Goal: Task Accomplishment & Management: Complete application form

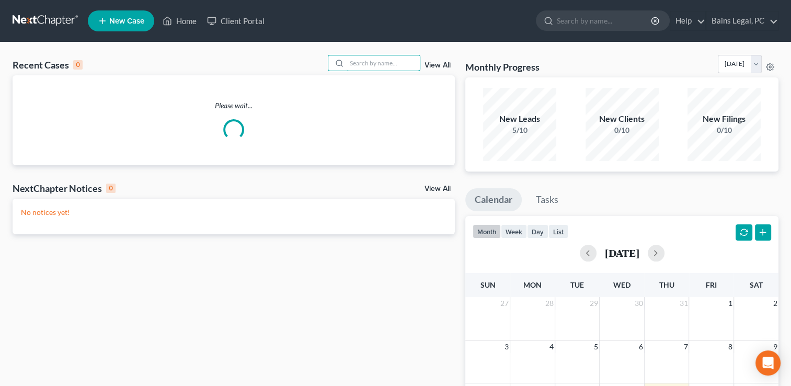
click at [398, 62] on input "search" at bounding box center [383, 62] width 73 height 15
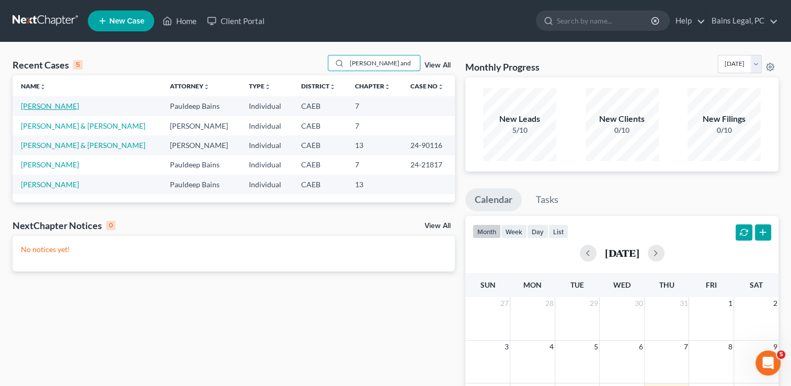
type input "[PERSON_NAME] and"
click at [67, 104] on link "[PERSON_NAME]" at bounding box center [50, 105] width 58 height 9
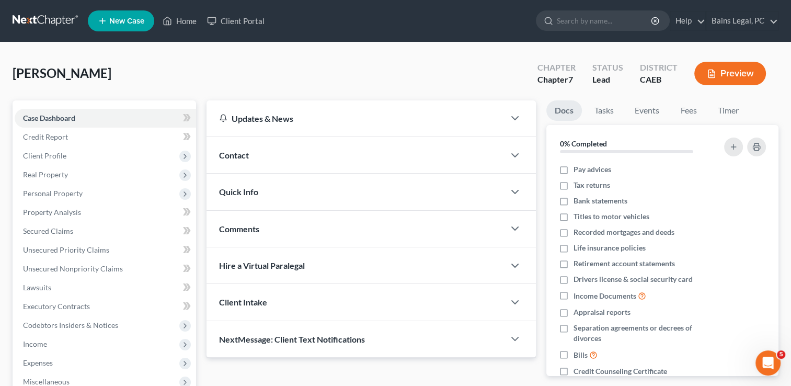
click at [169, 84] on div "[PERSON_NAME] Upgraded Chapter Chapter 7 Status Lead District CAEB Preview" at bounding box center [396, 77] width 766 height 45
click at [73, 185] on span "Personal Property" at bounding box center [105, 193] width 181 height 19
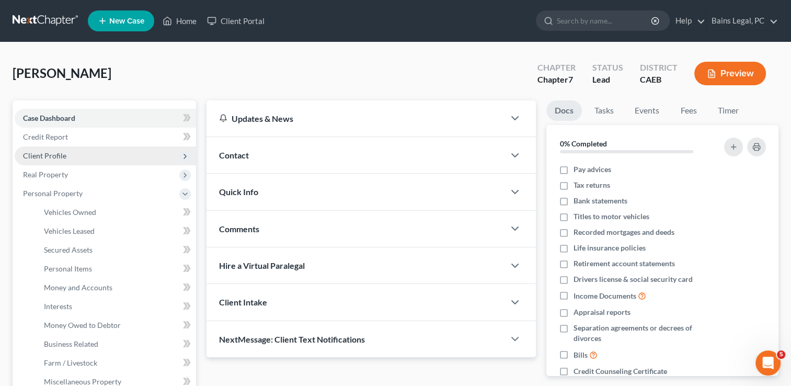
click at [56, 157] on span "Client Profile" at bounding box center [44, 155] width 43 height 9
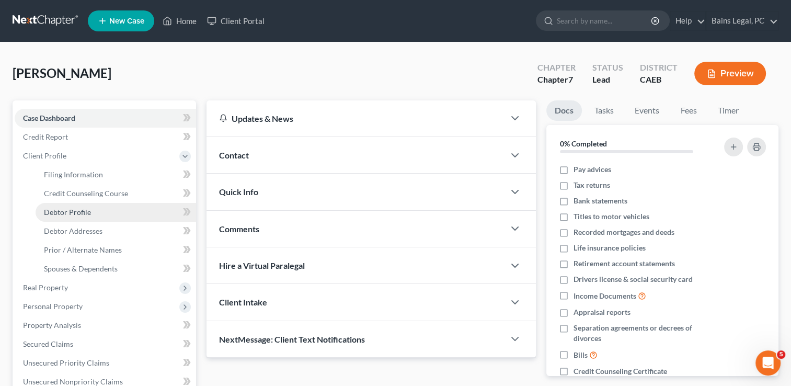
click at [65, 205] on link "Debtor Profile" at bounding box center [116, 212] width 161 height 19
select select "1"
select select "5"
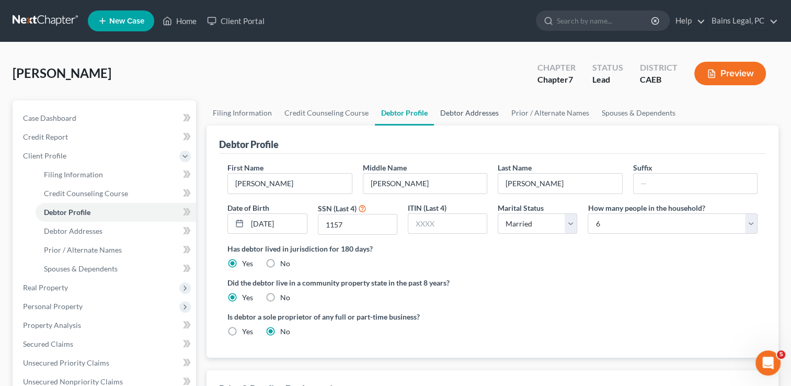
click at [479, 107] on link "Debtor Addresses" at bounding box center [469, 112] width 71 height 25
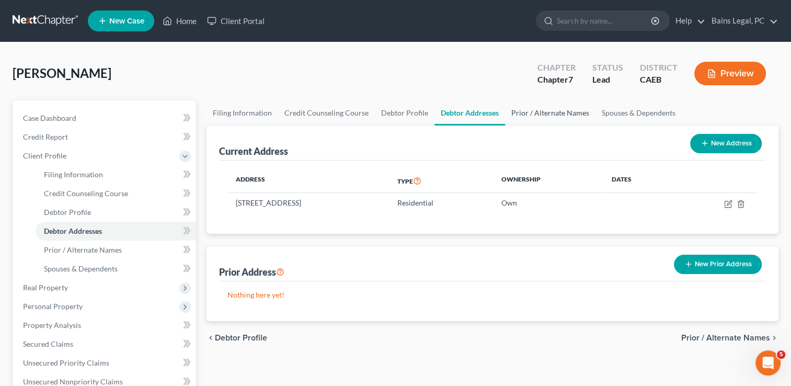
click at [531, 114] on link "Prior / Alternate Names" at bounding box center [550, 112] width 90 height 25
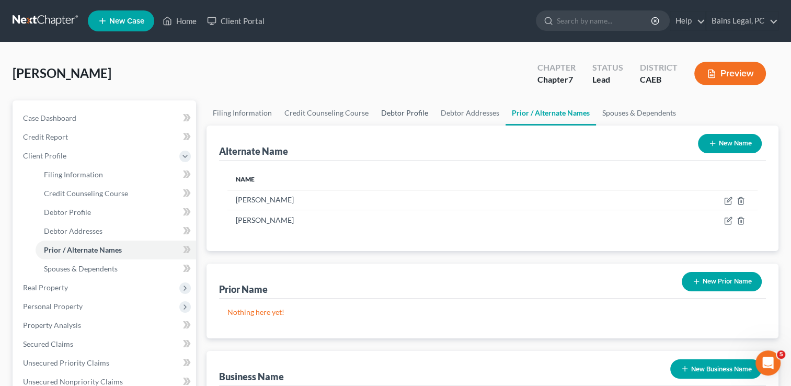
click at [397, 119] on link "Debtor Profile" at bounding box center [405, 112] width 60 height 25
select select "1"
select select "5"
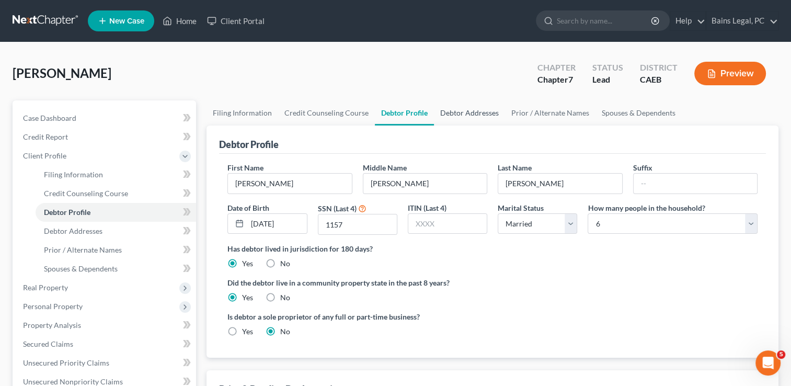
click at [468, 108] on link "Debtor Addresses" at bounding box center [469, 112] width 71 height 25
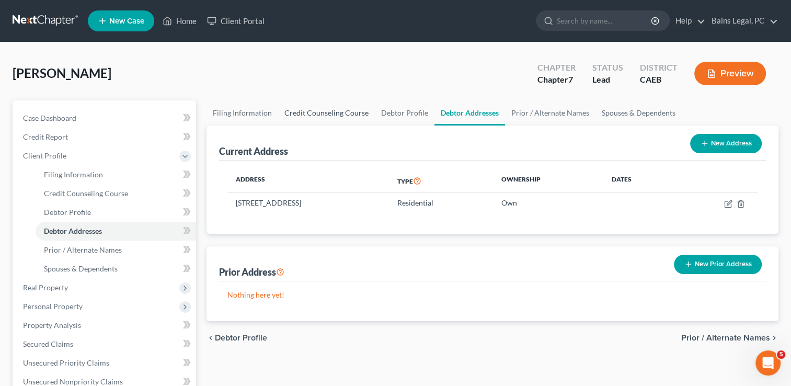
click at [342, 113] on link "Credit Counseling Course" at bounding box center [326, 112] width 97 height 25
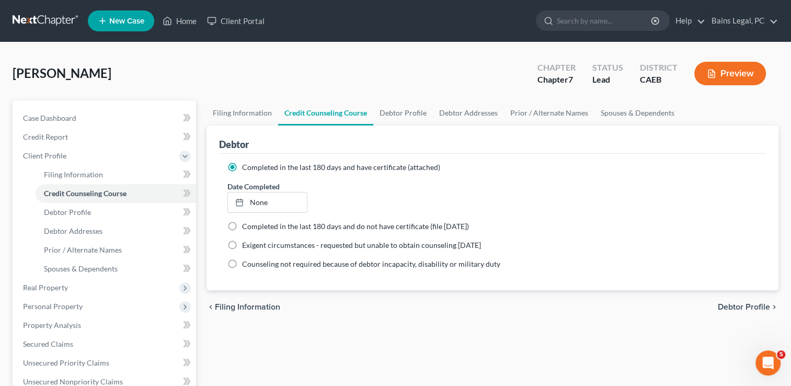
click at [206, 68] on div "[PERSON_NAME] Upgraded Chapter Chapter 7 Status Lead District CAEB Preview" at bounding box center [396, 77] width 766 height 45
click at [49, 156] on span "Client Profile" at bounding box center [44, 155] width 43 height 9
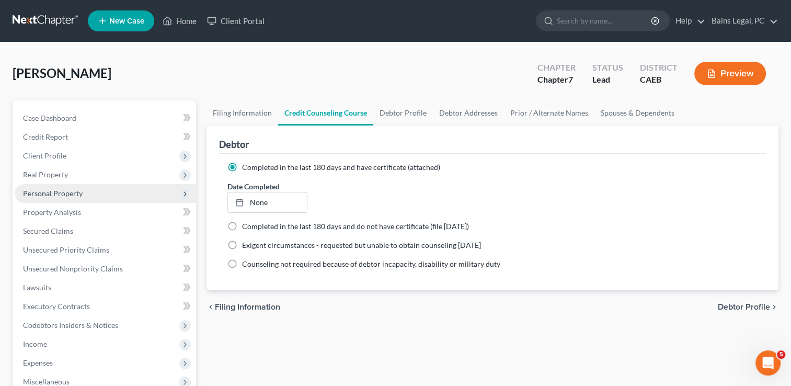
click at [64, 184] on span "Personal Property" at bounding box center [105, 193] width 181 height 19
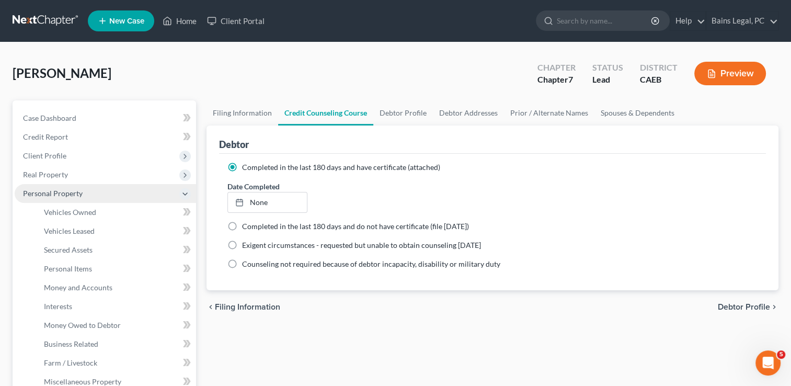
click at [64, 184] on span "Personal Property" at bounding box center [105, 193] width 181 height 19
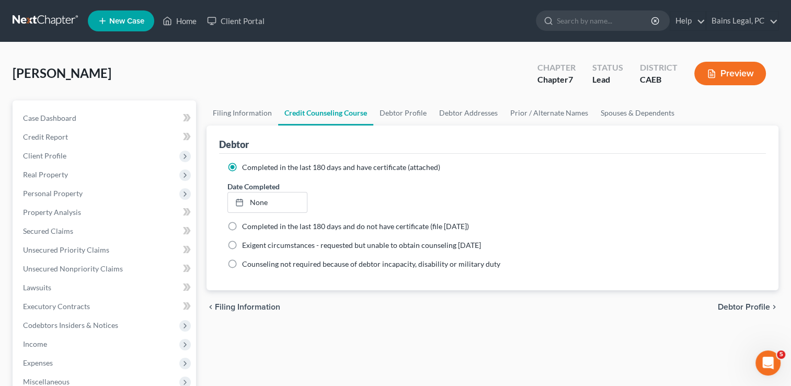
click at [315, 83] on div "[PERSON_NAME] Upgraded Chapter Chapter 7 Status Lead District CAEB Preview" at bounding box center [396, 77] width 766 height 45
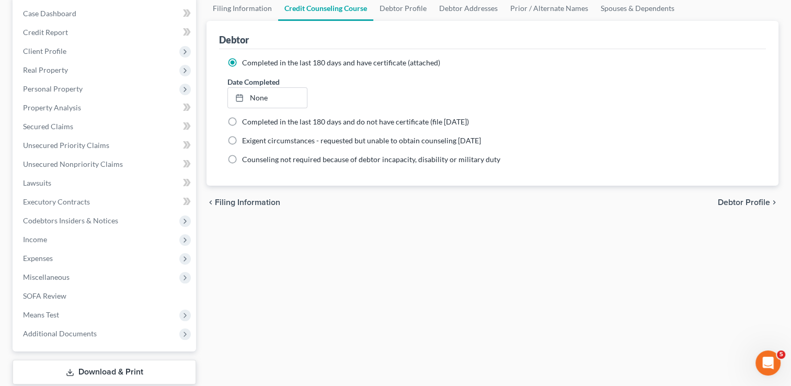
scroll to position [84, 0]
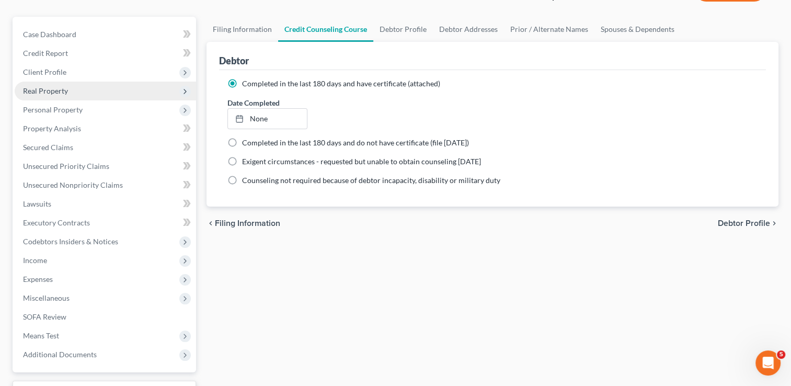
click at [55, 93] on span "Real Property" at bounding box center [45, 90] width 45 height 9
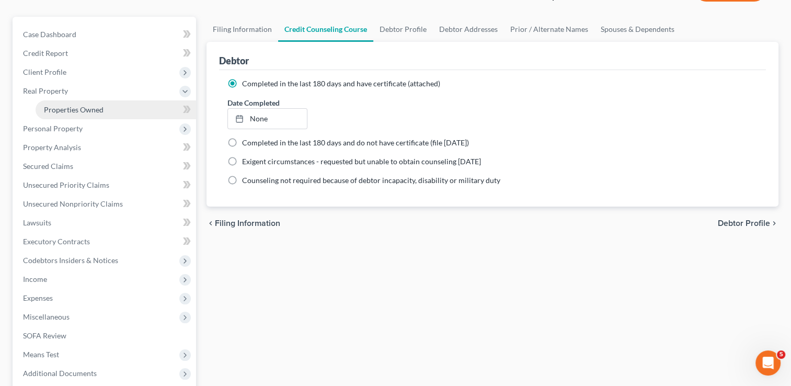
click at [61, 110] on span "Properties Owned" at bounding box center [74, 109] width 60 height 9
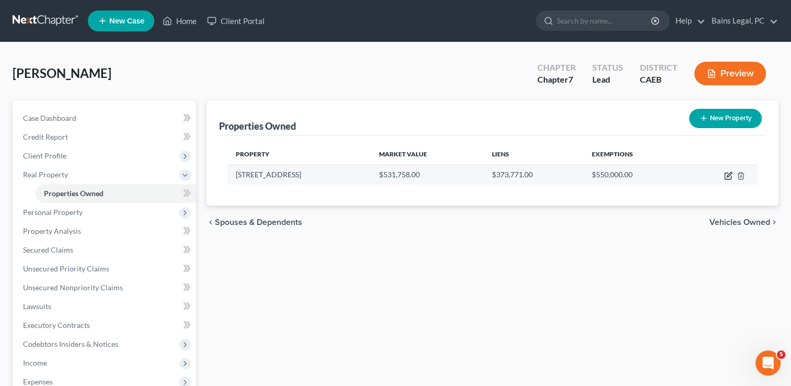
click at [730, 171] on icon "button" at bounding box center [728, 175] width 8 height 8
select select "4"
select select "1"
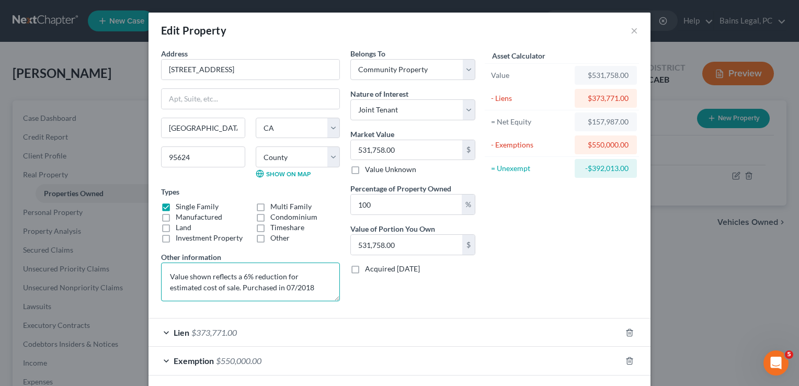
drag, startPoint x: 204, startPoint y: 287, endPoint x: 116, endPoint y: 256, distance: 94.3
click at [116, 256] on div "Edit Property × Address * 8462 [GEOGRAPHIC_DATA] [GEOGRAPHIC_DATA] [US_STATE][G…" at bounding box center [399, 193] width 799 height 386
type textarea "Purchased in 07/2018"
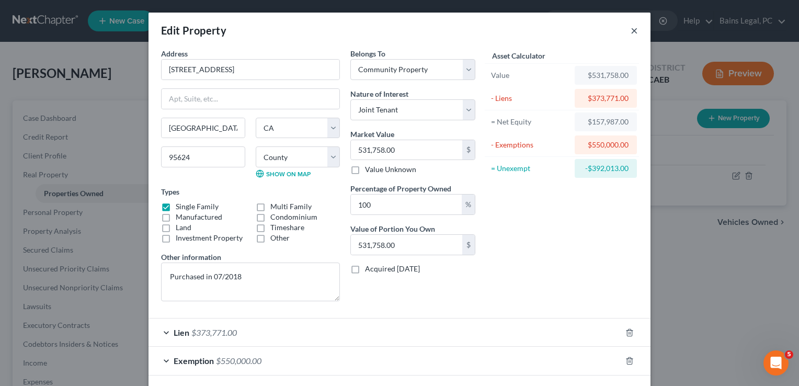
click at [631, 32] on button "×" at bounding box center [634, 30] width 7 height 13
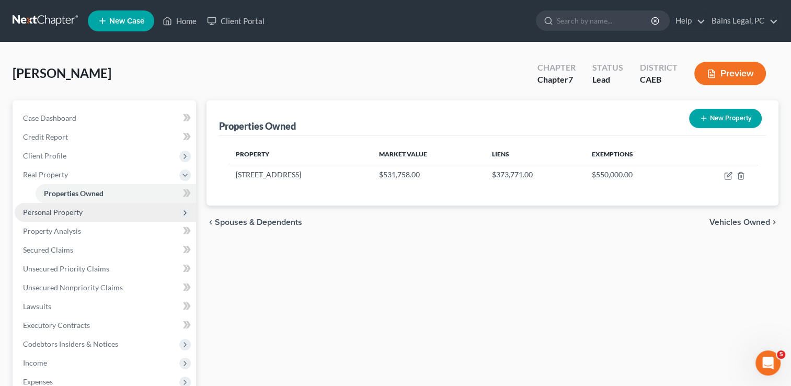
click at [86, 212] on span "Personal Property" at bounding box center [105, 212] width 181 height 19
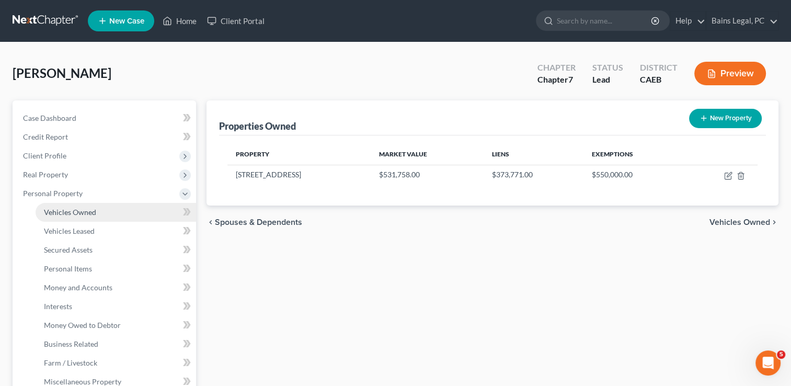
click at [79, 209] on span "Vehicles Owned" at bounding box center [70, 212] width 52 height 9
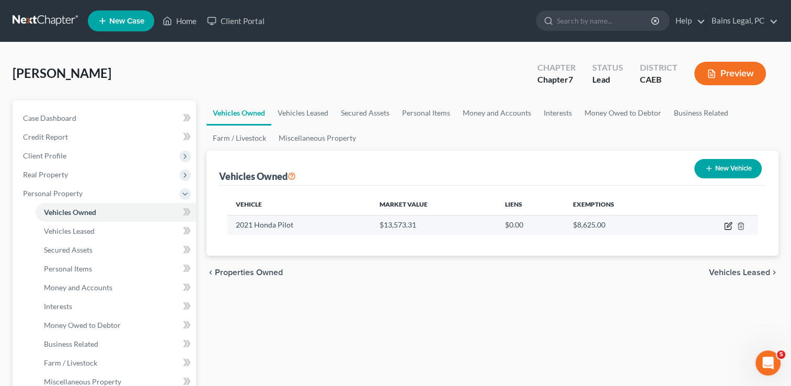
click at [728, 225] on icon "button" at bounding box center [728, 226] width 8 height 8
select select "0"
select select "5"
select select "2"
select select "4"
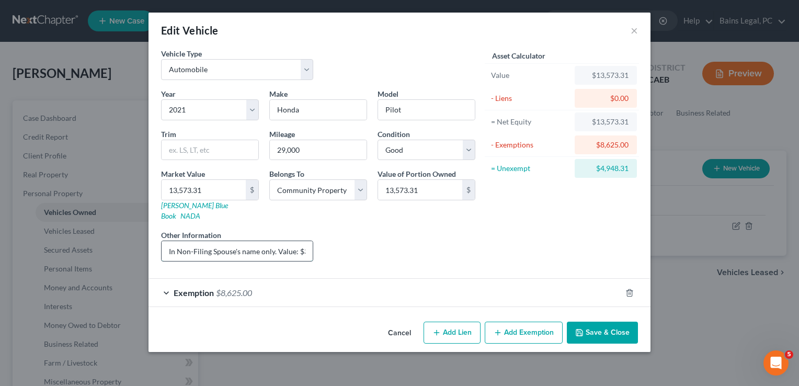
click at [292, 243] on input "In Non-Filing Spouse's name only. Value: $30,812; Loan Balance: $17,238.69; Equ…" at bounding box center [237, 251] width 151 height 20
click at [263, 241] on input "In Non-Filing Spouse's name only. Value: $30,812; Loan Balance: $17,238.69; Equ…" at bounding box center [237, 251] width 151 height 20
click at [272, 241] on input "In Non-Filing Spouse's name only. Value: $30,812; Loan Balance: $17,238.69; Equ…" at bounding box center [237, 251] width 151 height 20
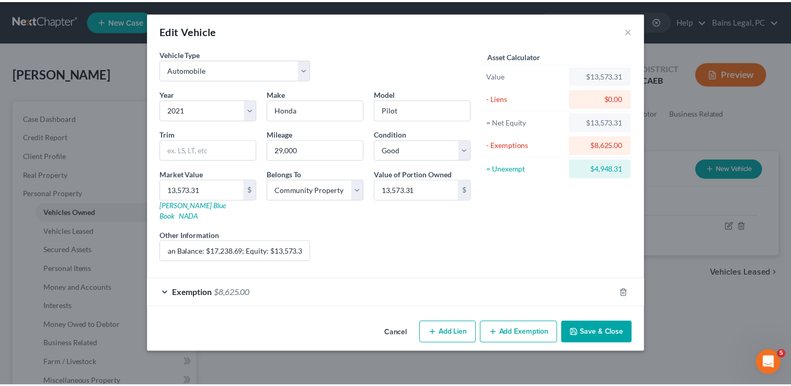
scroll to position [0, 0]
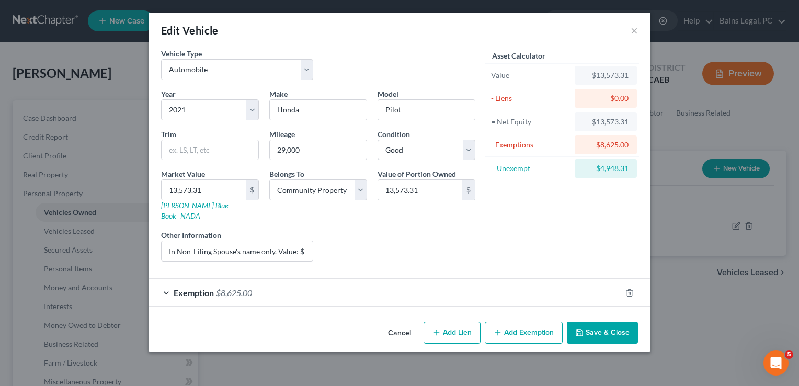
click at [594, 322] on button "Save & Close" at bounding box center [602, 333] width 71 height 22
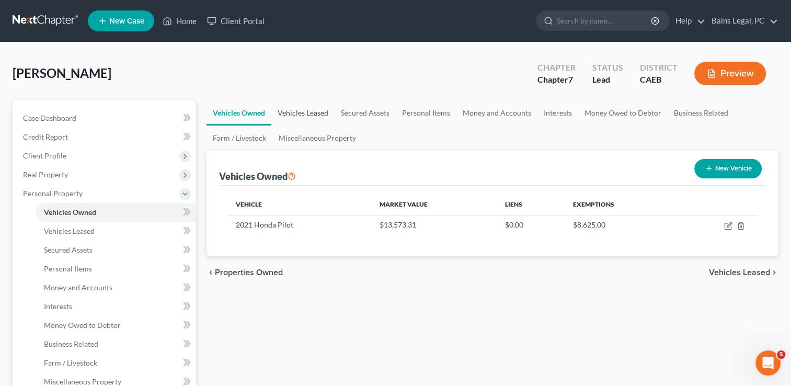
click at [303, 110] on link "Vehicles Leased" at bounding box center [302, 112] width 63 height 25
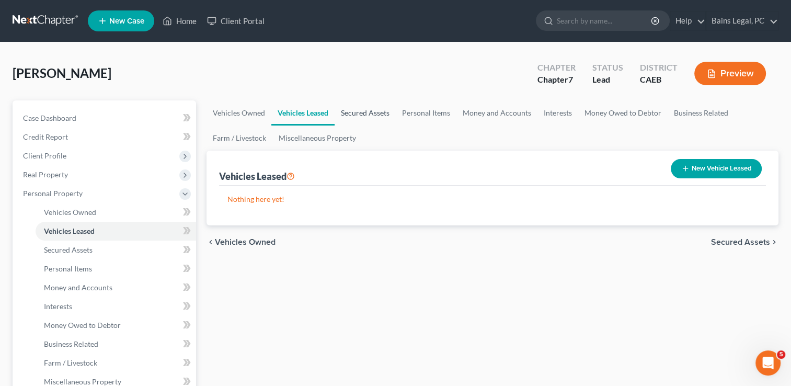
click at [372, 114] on link "Secured Assets" at bounding box center [365, 112] width 61 height 25
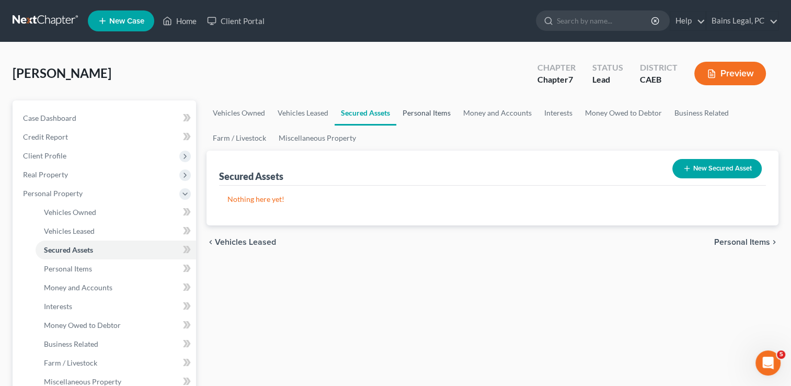
click at [418, 114] on link "Personal Items" at bounding box center [426, 112] width 61 height 25
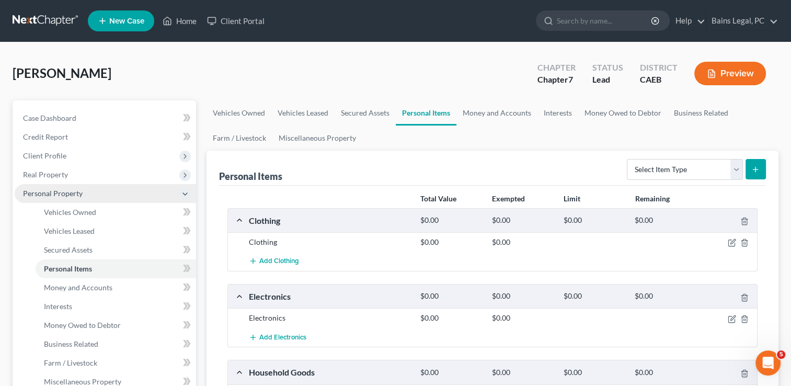
click at [63, 194] on span "Personal Property" at bounding box center [53, 193] width 60 height 9
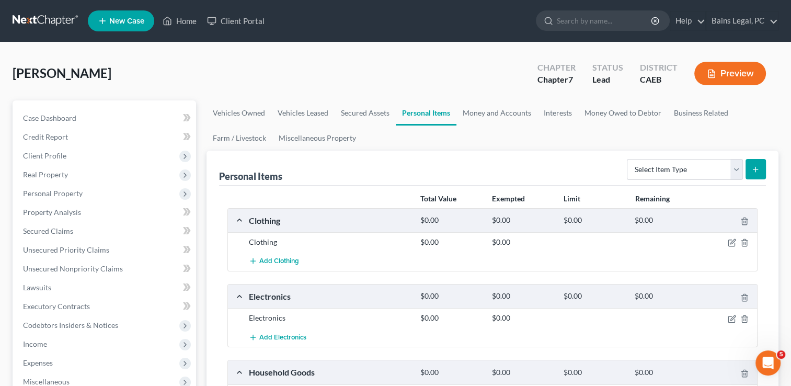
click at [351, 63] on div "[PERSON_NAME] Upgraded Chapter Chapter 7 Status Lead District CAEB Preview" at bounding box center [396, 77] width 766 height 45
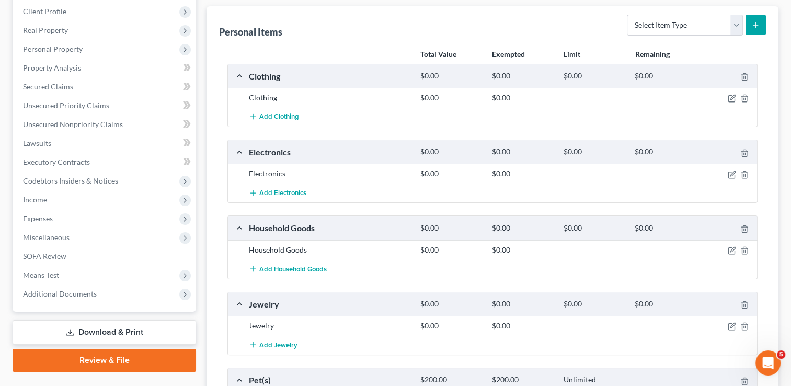
scroll to position [146, 0]
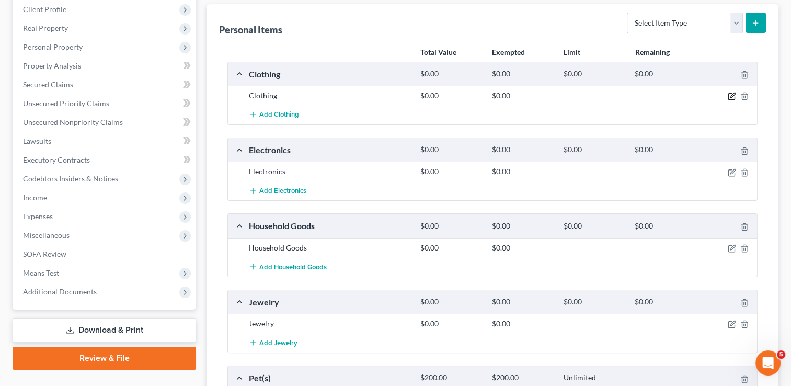
click at [734, 94] on icon "button" at bounding box center [732, 95] width 5 height 5
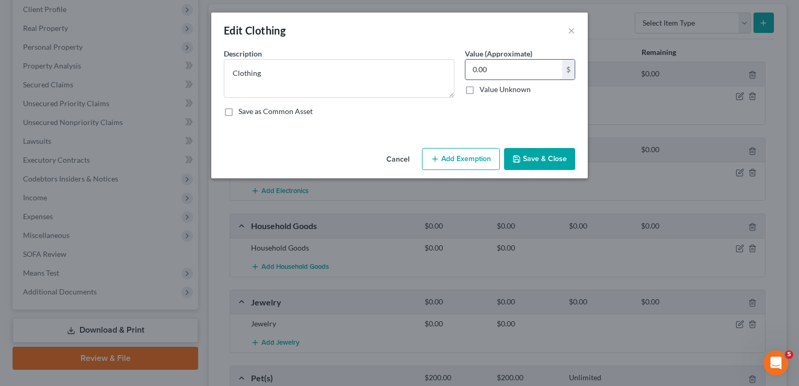
click at [497, 71] on input "0.00" at bounding box center [513, 70] width 97 height 20
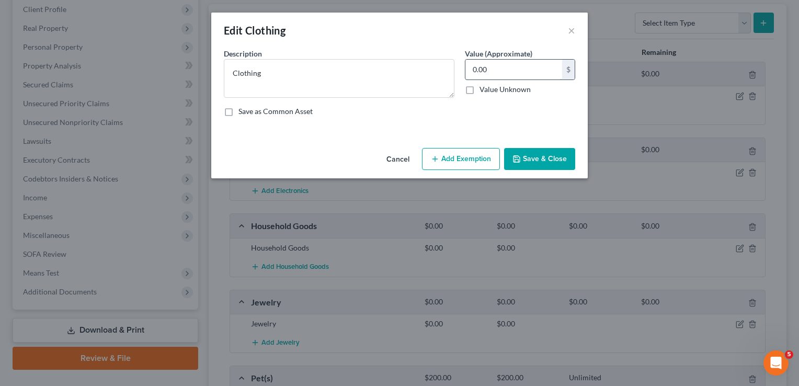
click at [497, 71] on input "0.00" at bounding box center [513, 70] width 97 height 20
type input "500"
click at [467, 158] on button "Add Exemption" at bounding box center [461, 159] width 78 height 22
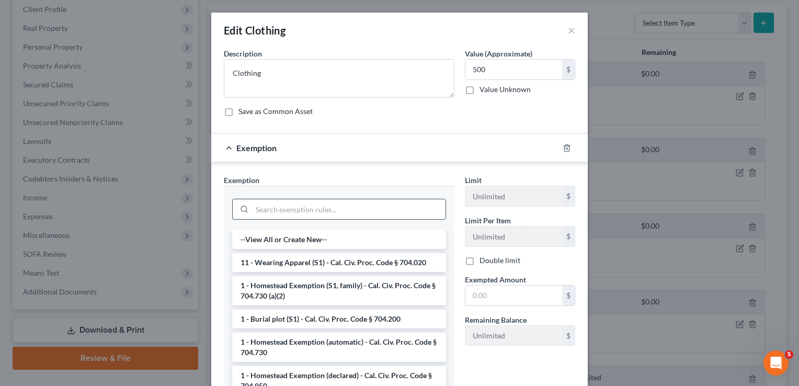
click at [395, 205] on input "search" at bounding box center [348, 209] width 193 height 20
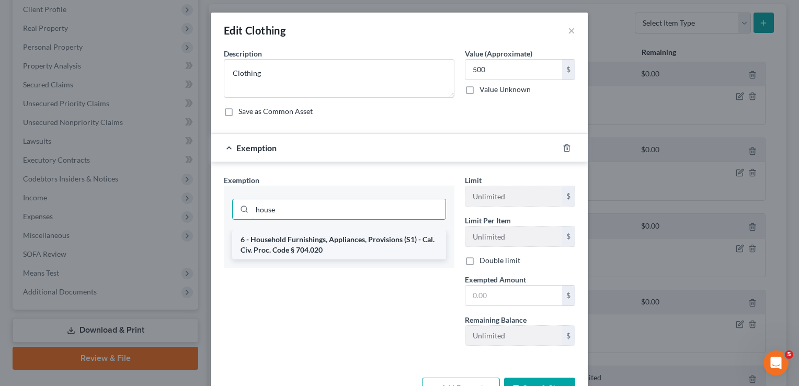
type input "house"
click at [385, 230] on li "6 - Household Furnishings, Appliances, Provisions (S1) - Cal. Civ. Proc. Code §…" at bounding box center [339, 244] width 214 height 29
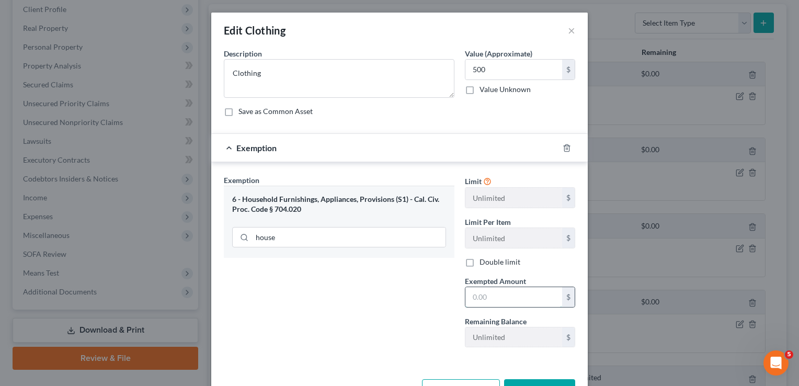
click at [506, 292] on input "text" at bounding box center [513, 297] width 97 height 20
type input "500"
click at [534, 379] on button "Save & Close" at bounding box center [539, 390] width 71 height 22
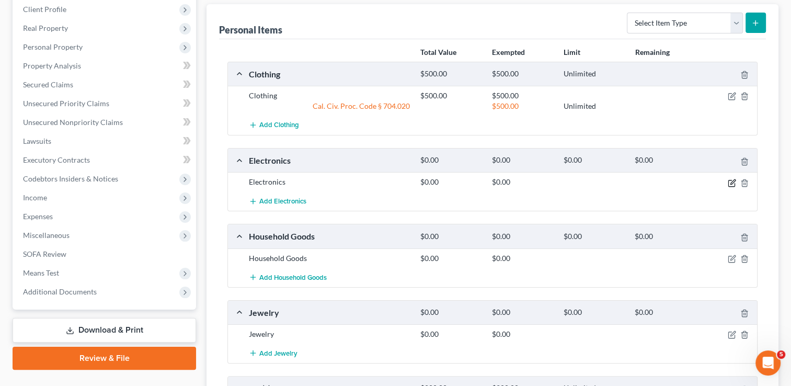
click at [730, 180] on icon "button" at bounding box center [732, 183] width 8 height 8
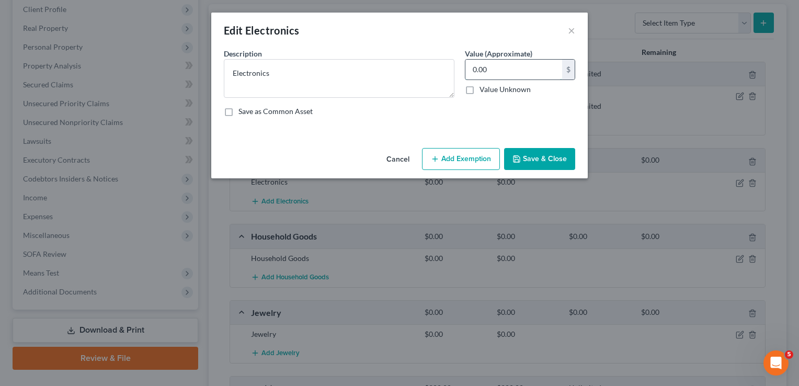
click at [502, 65] on input "0.00" at bounding box center [513, 70] width 97 height 20
type input "1,000"
click at [460, 153] on button "Add Exemption" at bounding box center [461, 159] width 78 height 22
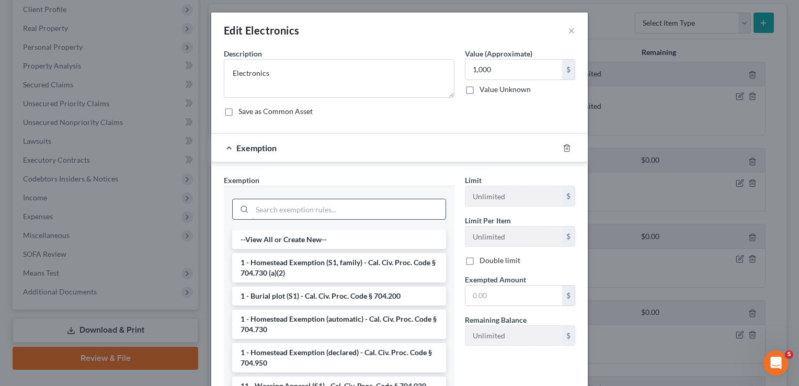
click at [432, 213] on input "search" at bounding box center [348, 209] width 193 height 20
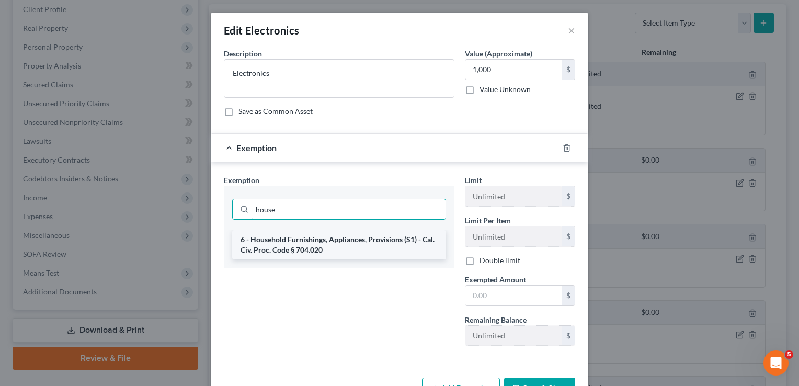
type input "house"
click at [394, 244] on li "6 - Household Furnishings, Appliances, Provisions (S1) - Cal. Civ. Proc. Code §…" at bounding box center [339, 244] width 214 height 29
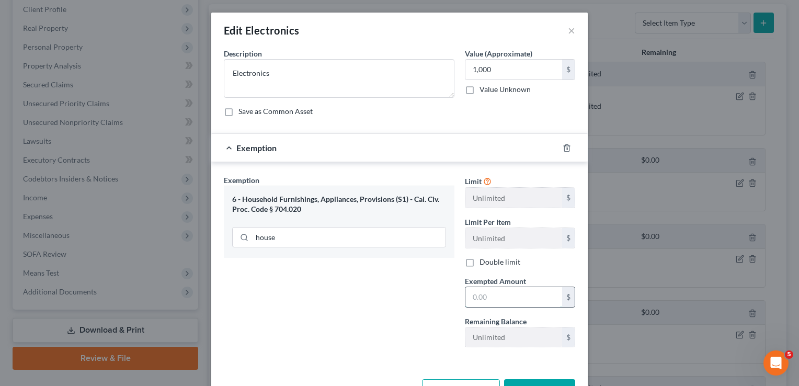
click at [486, 295] on input "text" at bounding box center [513, 297] width 97 height 20
type input "1"
type input "800"
click at [521, 73] on input "1,000" at bounding box center [513, 70] width 97 height 20
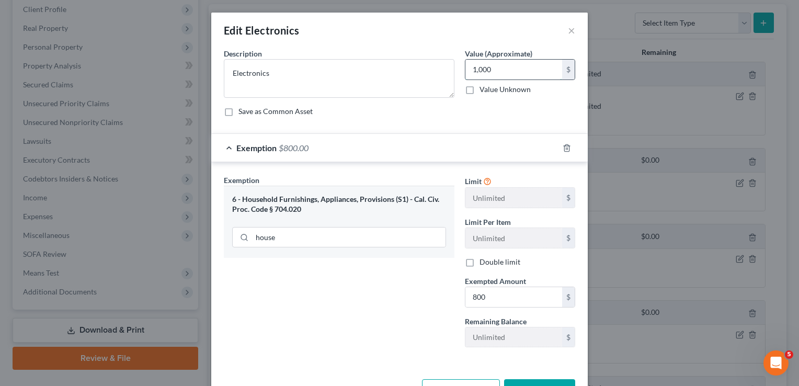
type input "0"
click at [521, 73] on input "0" at bounding box center [513, 70] width 97 height 20
type input "800"
click at [536, 382] on button "Save & Close" at bounding box center [539, 390] width 71 height 22
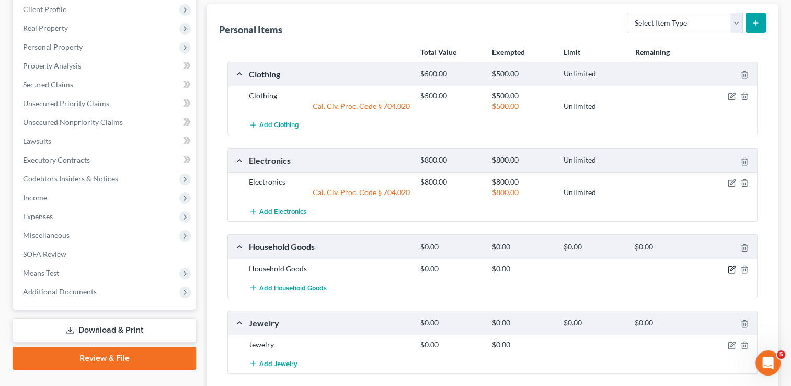
click at [729, 267] on icon "button" at bounding box center [732, 269] width 8 height 8
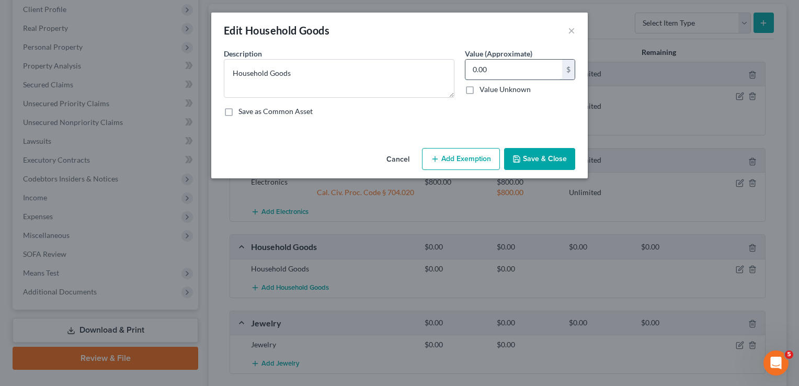
click at [507, 67] on input "0.00" at bounding box center [513, 70] width 97 height 20
type input "300"
click at [468, 153] on button "Add Exemption" at bounding box center [461, 159] width 78 height 22
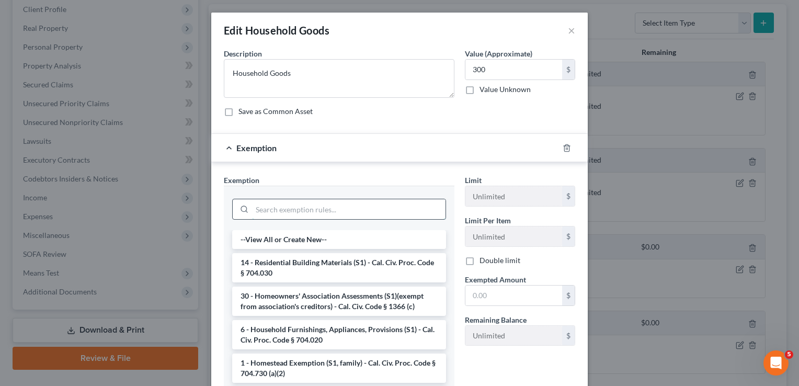
click at [425, 210] on input "search" at bounding box center [348, 209] width 193 height 20
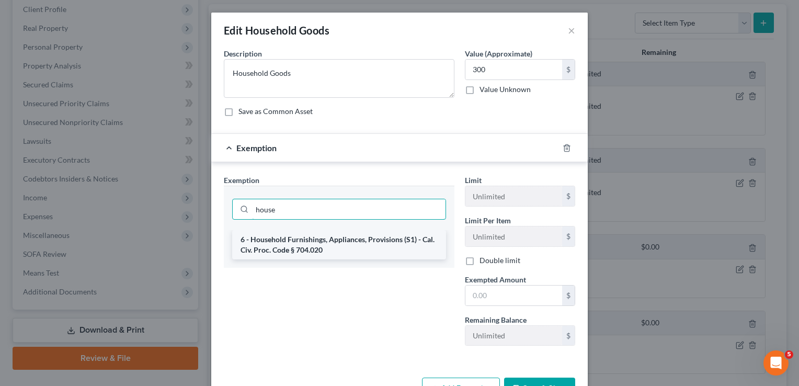
type input "house"
click at [395, 248] on li "6 - Household Furnishings, Appliances, Provisions (S1) - Cal. Civ. Proc. Code §…" at bounding box center [339, 244] width 214 height 29
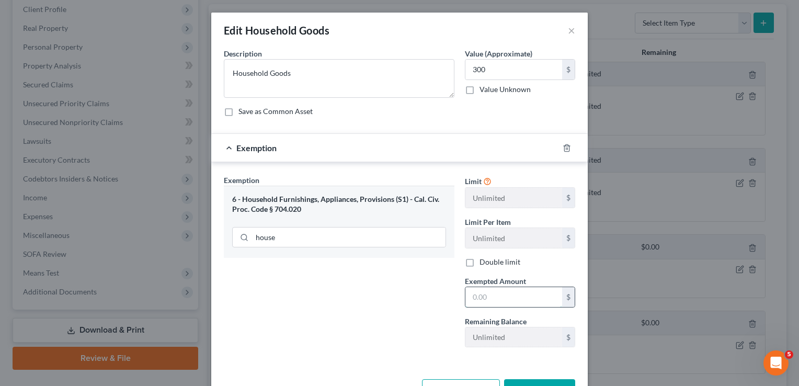
click at [505, 292] on input "text" at bounding box center [513, 297] width 97 height 20
type input "300"
click at [519, 382] on button "Save & Close" at bounding box center [539, 390] width 71 height 22
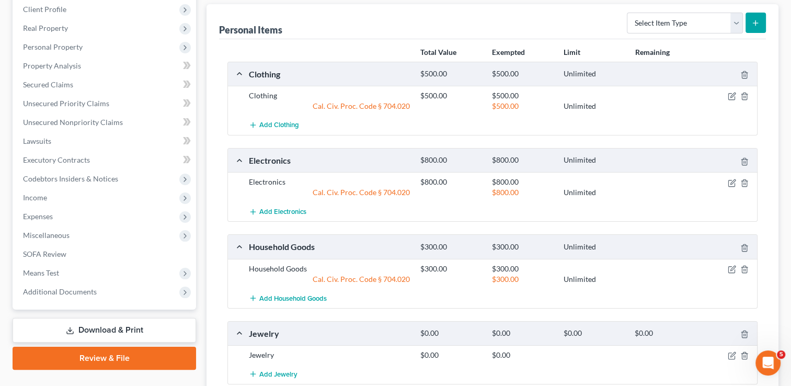
click at [209, 293] on div "Personal Items Select Item Type Clothing Collectibles Of Value Electronics Fire…" at bounding box center [493, 249] width 572 height 491
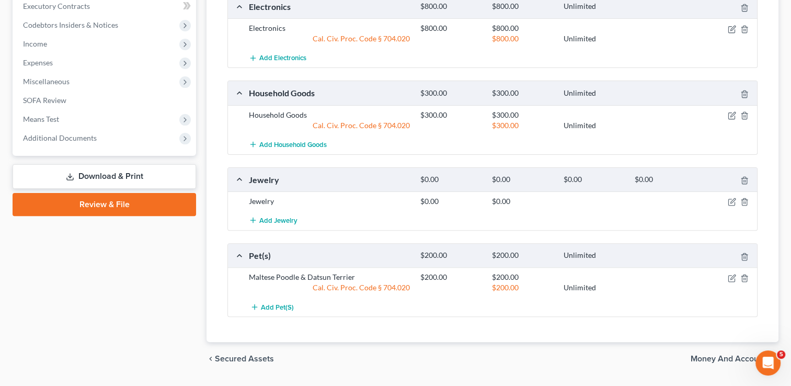
scroll to position [314, 0]
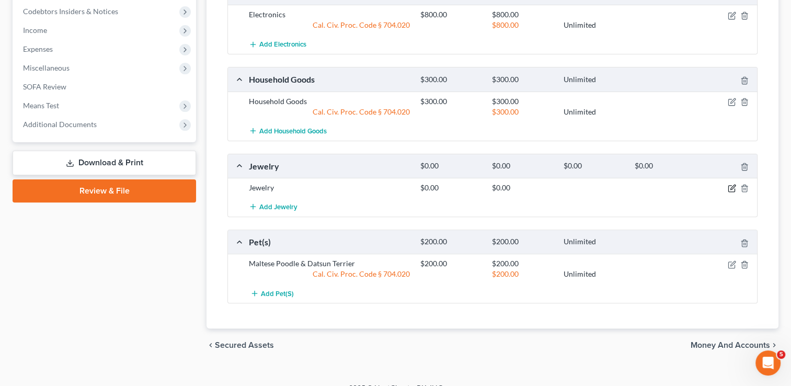
click at [730, 189] on icon "button" at bounding box center [732, 188] width 8 height 8
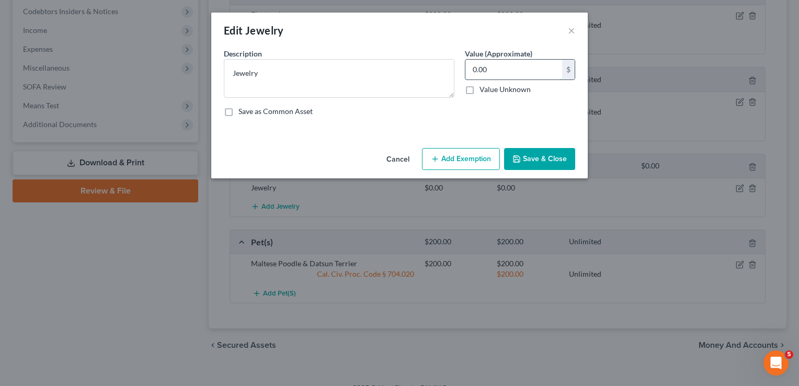
click at [502, 67] on input "0.00" at bounding box center [513, 70] width 97 height 20
type input "1"
type input "2,000"
click at [461, 161] on button "Add Exemption" at bounding box center [461, 159] width 78 height 22
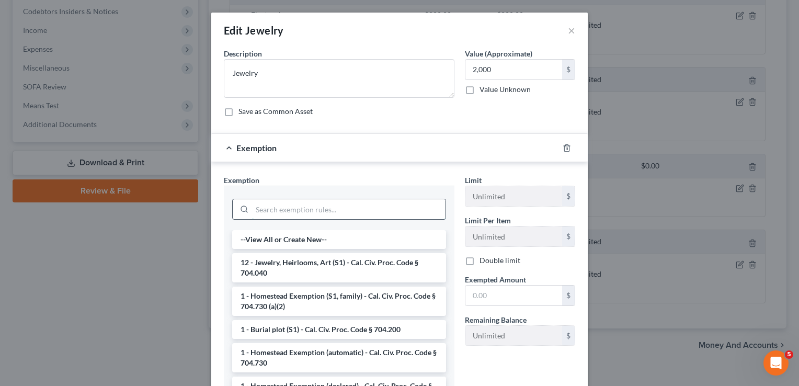
click at [358, 211] on input "search" at bounding box center [348, 209] width 193 height 20
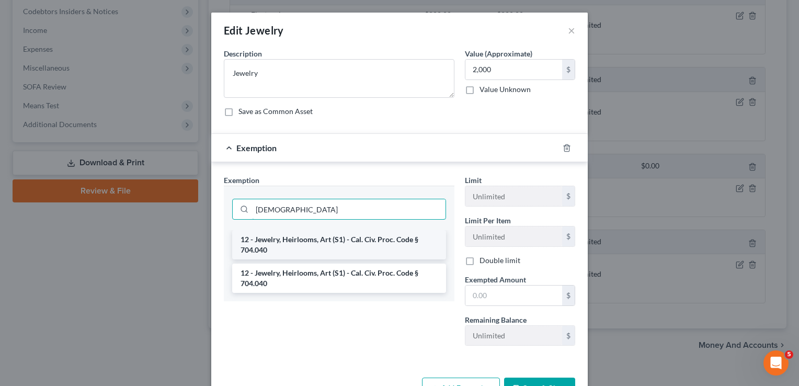
type input "[DEMOGRAPHIC_DATA]"
click at [358, 246] on li "12 - Jewelry, Heirlooms, Art (S1) - Cal. Civ. Proc. Code § 704.040" at bounding box center [339, 244] width 214 height 29
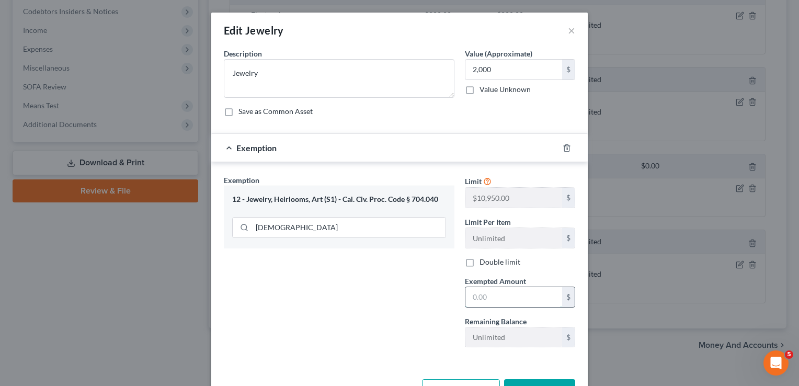
click at [517, 291] on input "text" at bounding box center [513, 297] width 97 height 20
type input "2,000"
click at [535, 384] on button "Save & Close" at bounding box center [539, 390] width 71 height 22
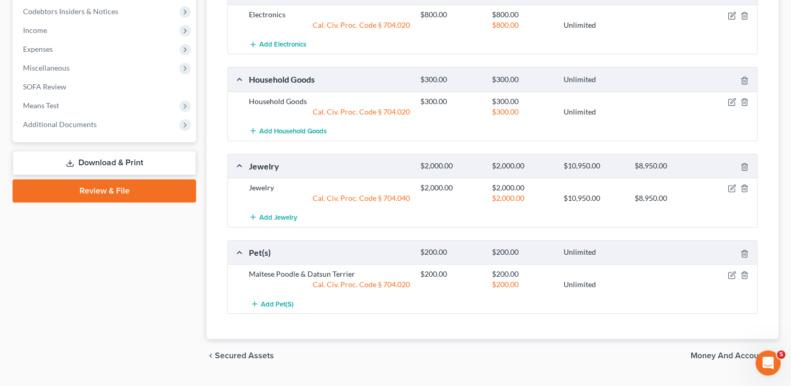
scroll to position [0, 0]
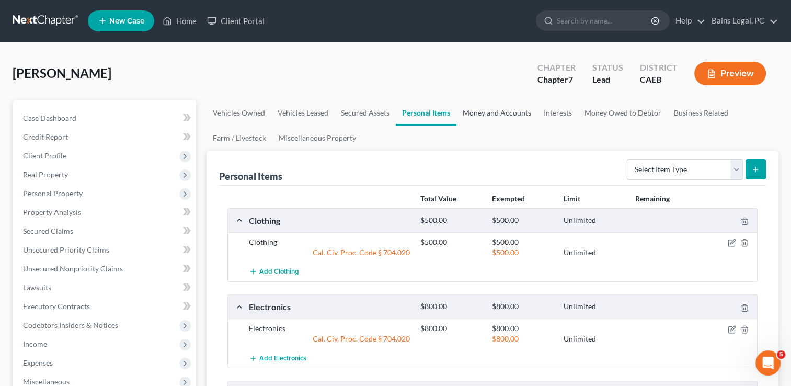
click at [498, 110] on link "Money and Accounts" at bounding box center [496, 112] width 81 height 25
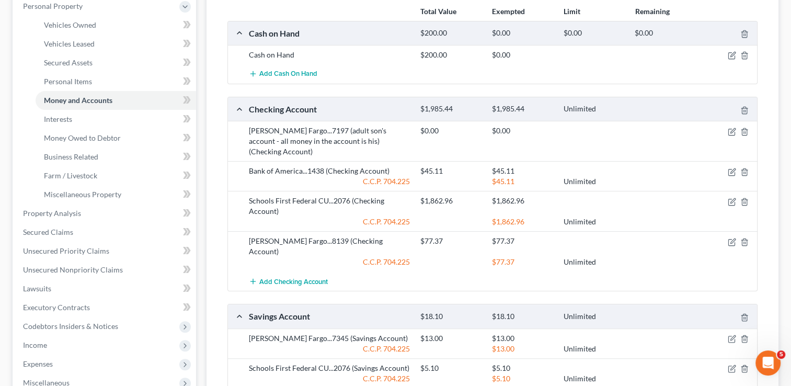
scroll to position [188, 0]
click at [739, 53] on div at bounding box center [729, 54] width 57 height 10
click at [742, 53] on icon "button" at bounding box center [744, 54] width 5 height 7
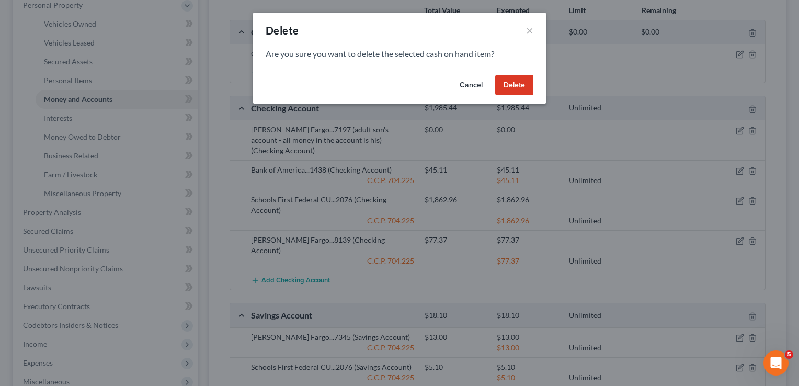
click at [519, 83] on button "Delete" at bounding box center [514, 85] width 38 height 21
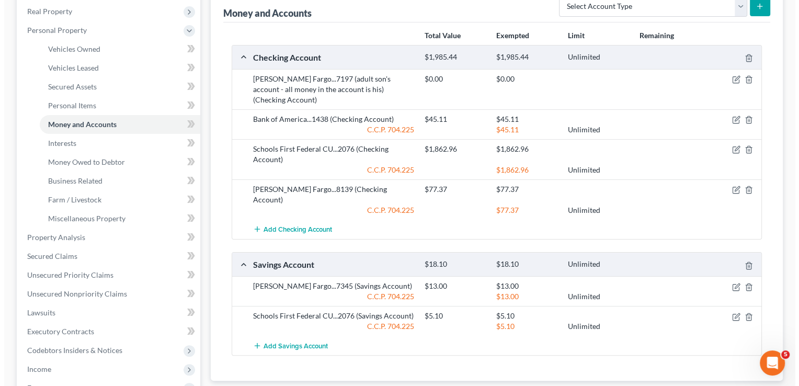
scroll to position [146, 0]
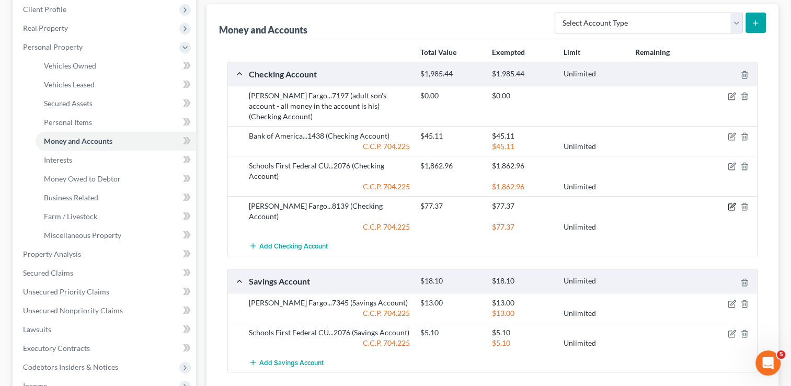
click at [732, 203] on icon "button" at bounding box center [732, 205] width 5 height 5
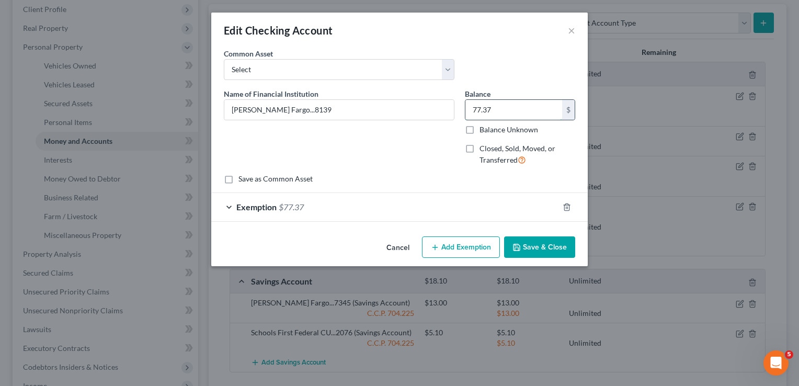
click at [529, 105] on input "77.37" at bounding box center [513, 110] width 97 height 20
type input "1,000"
click at [498, 200] on div "Exemption $77.37" at bounding box center [384, 207] width 347 height 28
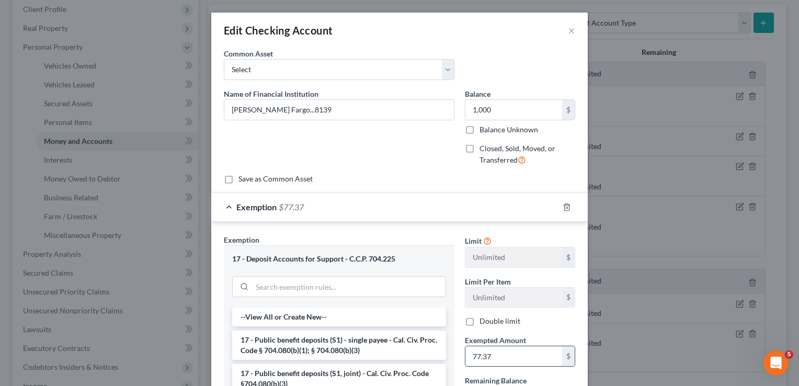
click at [502, 352] on input "77.37" at bounding box center [513, 356] width 97 height 20
type input "1,000"
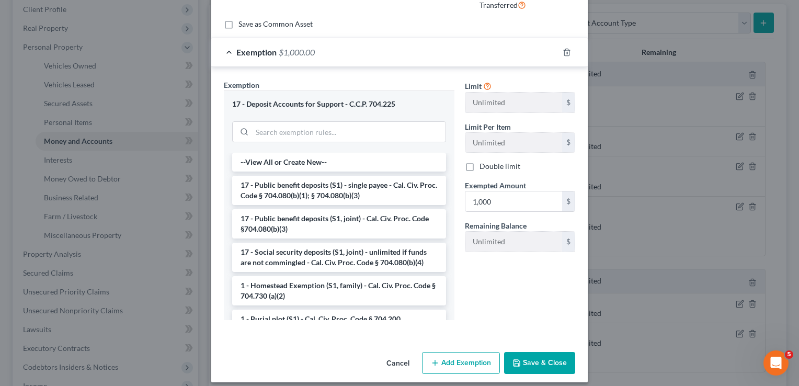
scroll to position [162, 0]
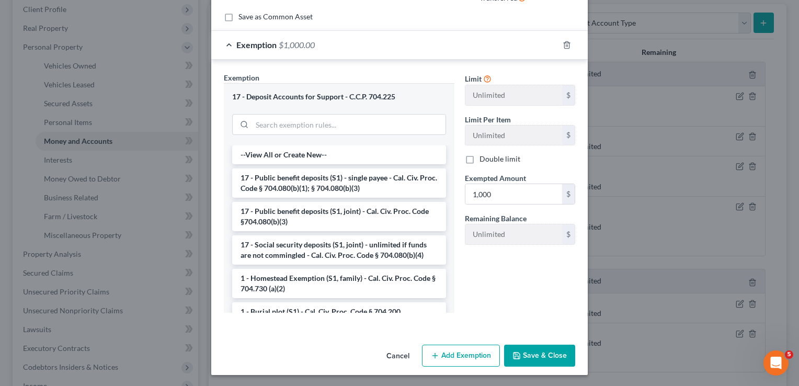
click at [549, 357] on button "Save & Close" at bounding box center [539, 356] width 71 height 22
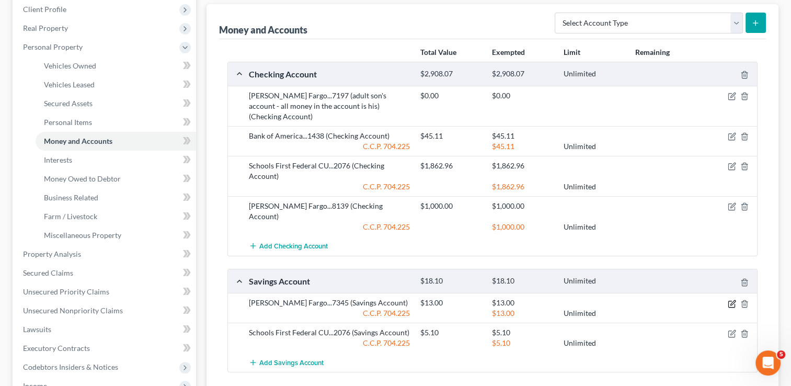
click at [730, 300] on icon "button" at bounding box center [732, 304] width 8 height 8
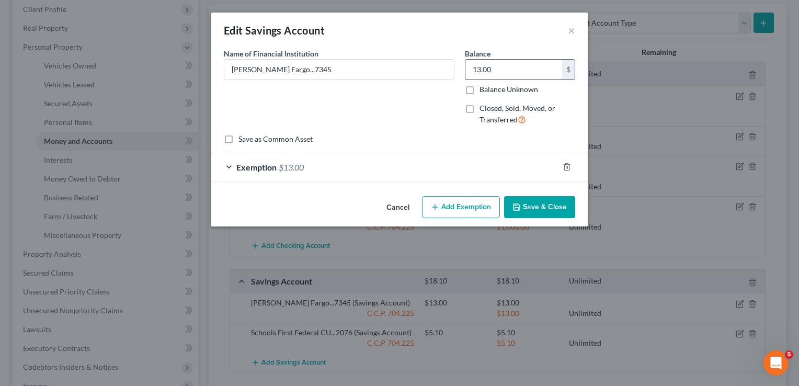
click at [527, 64] on input "13.00" at bounding box center [513, 70] width 97 height 20
type input "45"
click at [450, 167] on div "Exemption $13.00" at bounding box center [384, 167] width 347 height 28
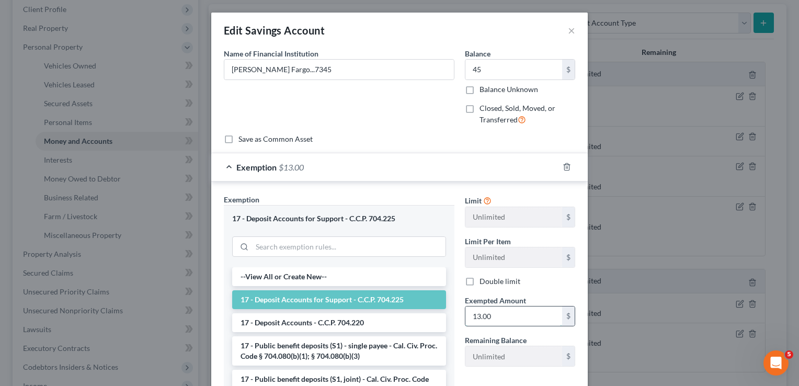
click at [488, 315] on input "13.00" at bounding box center [513, 316] width 97 height 20
type input "45"
click at [574, 346] on div "Remaining Balance Unlimited $" at bounding box center [520, 351] width 121 height 32
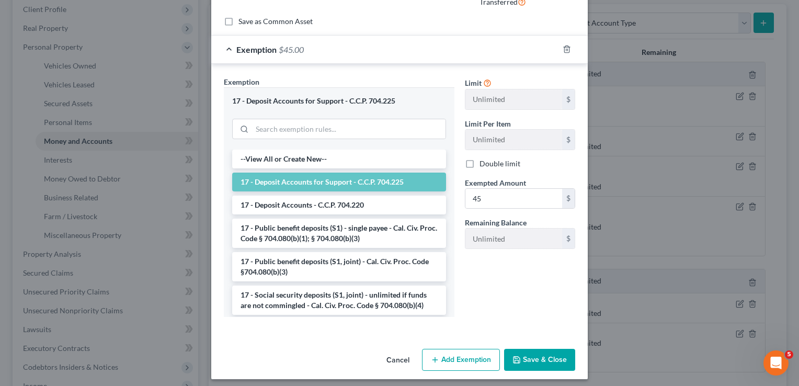
scroll to position [122, 0]
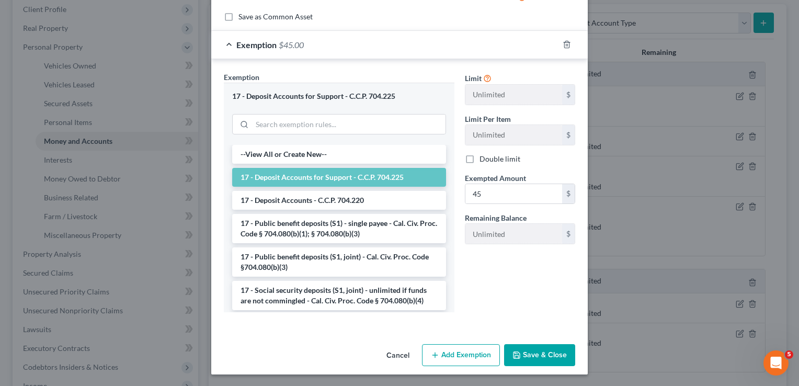
click at [533, 358] on button "Save & Close" at bounding box center [539, 355] width 71 height 22
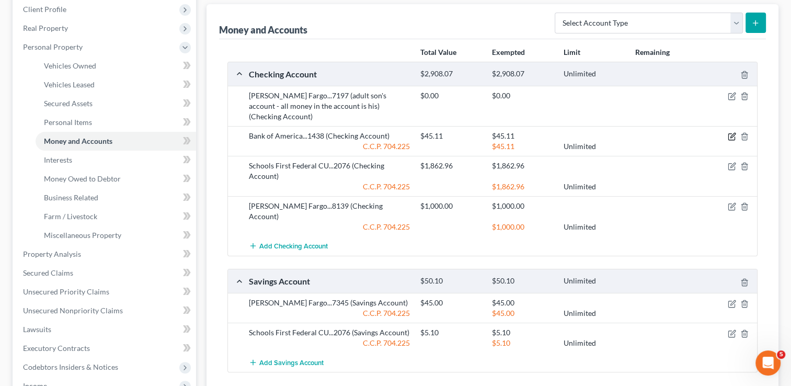
click at [732, 132] on icon "button" at bounding box center [732, 136] width 8 height 8
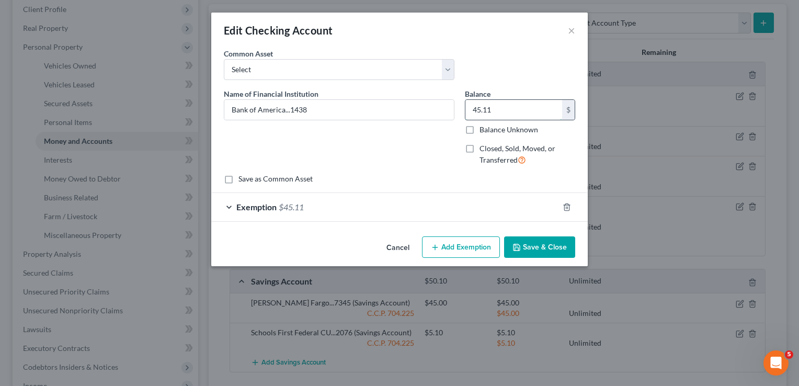
click at [502, 105] on input "45.11" at bounding box center [513, 110] width 97 height 20
type input "68"
click at [451, 204] on div "Exemption $45.11" at bounding box center [384, 207] width 347 height 28
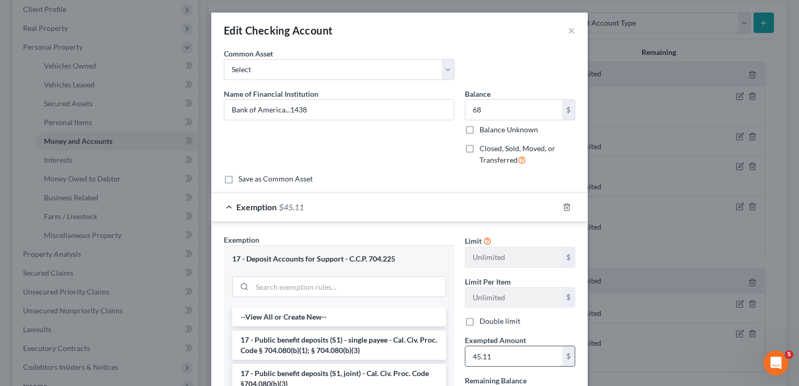
click at [495, 352] on input "45.11" at bounding box center [513, 356] width 97 height 20
type input "68"
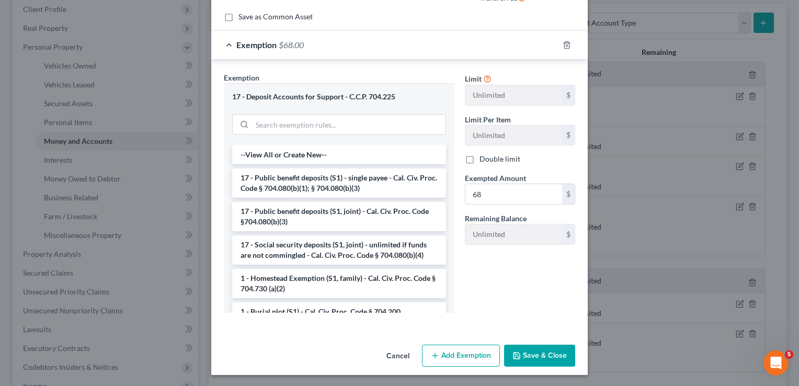
click at [535, 358] on button "Save & Close" at bounding box center [539, 356] width 71 height 22
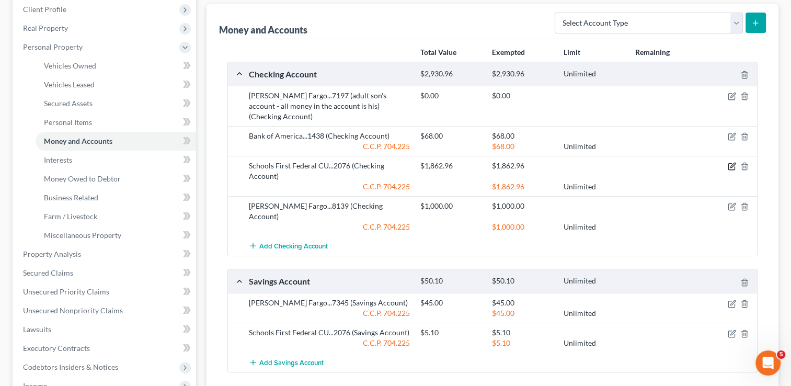
click at [734, 162] on icon "button" at bounding box center [732, 166] width 8 height 8
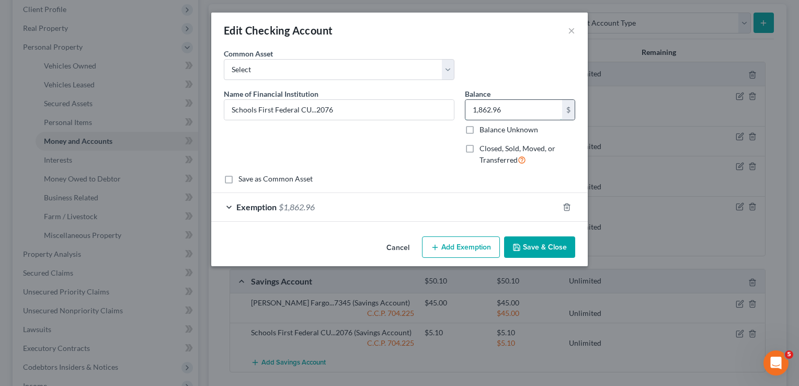
click at [536, 110] on input "1,862.96" at bounding box center [513, 110] width 97 height 20
type input "492"
click at [480, 209] on div "Exemption $1,862.96" at bounding box center [384, 207] width 347 height 28
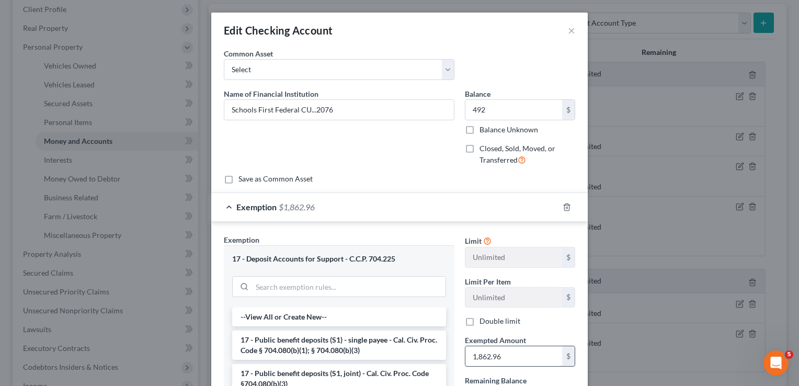
click at [506, 349] on input "1,862.96" at bounding box center [513, 356] width 97 height 20
type input "492"
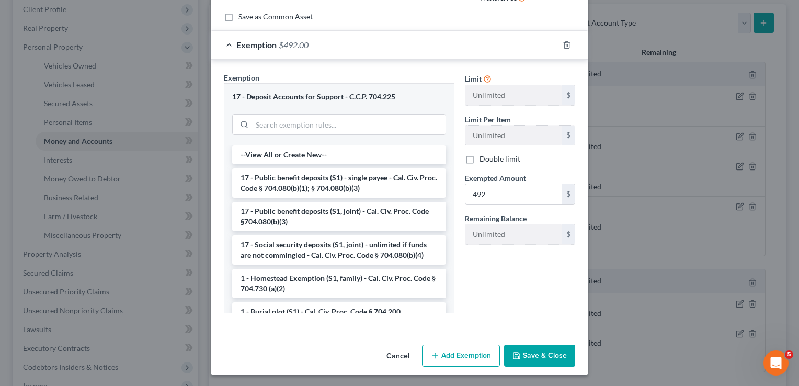
click at [571, 344] on div "Cancel Add Exemption Save & Close" at bounding box center [399, 357] width 376 height 35
click at [559, 350] on button "Save & Close" at bounding box center [539, 356] width 71 height 22
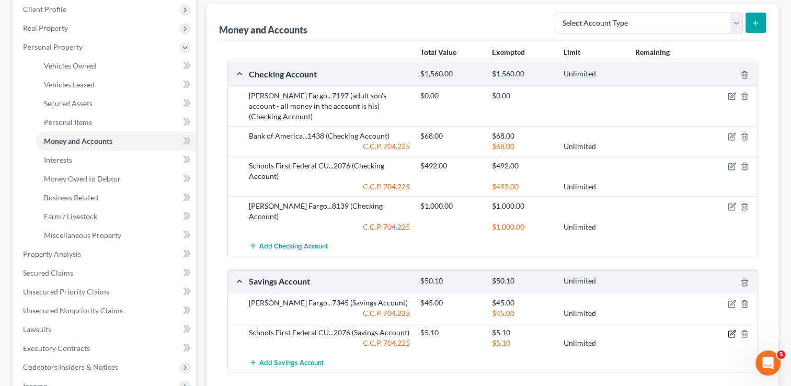
click at [728, 329] on icon "button" at bounding box center [732, 333] width 8 height 8
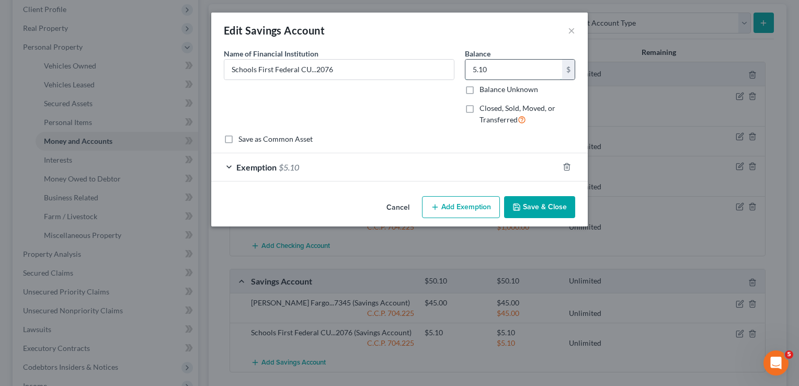
click at [514, 64] on input "5.10" at bounding box center [513, 70] width 97 height 20
type input "5"
type input "105"
click at [463, 153] on div "Exemption $5.10" at bounding box center [384, 167] width 347 height 28
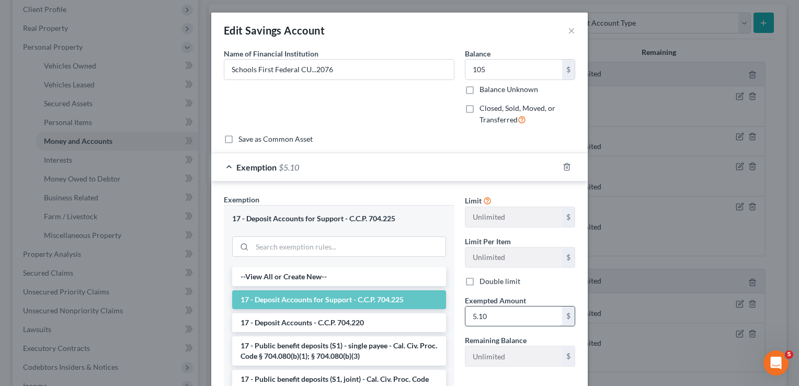
click at [498, 315] on input "5.10" at bounding box center [513, 316] width 97 height 20
type input "105.00"
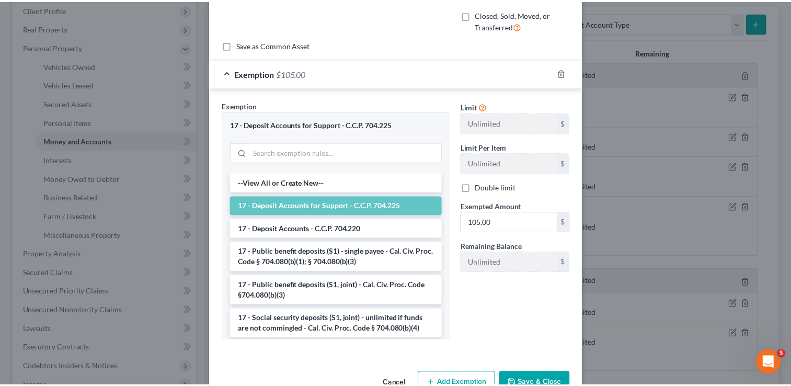
scroll to position [122, 0]
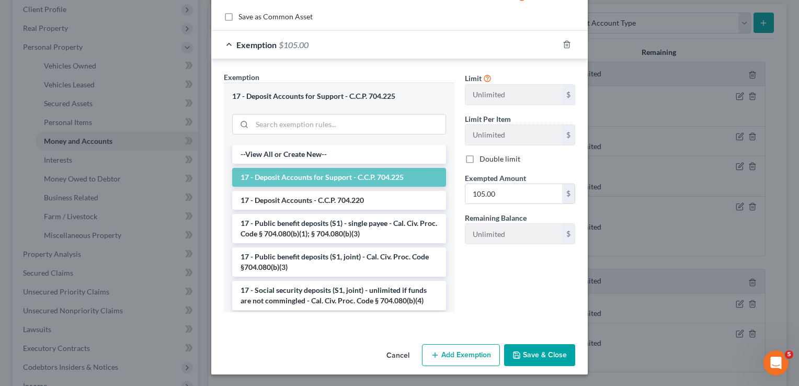
click at [555, 349] on button "Save & Close" at bounding box center [539, 355] width 71 height 22
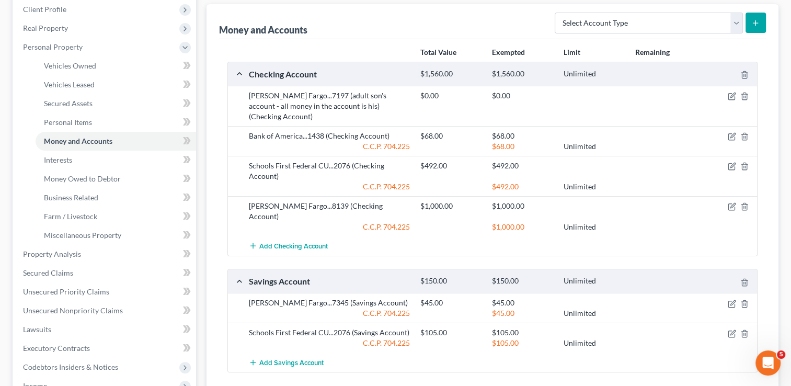
click at [224, 284] on div "Total Value Exempted Limit Remaining Checking Account $1,560.00 $1,560.00 Unlim…" at bounding box center [492, 218] width 547 height 359
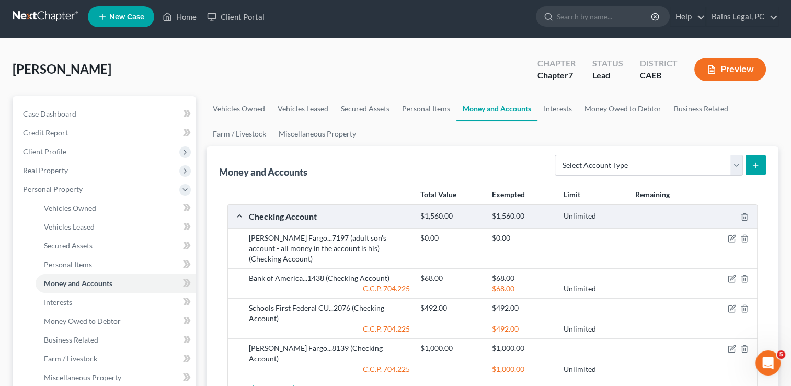
scroll to position [0, 0]
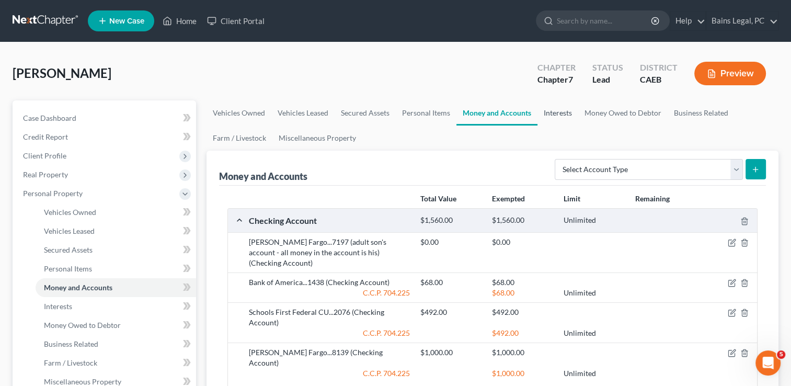
click at [563, 114] on link "Interests" at bounding box center [557, 112] width 41 height 25
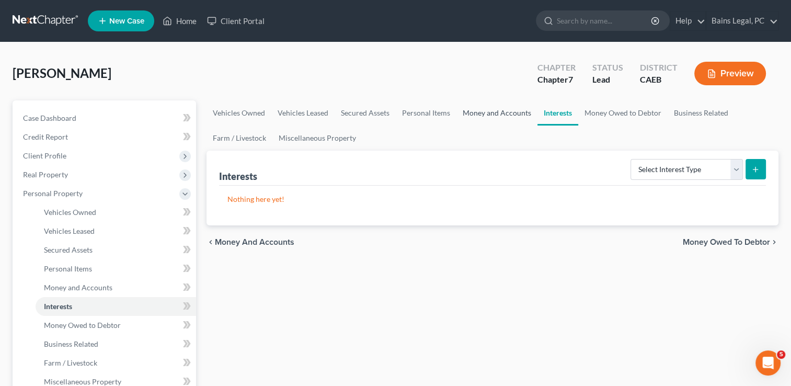
click at [512, 112] on link "Money and Accounts" at bounding box center [496, 112] width 81 height 25
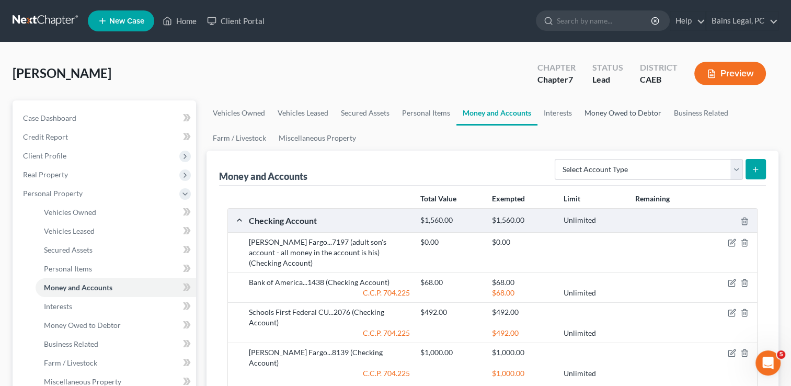
click at [601, 108] on link "Money Owed to Debtor" at bounding box center [622, 112] width 89 height 25
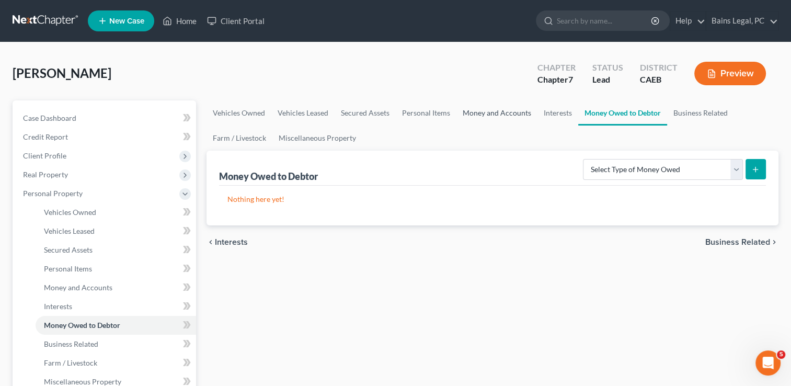
click at [496, 112] on link "Money and Accounts" at bounding box center [496, 112] width 81 height 25
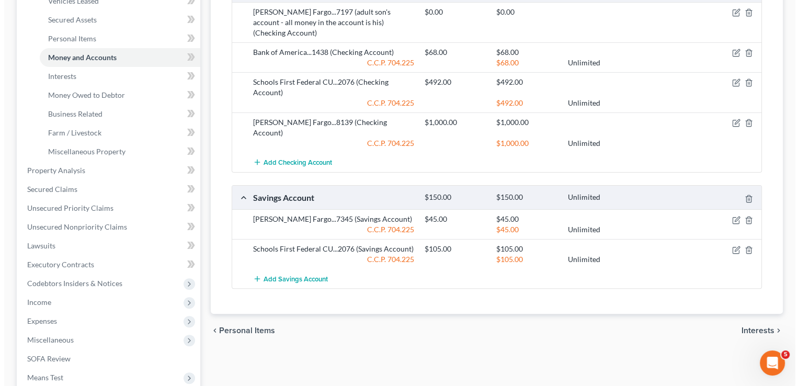
scroll to position [209, 0]
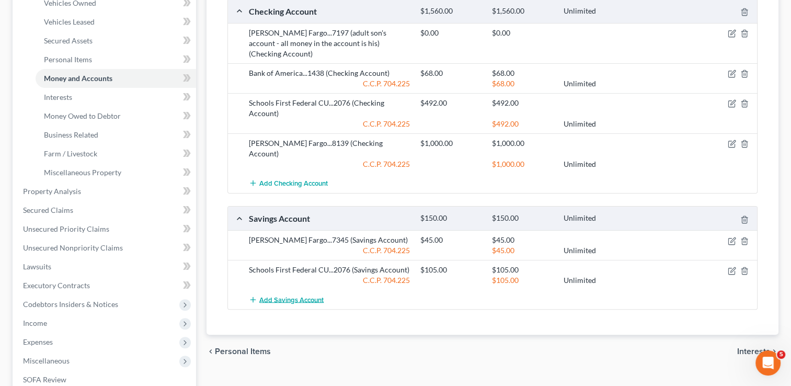
click at [275, 295] on span "Add Savings Account" at bounding box center [291, 299] width 64 height 8
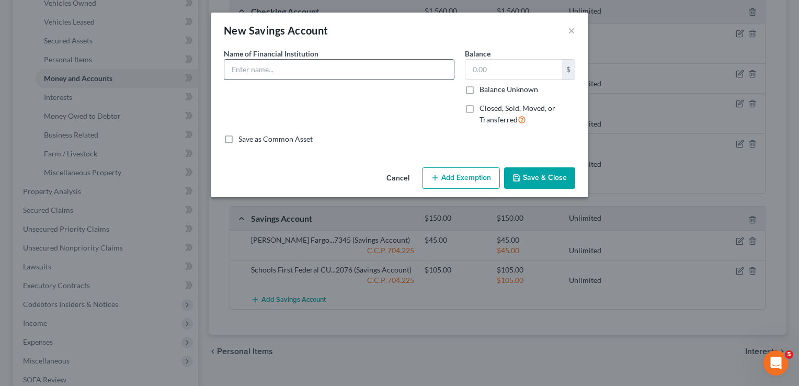
click at [315, 72] on input "text" at bounding box center [339, 70] width 230 height 20
type input "SchoolsFirst Federal CU"
type input "10"
click at [452, 175] on button "Add Exemption" at bounding box center [461, 178] width 78 height 22
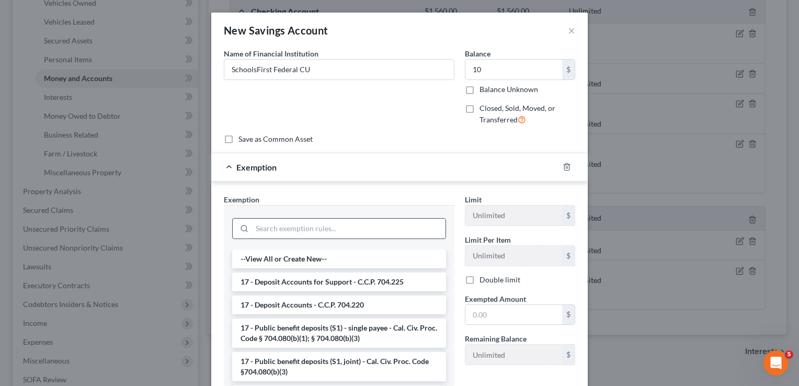
click at [417, 230] on input "search" at bounding box center [348, 229] width 193 height 20
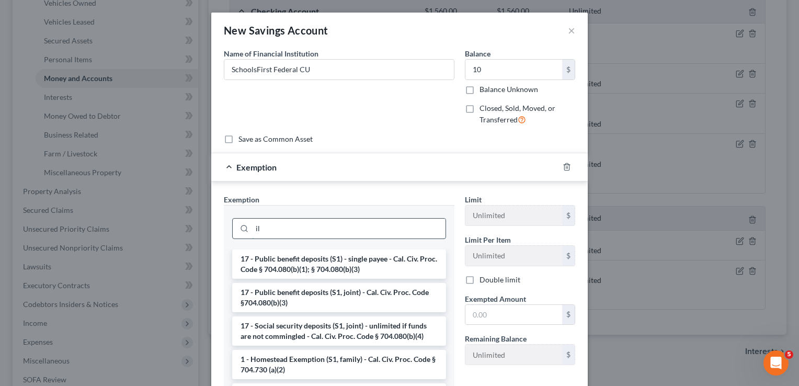
type input "i"
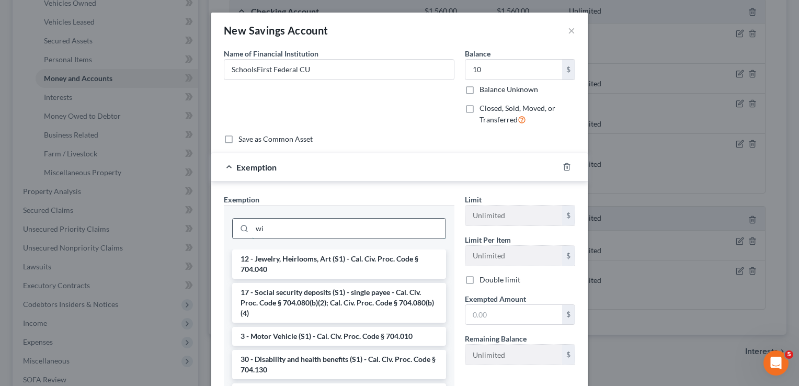
type input "w"
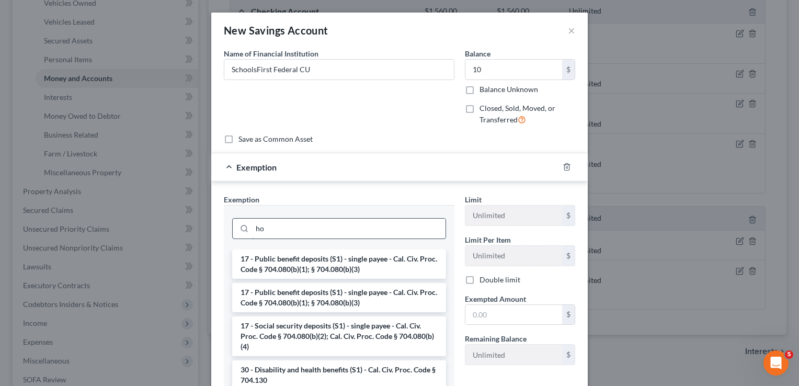
type input "h"
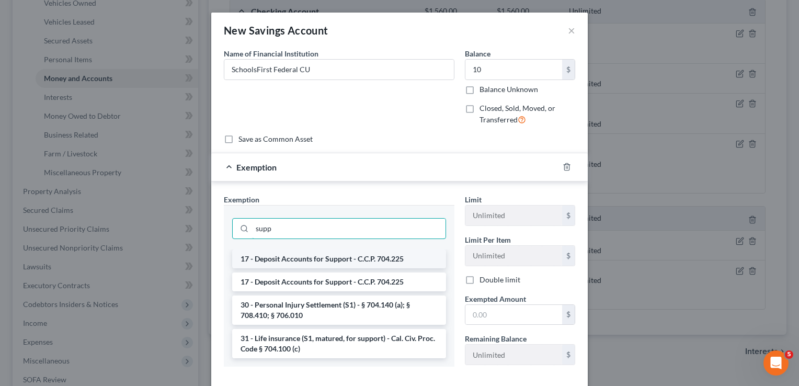
type input "supp"
click at [391, 259] on li "17 - Deposit Accounts for Support - C.C.P. 704.225" at bounding box center [339, 258] width 214 height 19
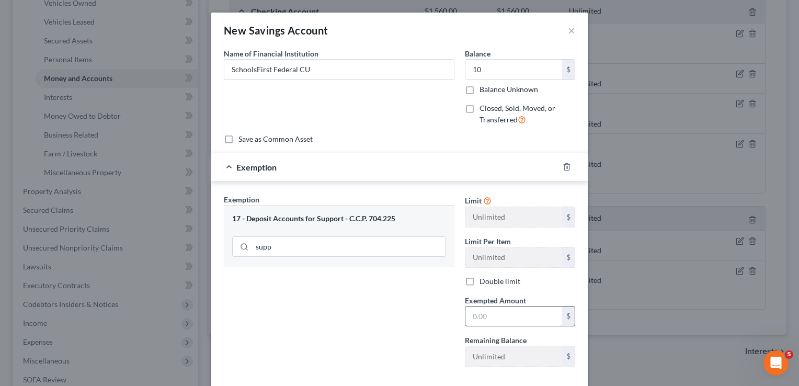
click at [493, 307] on input "text" at bounding box center [513, 316] width 97 height 20
type input "10"
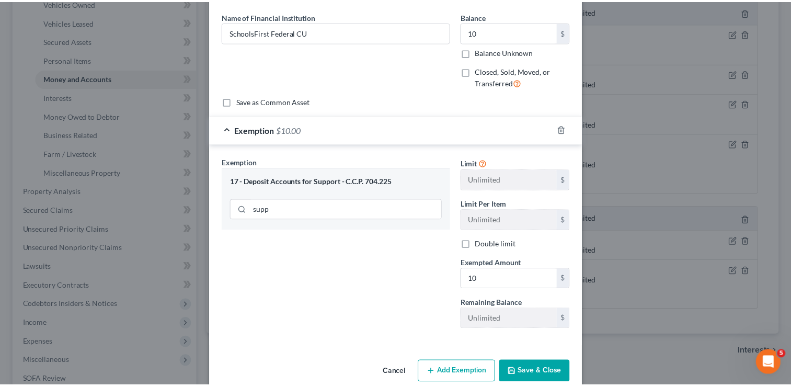
scroll to position [54, 0]
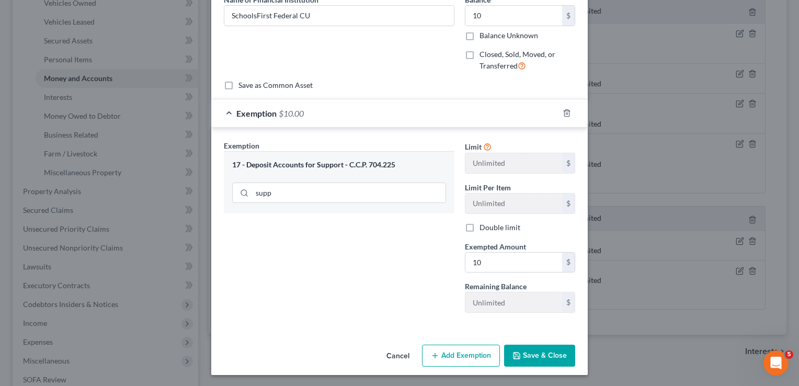
click at [536, 351] on button "Save & Close" at bounding box center [539, 356] width 71 height 22
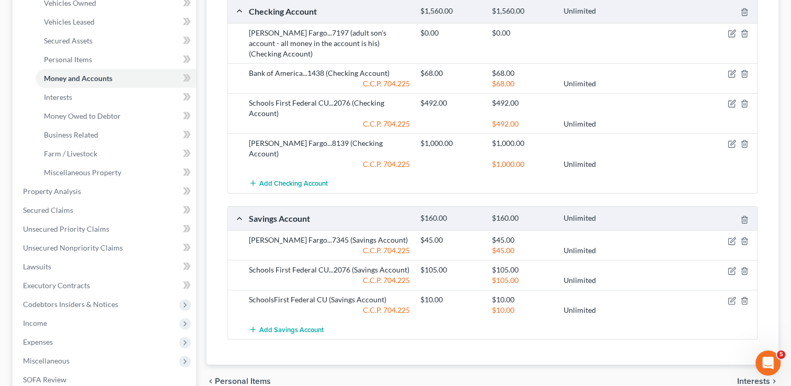
click at [209, 288] on div "Money and Accounts Select Account Type Brokerage Cash on Hand Certificates of D…" at bounding box center [493, 152] width 572 height 423
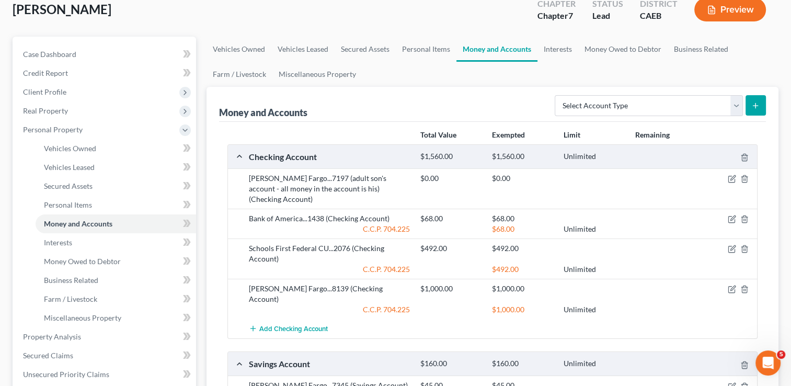
scroll to position [63, 0]
click at [560, 54] on link "Interests" at bounding box center [557, 50] width 41 height 25
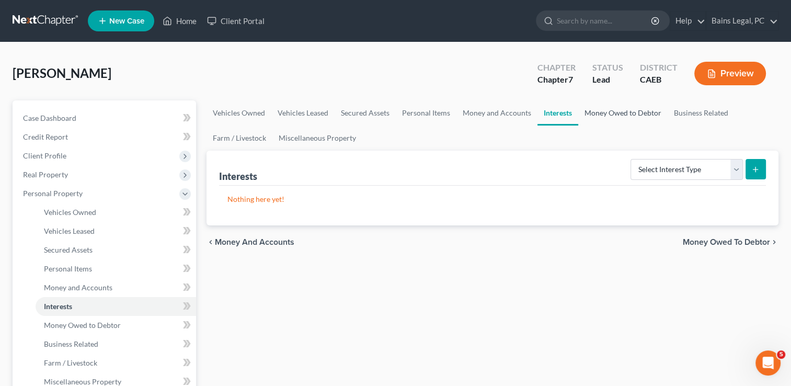
click at [612, 108] on link "Money Owed to Debtor" at bounding box center [622, 112] width 89 height 25
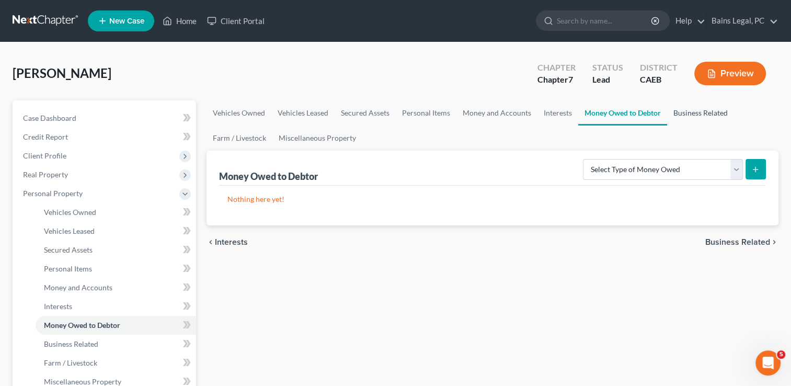
click at [691, 115] on link "Business Related" at bounding box center [700, 112] width 67 height 25
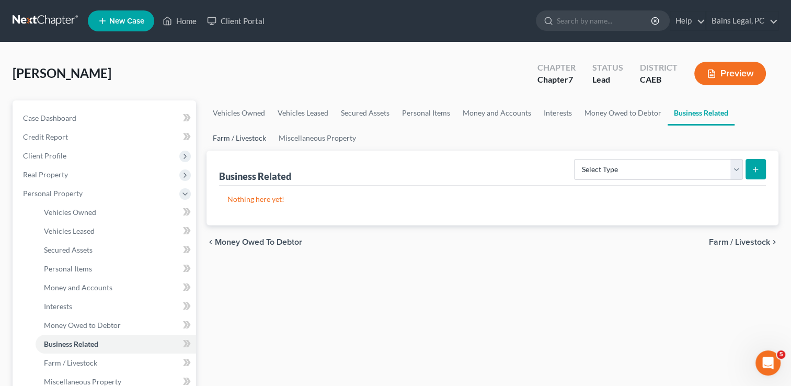
click at [247, 132] on link "Farm / Livestock" at bounding box center [240, 137] width 66 height 25
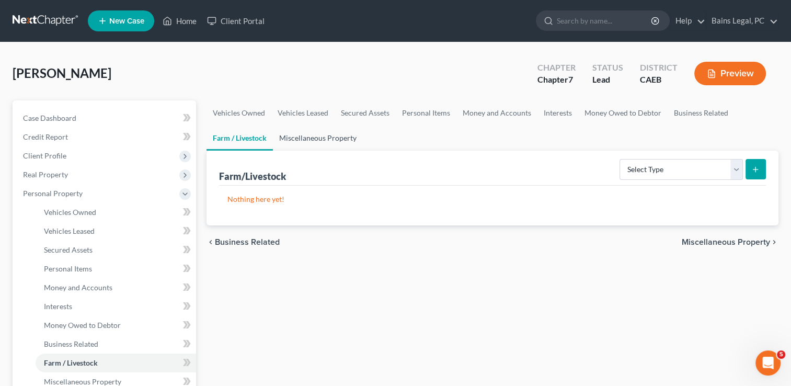
click at [311, 140] on link "Miscellaneous Property" at bounding box center [318, 137] width 90 height 25
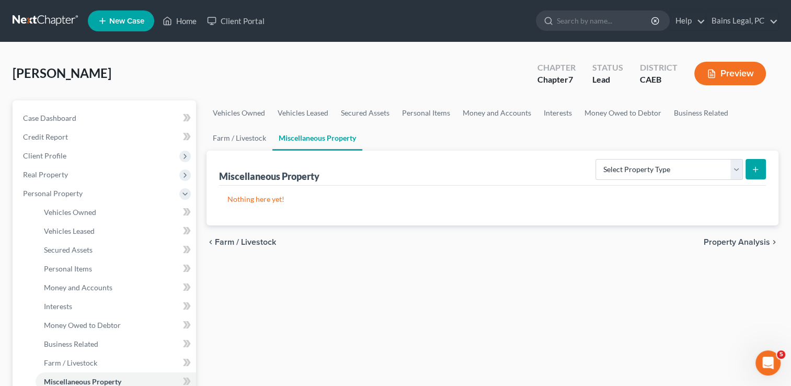
click at [443, 77] on div "[PERSON_NAME] Upgraded Chapter Chapter 7 Status Lead District CAEB Preview" at bounding box center [396, 77] width 766 height 45
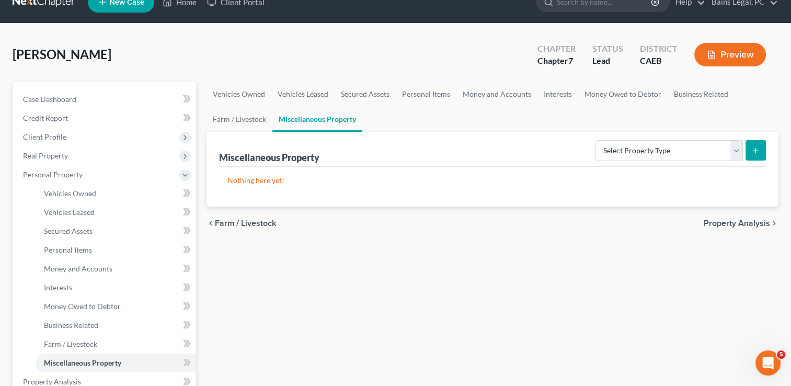
scroll to position [21, 0]
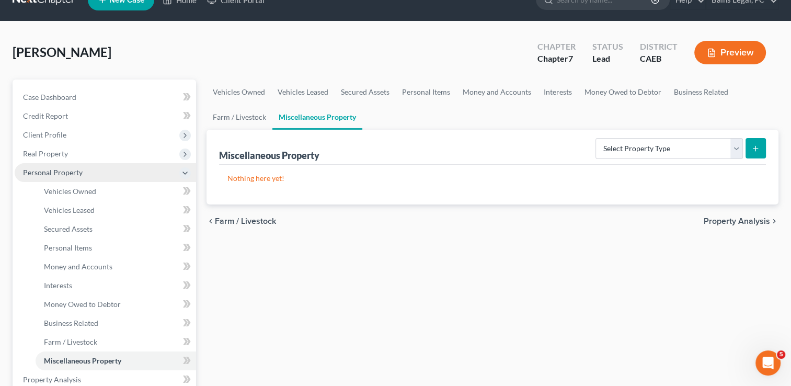
click at [58, 166] on span "Personal Property" at bounding box center [105, 172] width 181 height 19
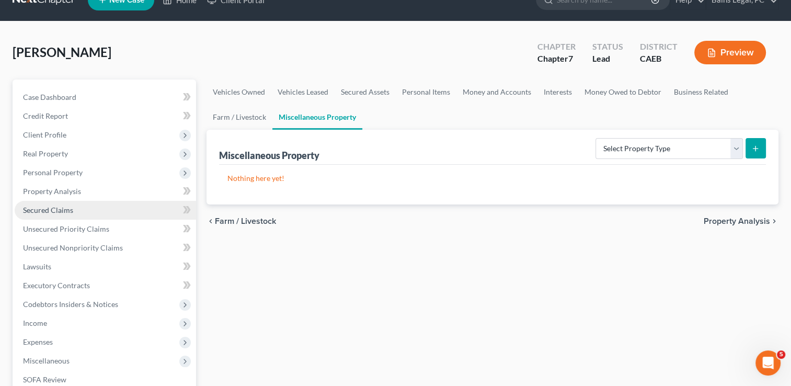
click at [60, 211] on span "Secured Claims" at bounding box center [48, 209] width 50 height 9
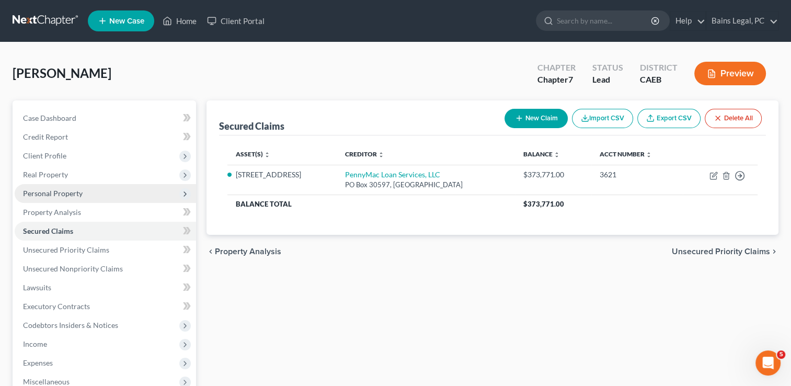
click at [78, 190] on span "Personal Property" at bounding box center [53, 193] width 60 height 9
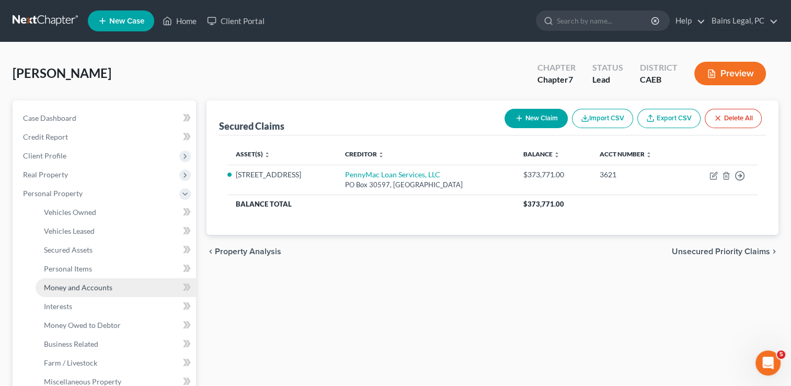
click at [80, 288] on span "Money and Accounts" at bounding box center [78, 287] width 68 height 9
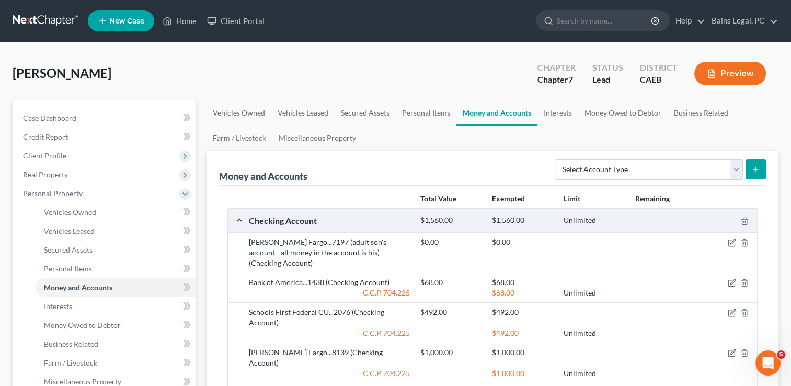
click at [312, 84] on div "[PERSON_NAME] Upgraded Chapter Chapter 7 Status Lead District CAEB Preview" at bounding box center [396, 77] width 766 height 45
click at [59, 197] on span "Personal Property" at bounding box center [53, 193] width 60 height 9
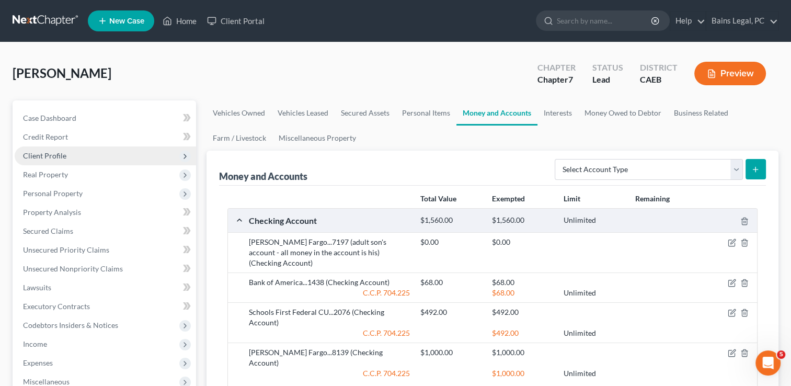
click at [65, 159] on span "Client Profile" at bounding box center [44, 155] width 43 height 9
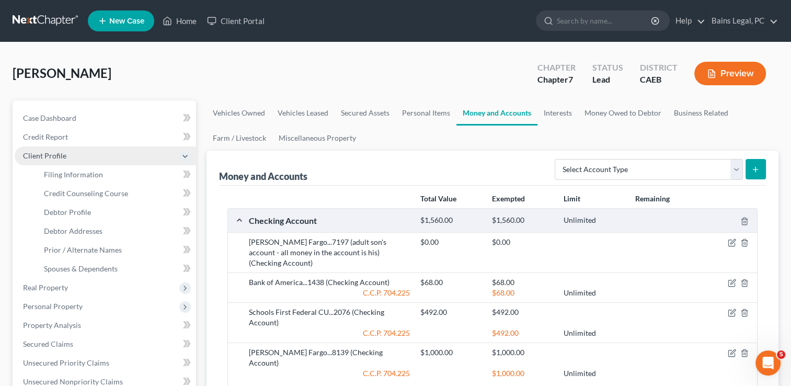
click at [65, 159] on span "Client Profile" at bounding box center [44, 155] width 43 height 9
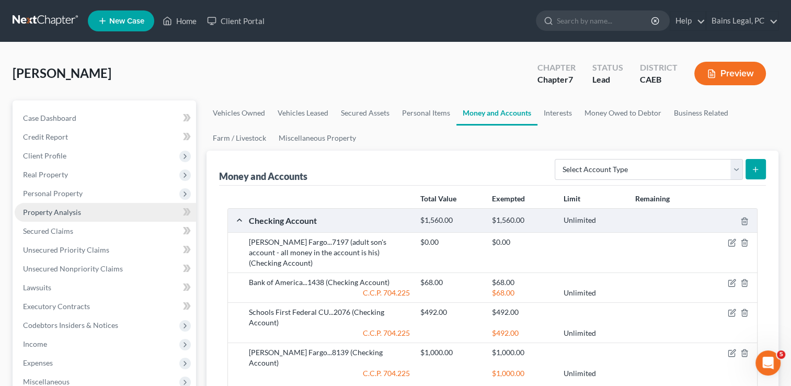
click at [67, 214] on span "Property Analysis" at bounding box center [52, 212] width 58 height 9
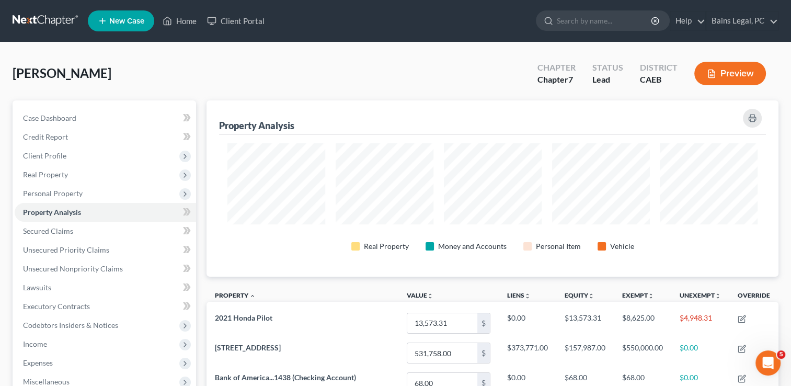
scroll to position [176, 571]
click at [294, 60] on div "[PERSON_NAME] Upgraded Chapter Chapter 7 Status Lead District CAEB Preview" at bounding box center [396, 77] width 766 height 45
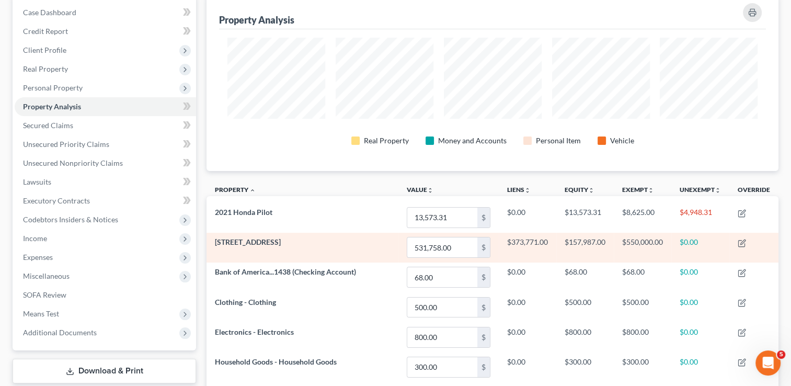
scroll to position [85, 0]
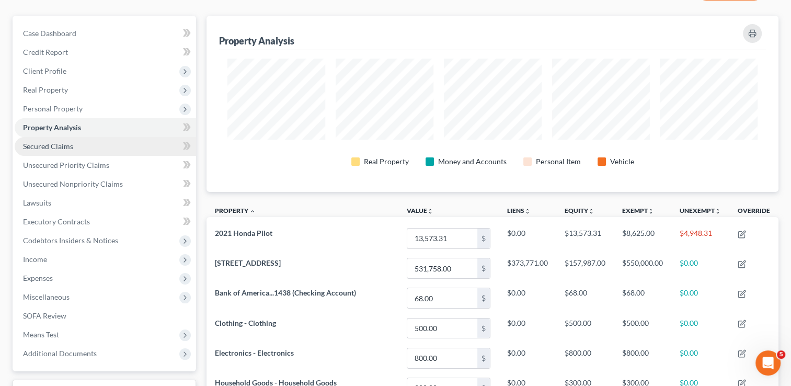
click at [65, 143] on span "Secured Claims" at bounding box center [48, 146] width 50 height 9
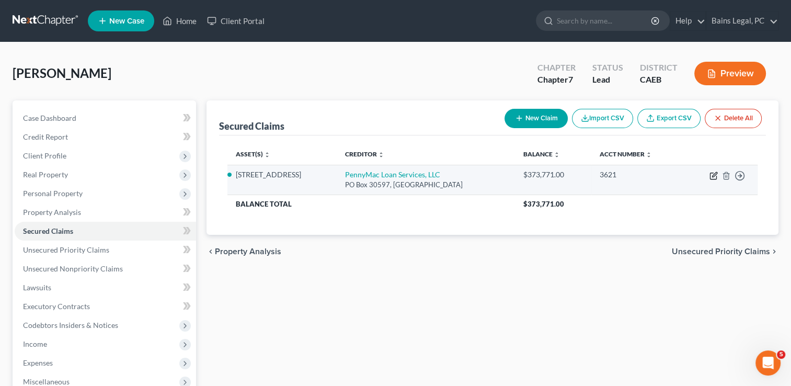
click at [711, 175] on icon "button" at bounding box center [713, 175] width 8 height 8
select select "4"
select select "3"
select select "4"
select select "0"
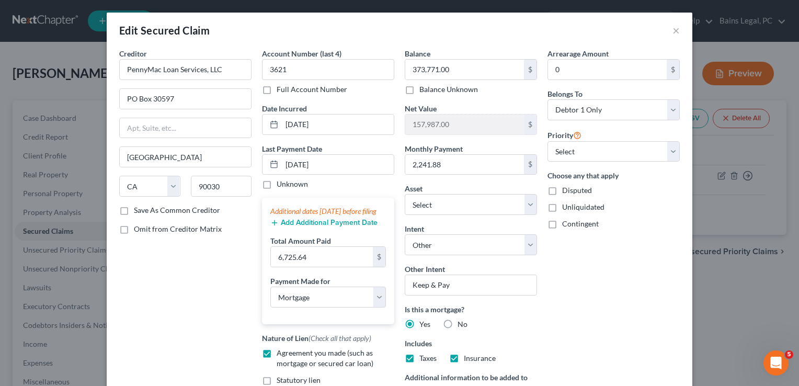
click at [199, 281] on div "Creditor * PennyMac Loan Services, LLC [GEOGRAPHIC_DATA] [GEOGRAPHIC_DATA] [US_…" at bounding box center [185, 244] width 143 height 393
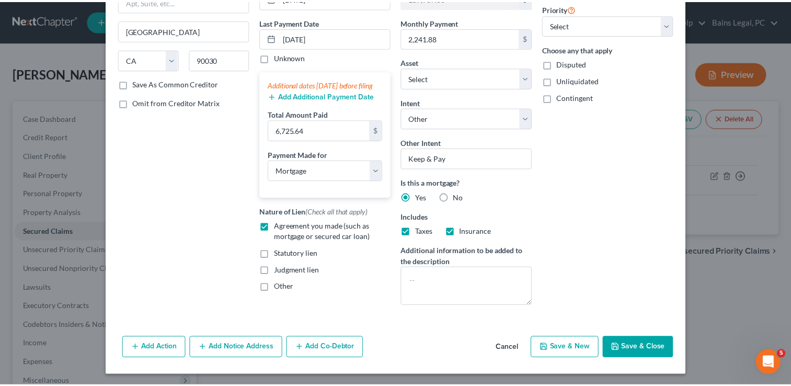
scroll to position [127, 0]
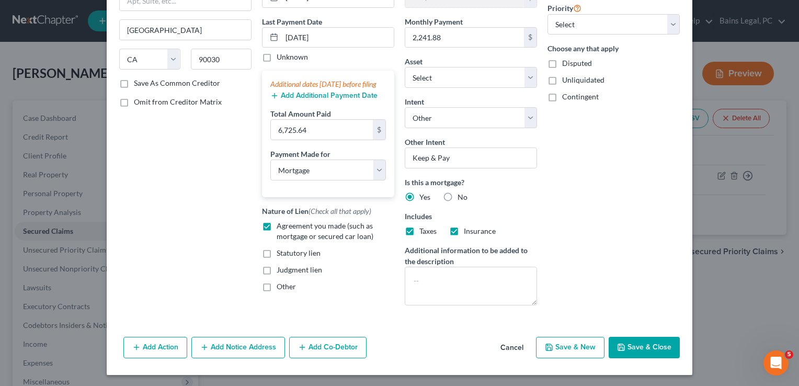
click at [632, 347] on button "Save & Close" at bounding box center [644, 348] width 71 height 22
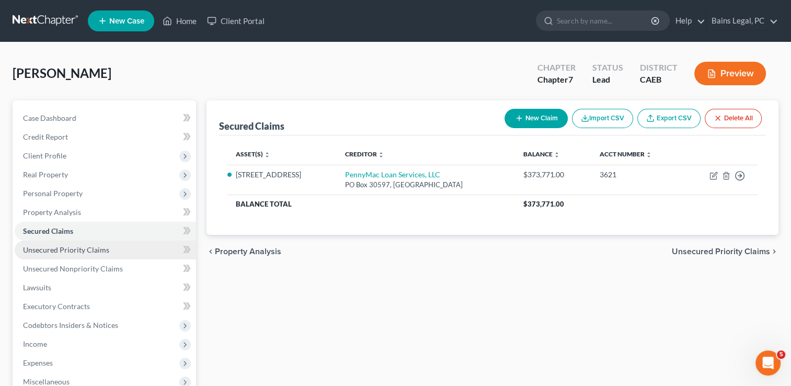
click at [64, 253] on span "Unsecured Priority Claims" at bounding box center [66, 249] width 86 height 9
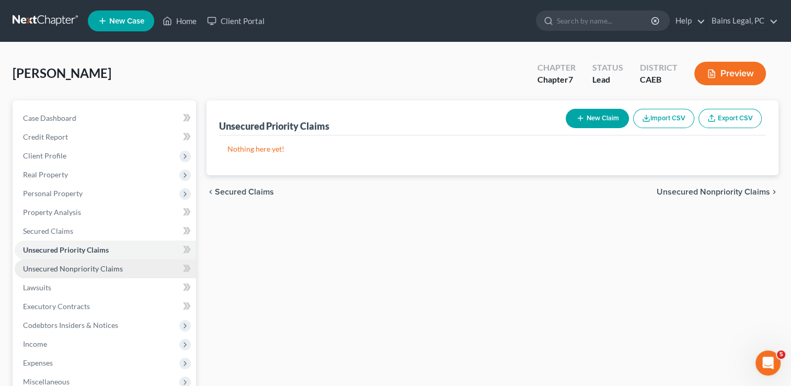
click at [100, 277] on link "Unsecured Nonpriority Claims" at bounding box center [105, 268] width 181 height 19
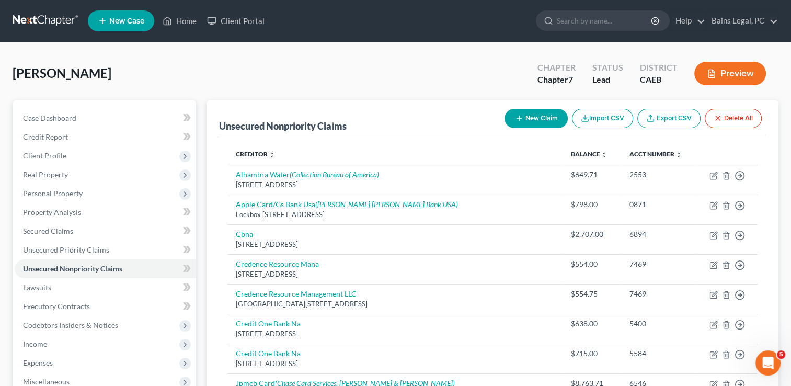
click at [362, 62] on div "[PERSON_NAME] Upgraded Chapter Chapter 7 Status Lead District CAEB Preview" at bounding box center [396, 77] width 766 height 45
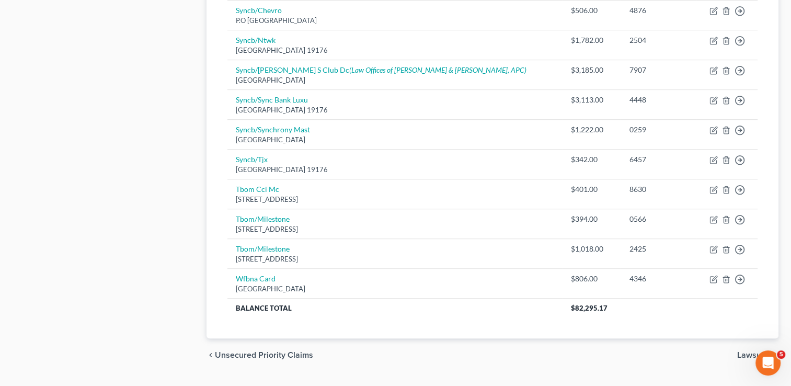
scroll to position [604, 0]
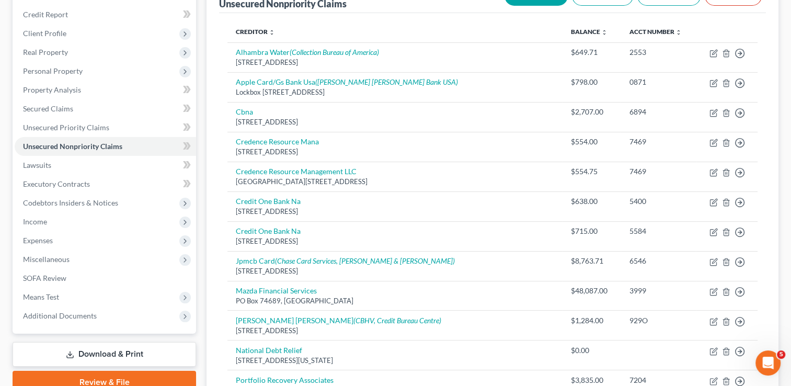
scroll to position [0, 0]
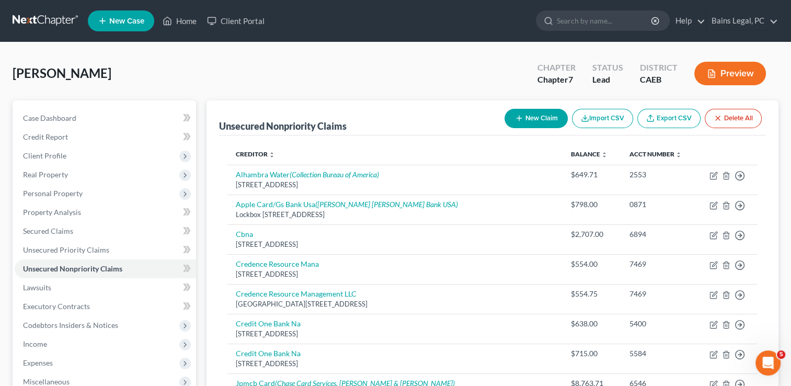
click at [375, 75] on div "[PERSON_NAME] Upgraded Chapter Chapter 7 Status Lead District CAEB Preview" at bounding box center [396, 77] width 766 height 45
click at [522, 118] on button "New Claim" at bounding box center [536, 118] width 63 height 19
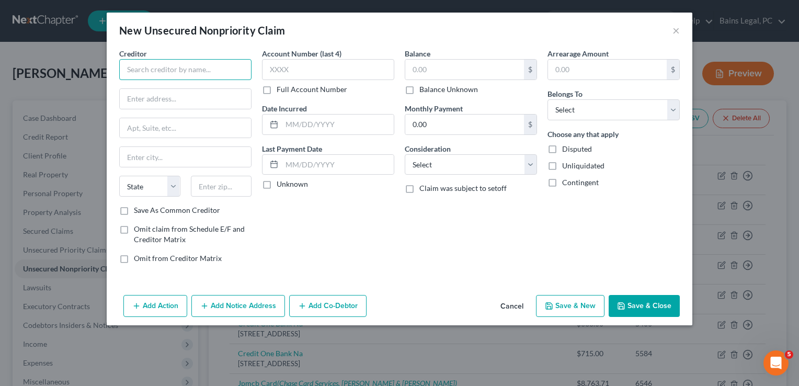
click at [187, 67] on input "text" at bounding box center [185, 69] width 132 height 21
type input "Dish Network"
type input "[STREET_ADDRESS]"
type input "[GEOGRAPHIC_DATA]"
select select "5"
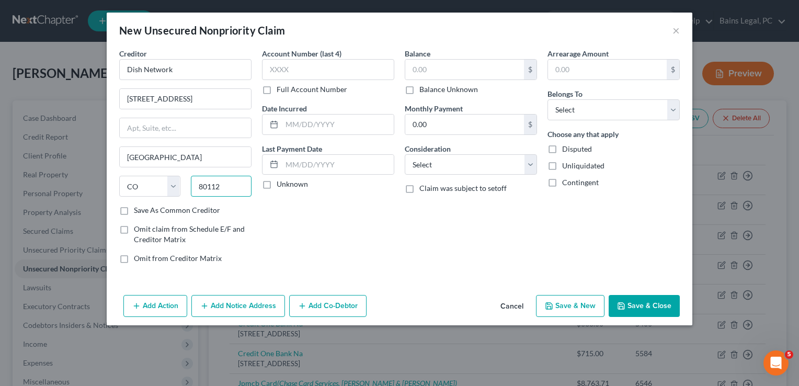
type input "80112"
click at [419, 91] on label "Balance Unknown" at bounding box center [448, 89] width 59 height 10
click at [423, 91] on input "Balance Unknown" at bounding box center [426, 87] width 7 height 7
checkbox input "true"
type input "0.00"
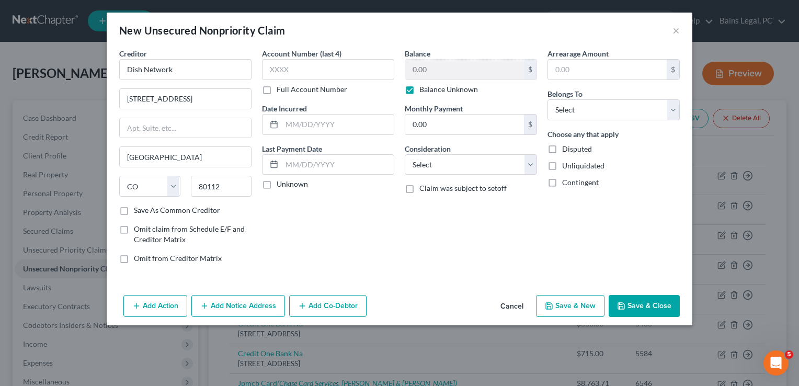
click at [610, 123] on div "Arrearage Amount $ Belongs To * Select Debtor 1 Only Debtor 2 Only Debtor 1 And…" at bounding box center [613, 160] width 143 height 224
click at [579, 107] on select "Select Debtor 1 Only Debtor 2 Only Debtor 1 And Debtor 2 Only At Least One Of T…" at bounding box center [613, 109] width 132 height 21
select select "0"
click at [547, 99] on select "Select Debtor 1 Only Debtor 2 Only Debtor 1 And Debtor 2 Only At Least One Of T…" at bounding box center [613, 109] width 132 height 21
click at [646, 302] on button "Save & Close" at bounding box center [644, 306] width 71 height 22
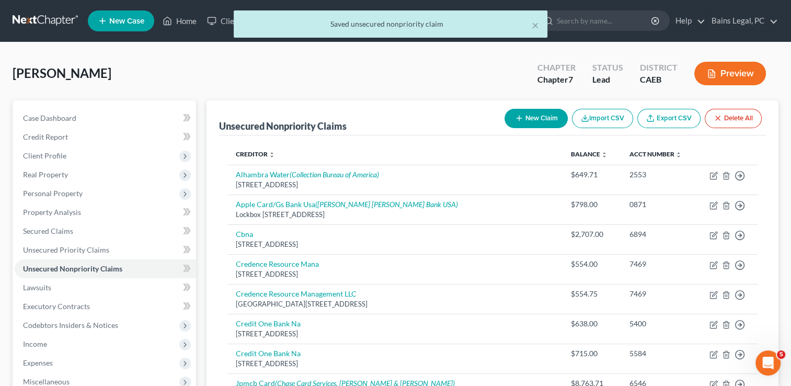
click at [317, 86] on div "[PERSON_NAME] Upgraded Chapter Chapter 7 Status Lead District CAEB Preview" at bounding box center [396, 77] width 766 height 45
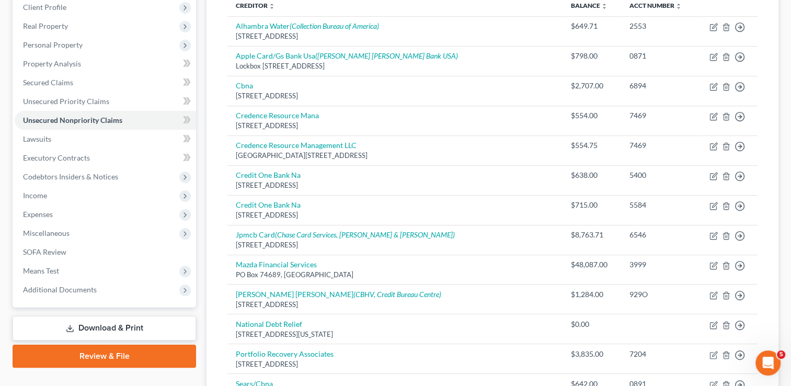
scroll to position [146, 0]
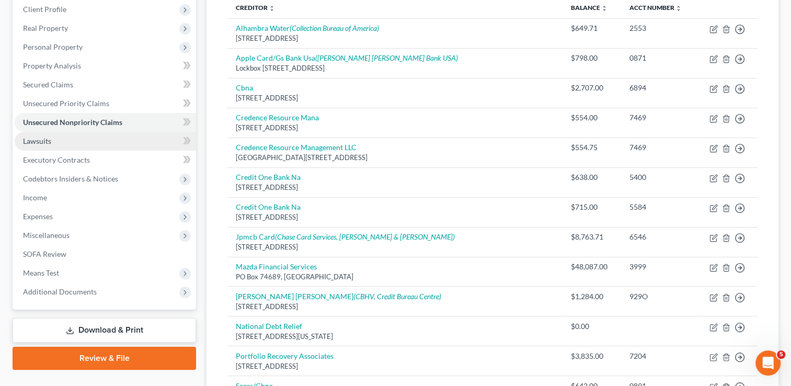
click at [38, 143] on span "Lawsuits" at bounding box center [37, 140] width 28 height 9
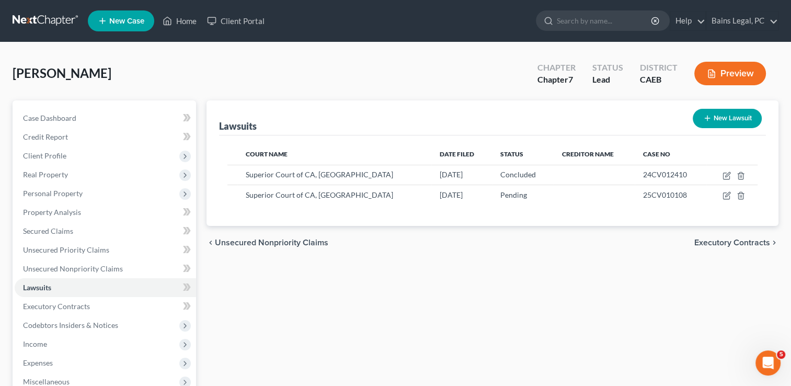
click at [371, 317] on div "Lawsuits New Lawsuit Court Name Date Filed Status Creditor Name Case No Superio…" at bounding box center [492, 308] width 582 height 416
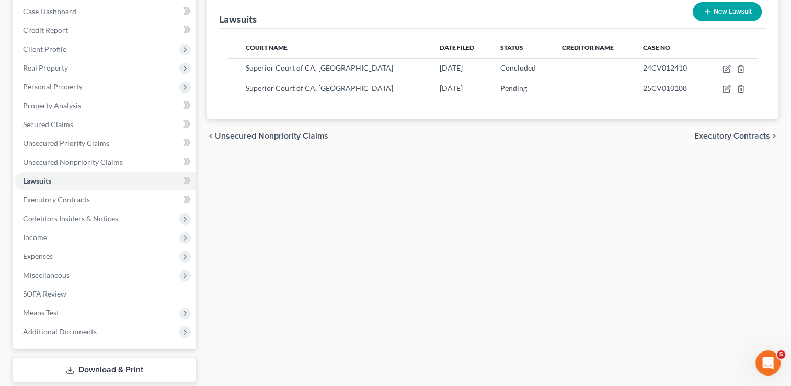
scroll to position [125, 0]
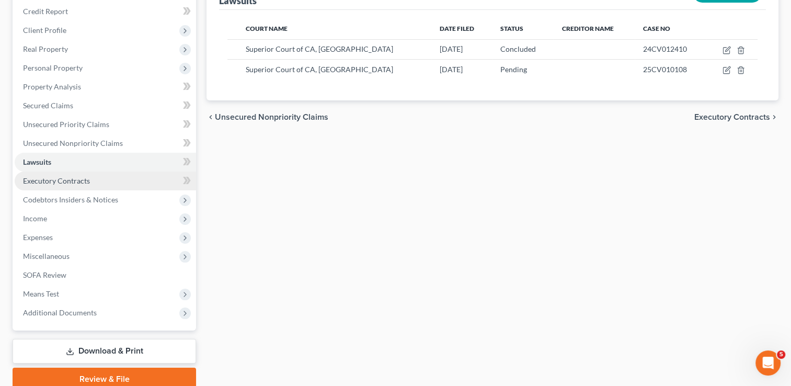
click at [95, 186] on link "Executory Contracts" at bounding box center [105, 180] width 181 height 19
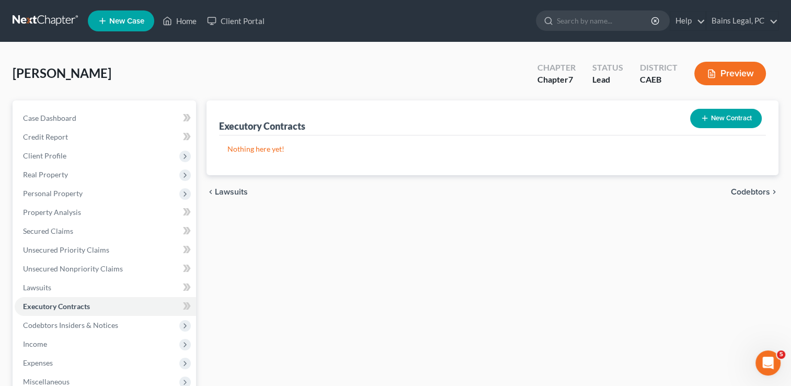
click at [314, 94] on div "[PERSON_NAME] Upgraded Chapter Chapter 7 Status Lead District CAEB Preview" at bounding box center [396, 77] width 766 height 45
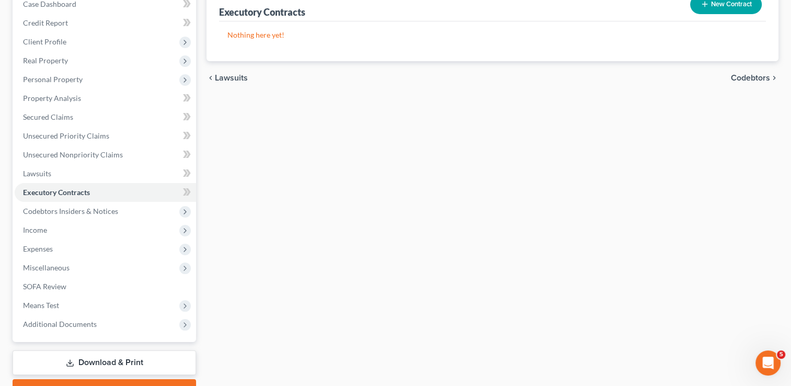
scroll to position [125, 0]
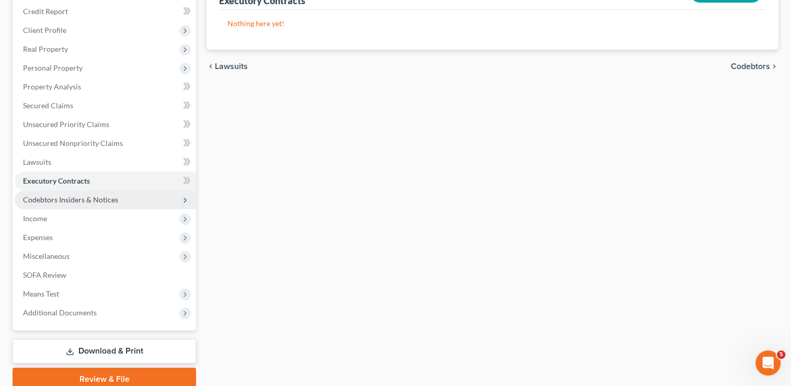
click at [67, 198] on span "Codebtors Insiders & Notices" at bounding box center [70, 199] width 95 height 9
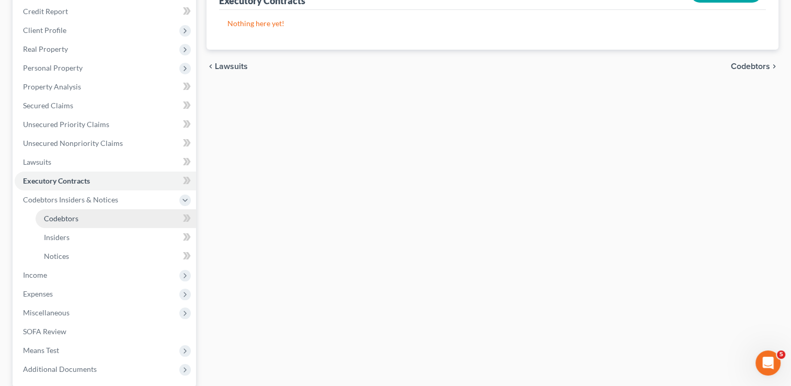
click at [65, 224] on link "Codebtors" at bounding box center [116, 218] width 161 height 19
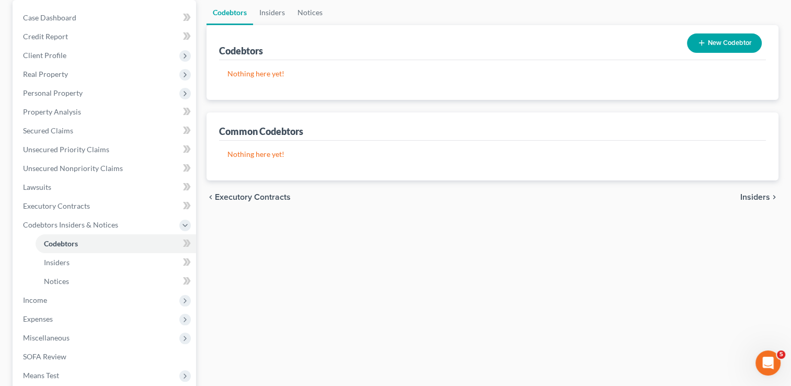
scroll to position [125, 0]
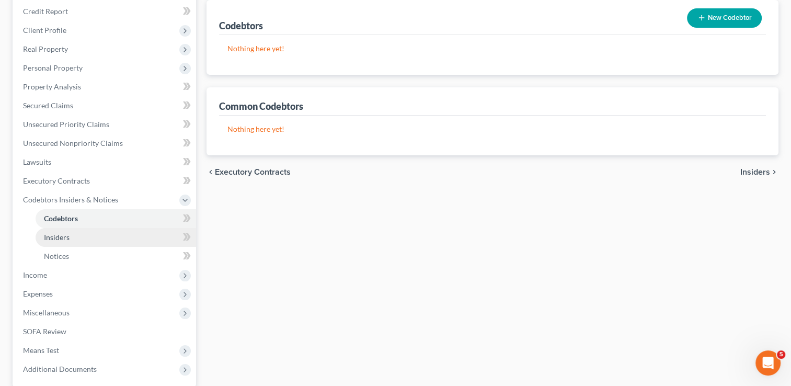
click at [90, 236] on link "Insiders" at bounding box center [116, 237] width 161 height 19
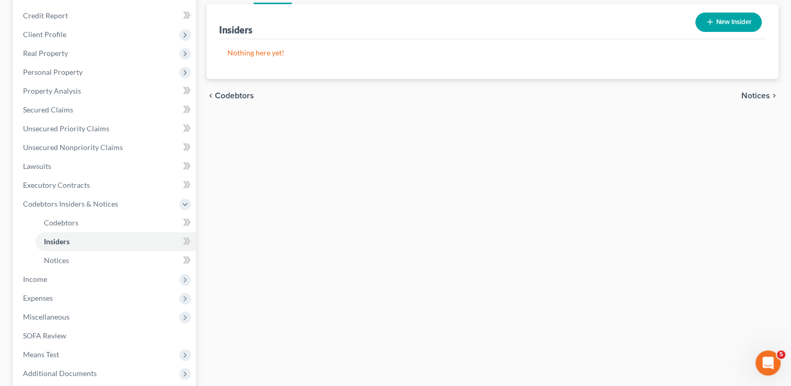
scroll to position [125, 0]
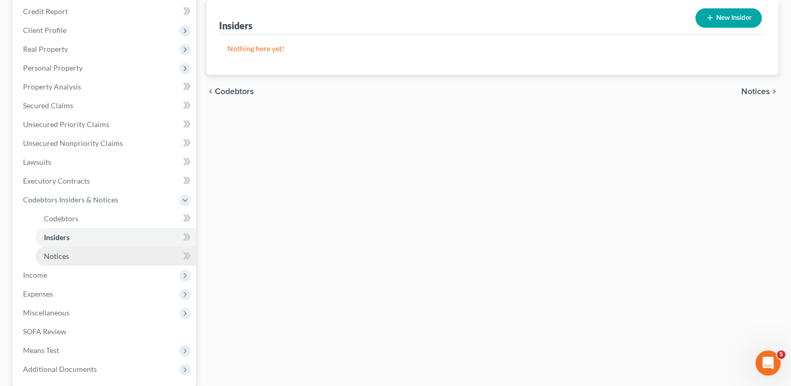
click at [82, 256] on link "Notices" at bounding box center [116, 256] width 161 height 19
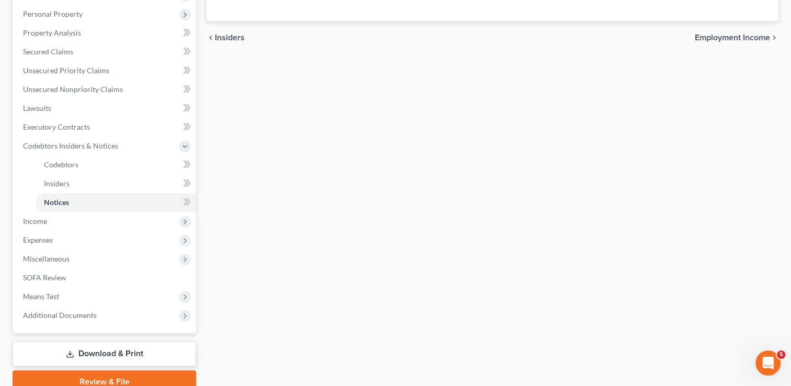
scroll to position [188, 0]
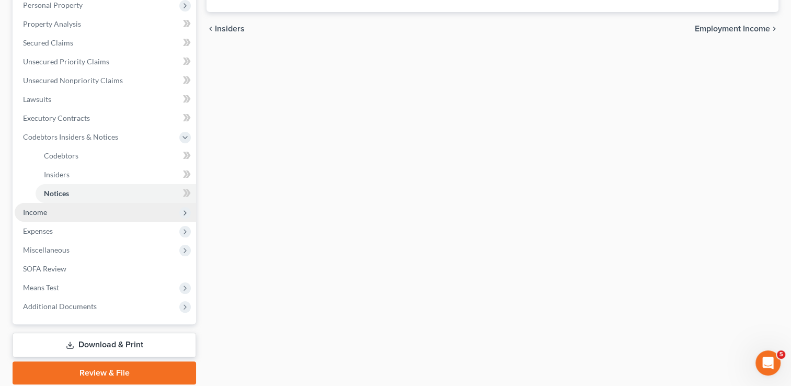
click at [49, 210] on span "Income" at bounding box center [105, 212] width 181 height 19
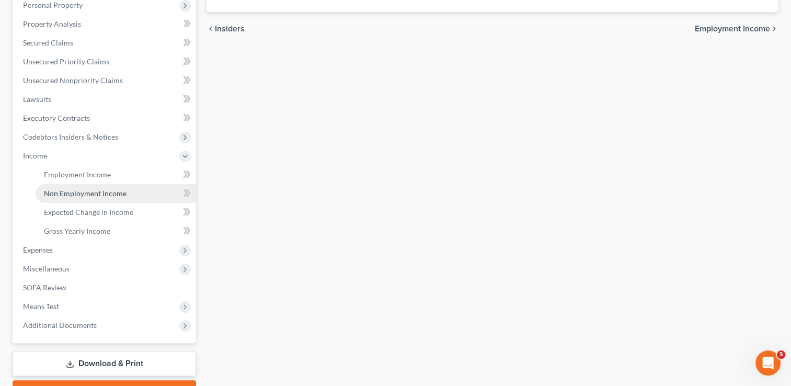
click at [93, 192] on span "Non Employment Income" at bounding box center [85, 193] width 83 height 9
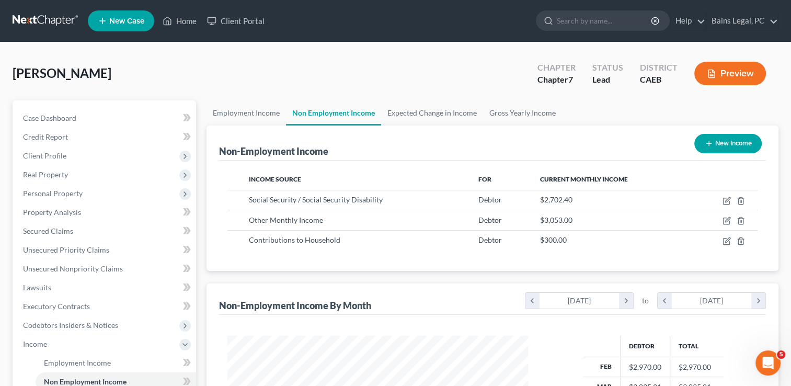
scroll to position [186, 322]
click at [256, 112] on link "Employment Income" at bounding box center [246, 112] width 79 height 25
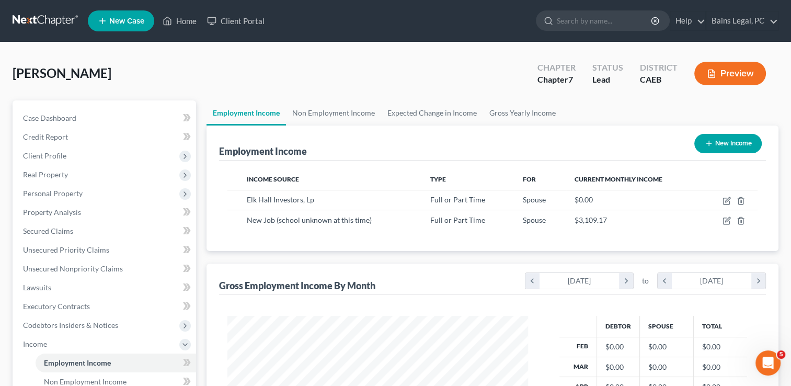
scroll to position [186, 322]
click at [248, 88] on div "[PERSON_NAME] Upgraded Chapter Chapter 7 Status Lead District CAEB Preview" at bounding box center [396, 77] width 766 height 45
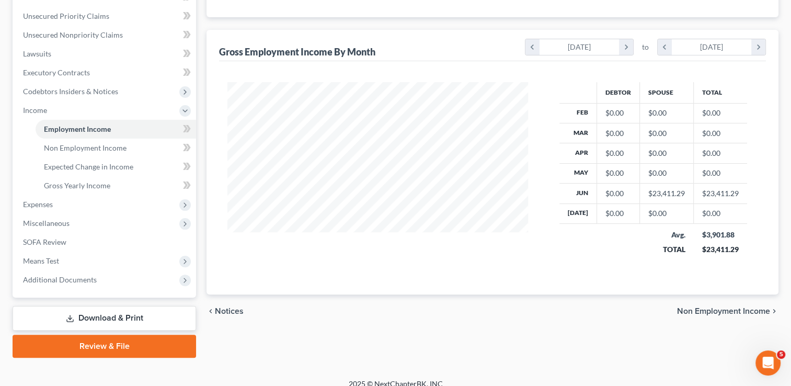
scroll to position [244, 0]
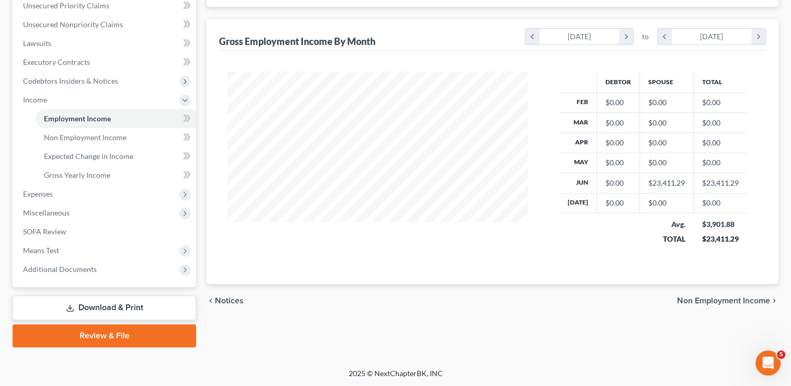
click at [83, 304] on link "Download & Print" at bounding box center [105, 307] width 184 height 25
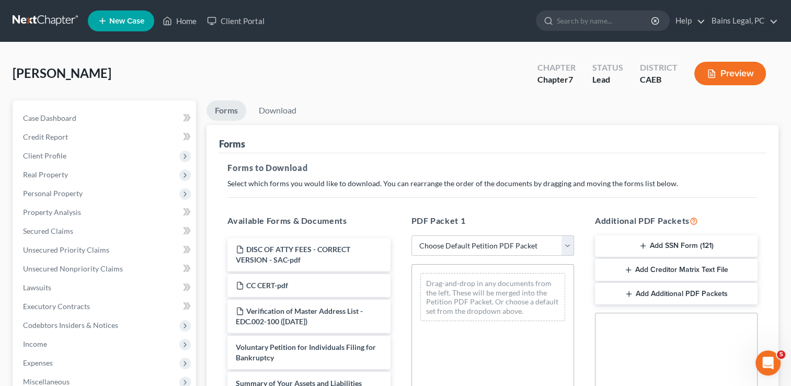
click at [501, 82] on div "[PERSON_NAME] Upgraded Chapter Chapter 7 Status Lead District CAEB Preview" at bounding box center [396, 77] width 766 height 45
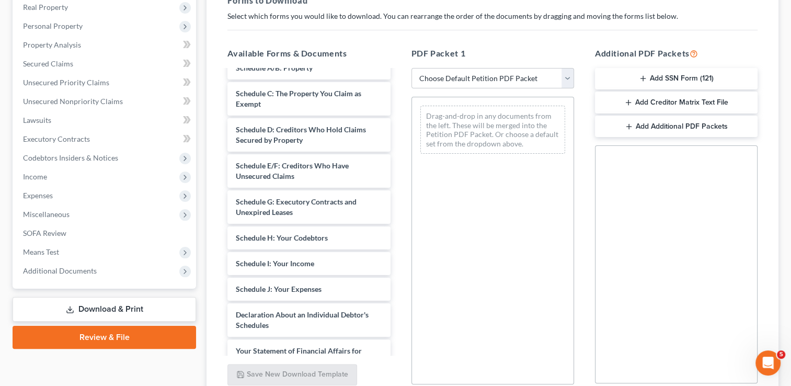
scroll to position [186, 0]
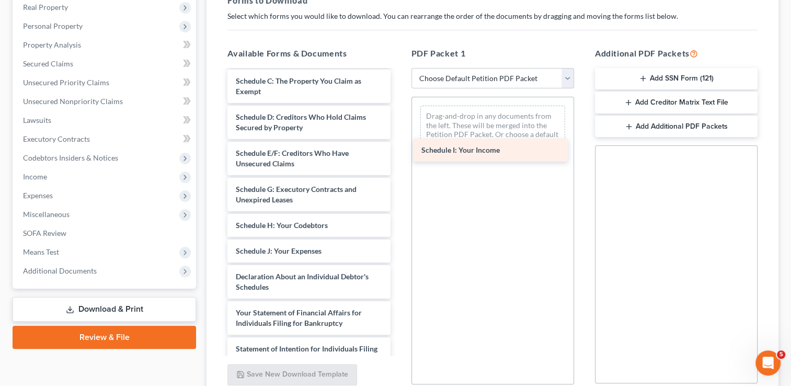
drag, startPoint x: 320, startPoint y: 248, endPoint x: 506, endPoint y: 148, distance: 210.8
click at [398, 148] on div "Schedule I: Your Income DISC OF ATTY FEES - CORRECT VERSION - SAC-pdf CC CERT-p…" at bounding box center [308, 201] width 179 height 635
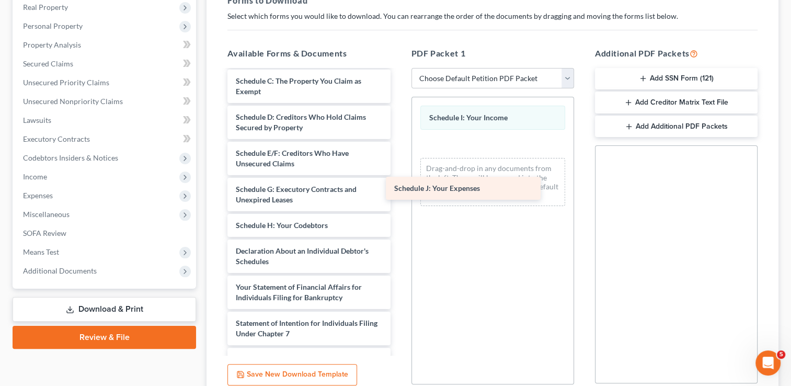
drag, startPoint x: 319, startPoint y: 247, endPoint x: 477, endPoint y: 186, distance: 170.0
click at [398, 186] on div "Schedule J: Your Expenses DISC OF ATTY FEES - CORRECT VERSION - SAC-pdf CC CERT…" at bounding box center [308, 189] width 179 height 610
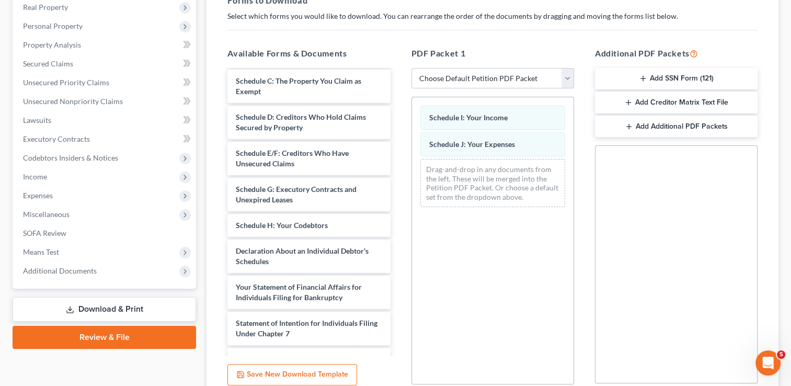
click at [581, 221] on div "PDF Packet 1 Choose Default Petition PDF Packet Complete Bankruptcy Petition (a…" at bounding box center [493, 216] width 184 height 354
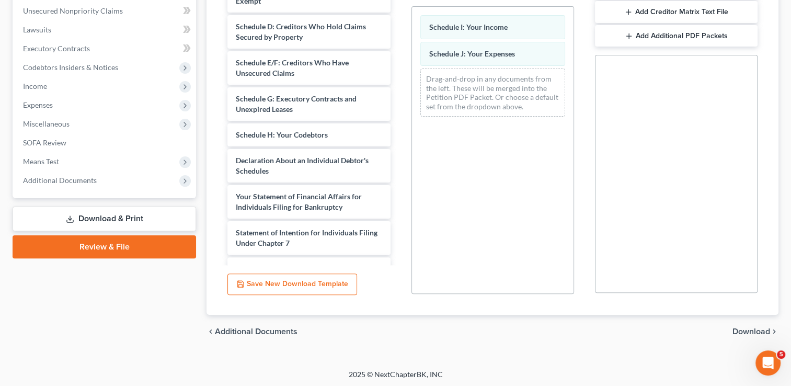
scroll to position [259, 0]
click at [741, 326] on span "Download" at bounding box center [751, 330] width 38 height 8
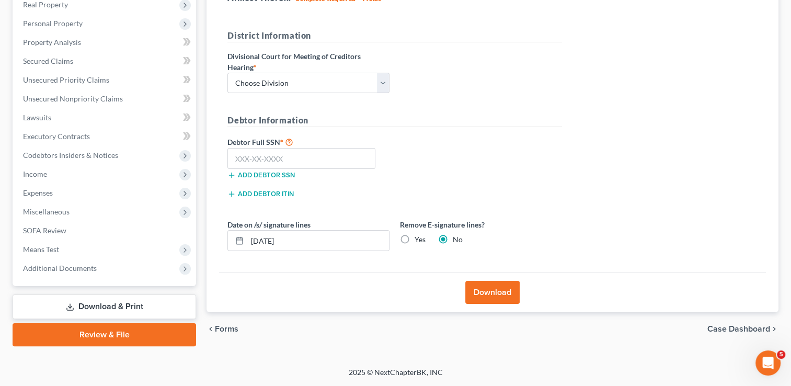
scroll to position [169, 0]
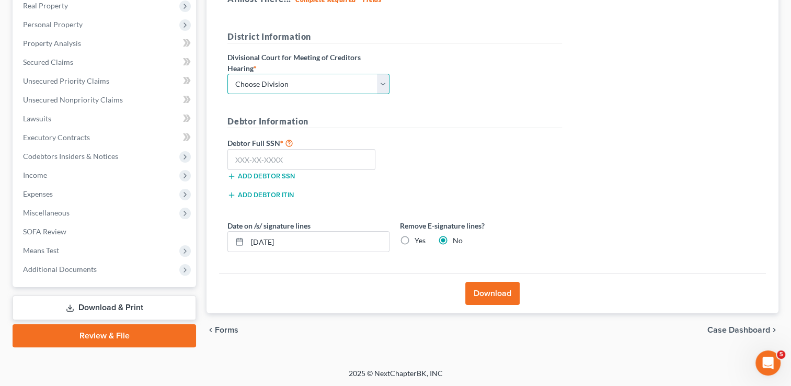
click at [328, 84] on select "Choose Division Fresno Modesto [GEOGRAPHIC_DATA]" at bounding box center [308, 84] width 162 height 21
select select "2"
click at [227, 74] on select "Choose Division Fresno Modesto [GEOGRAPHIC_DATA]" at bounding box center [308, 84] width 162 height 21
click at [287, 164] on input "text" at bounding box center [301, 159] width 148 height 21
type input "000-00-0000"
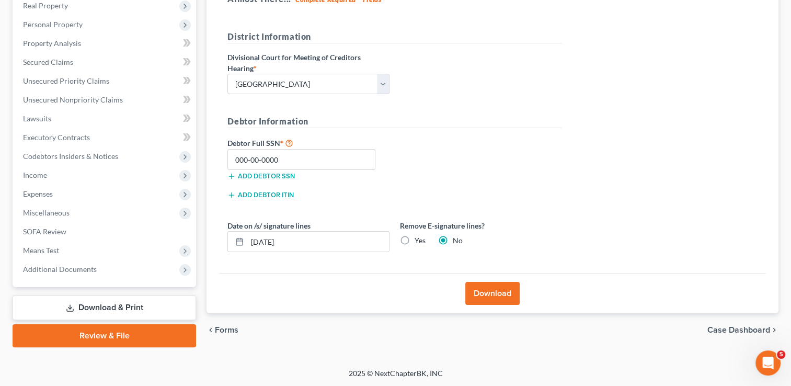
click at [481, 282] on button "Download" at bounding box center [492, 293] width 54 height 23
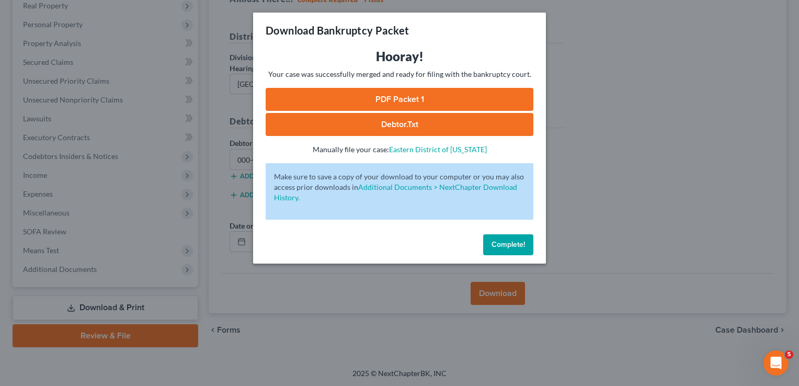
click at [441, 97] on link "PDF Packet 1" at bounding box center [400, 99] width 268 height 23
click at [494, 239] on button "Complete!" at bounding box center [508, 244] width 50 height 21
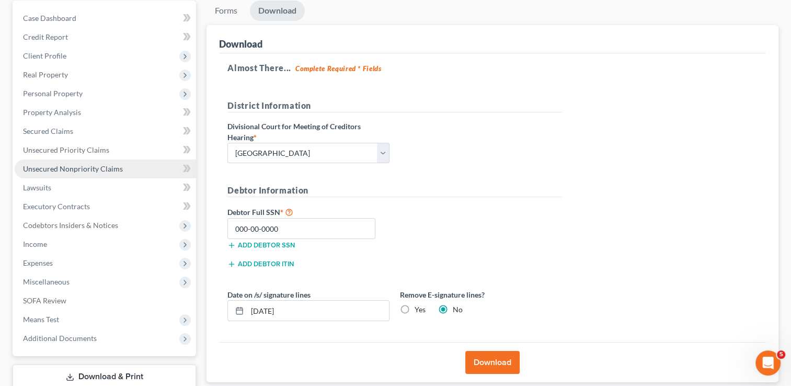
scroll to position [105, 0]
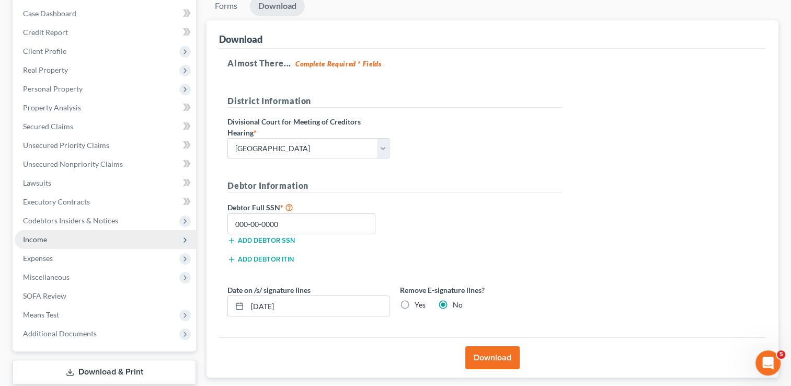
click at [63, 243] on span "Income" at bounding box center [105, 239] width 181 height 19
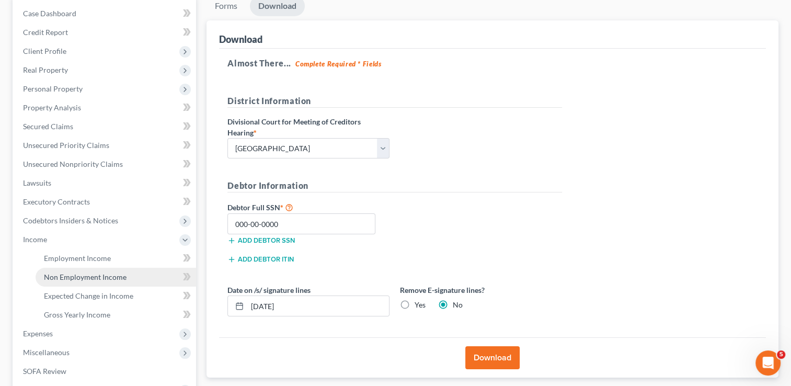
click at [76, 275] on span "Non Employment Income" at bounding box center [85, 276] width 83 height 9
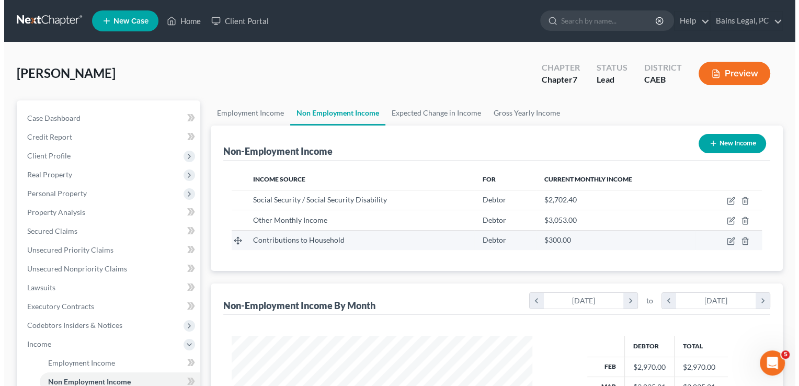
scroll to position [186, 322]
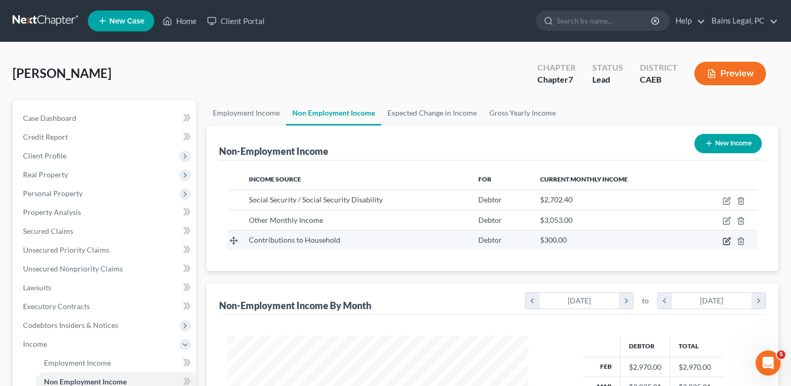
click at [724, 239] on icon "button" at bounding box center [727, 241] width 8 height 8
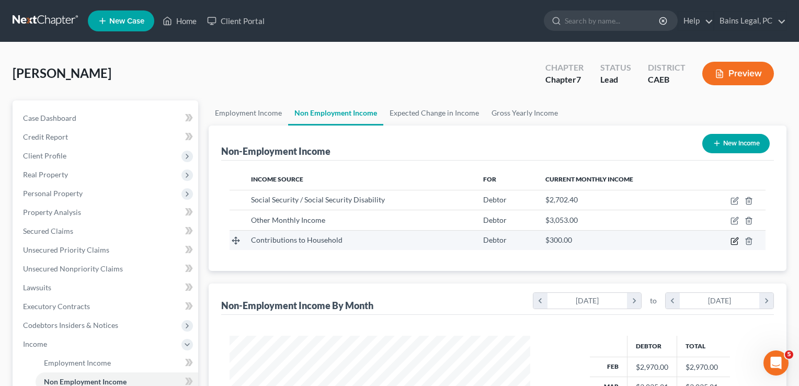
select select "8"
select select "0"
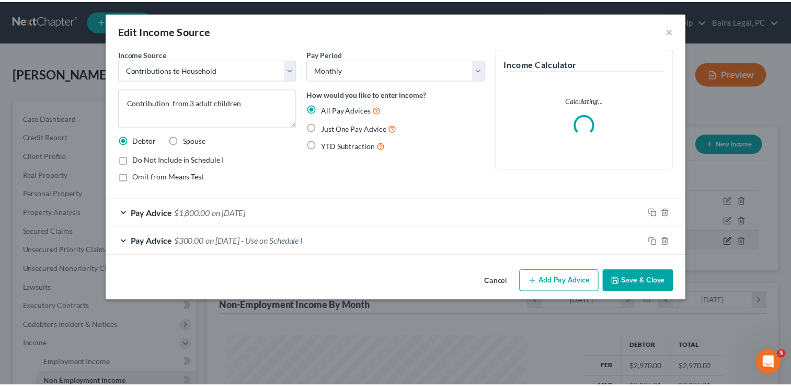
scroll to position [186, 324]
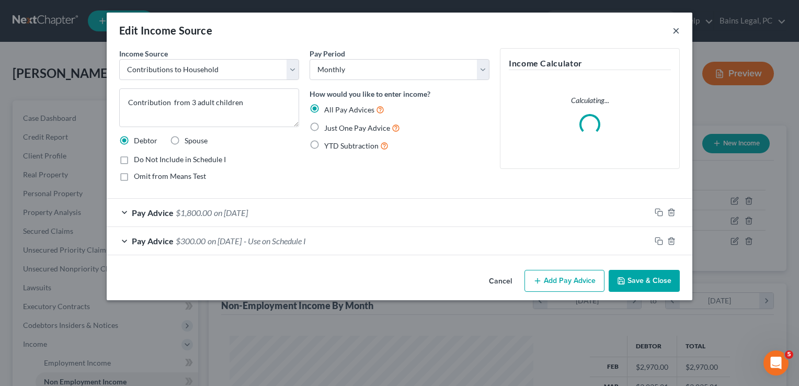
click at [675, 30] on button "×" at bounding box center [675, 30] width 7 height 13
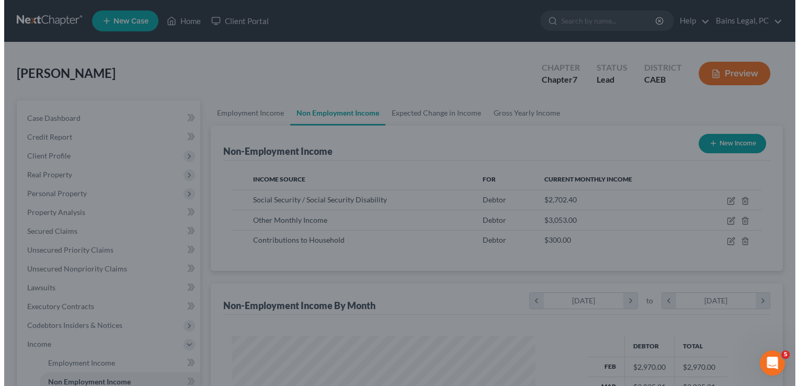
scroll to position [522630, 522495]
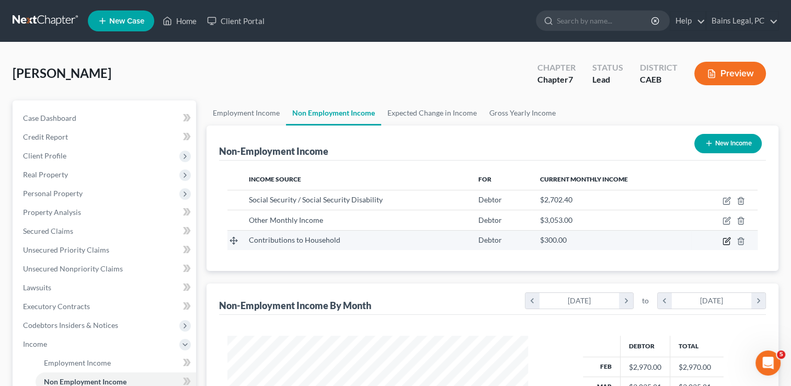
click at [730, 244] on icon "button" at bounding box center [727, 241] width 8 height 8
select select "8"
select select "0"
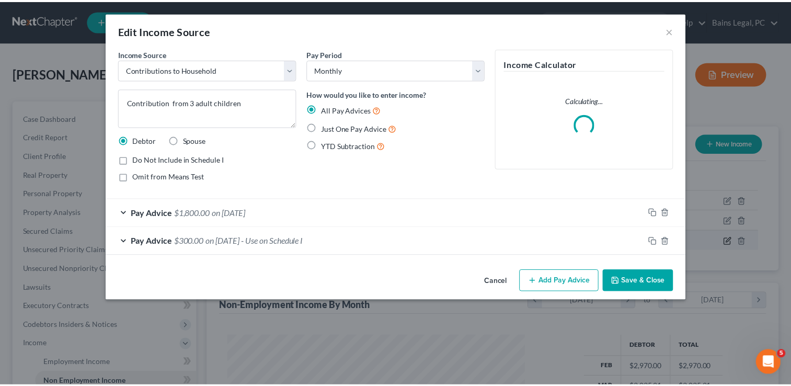
scroll to position [186, 324]
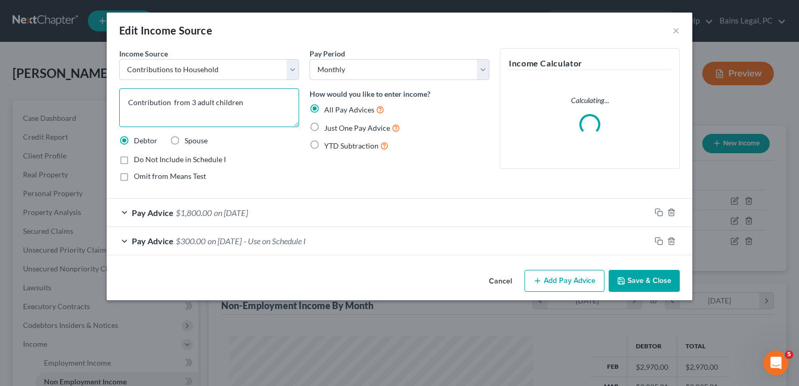
click at [193, 101] on textarea "Contribution from 3 adult children" at bounding box center [209, 107] width 180 height 39
type textarea "Contribution from 4 adult children"
click at [242, 238] on span "on [DATE]" at bounding box center [225, 241] width 34 height 10
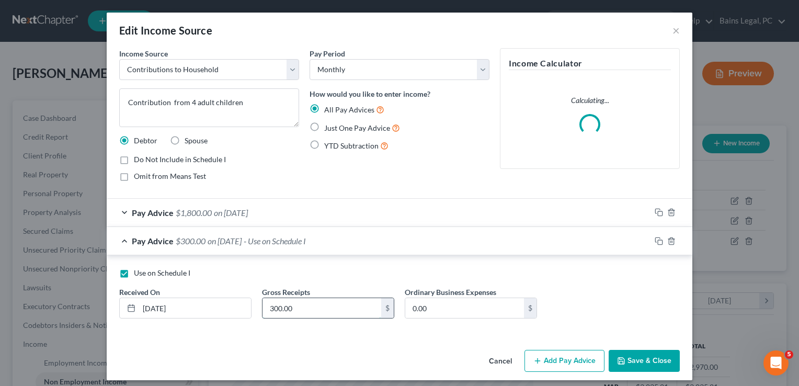
click at [296, 307] on input "300.00" at bounding box center [321, 308] width 119 height 20
type input "400"
click at [588, 280] on div "Use on Schedule I Received On * [DATE] Gross Receipts 400 $ Ordinary Business E…" at bounding box center [399, 297] width 571 height 59
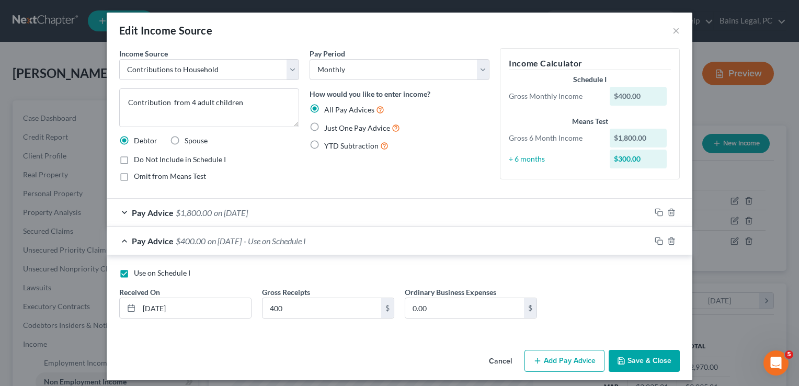
click at [633, 361] on button "Save & Close" at bounding box center [644, 361] width 71 height 22
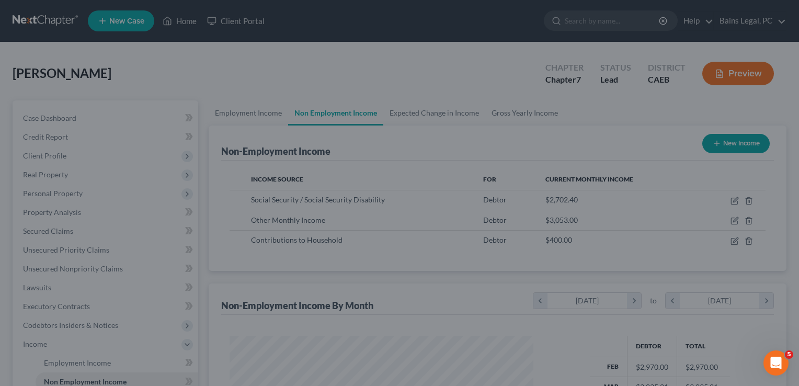
scroll to position [522630, 522495]
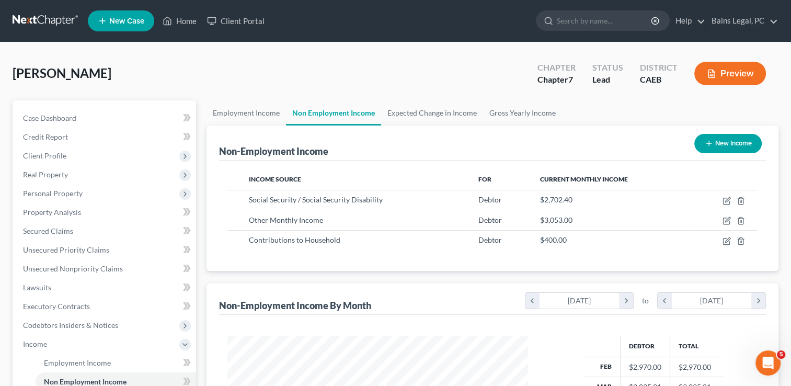
click at [719, 147] on button "New Income" at bounding box center [727, 143] width 67 height 19
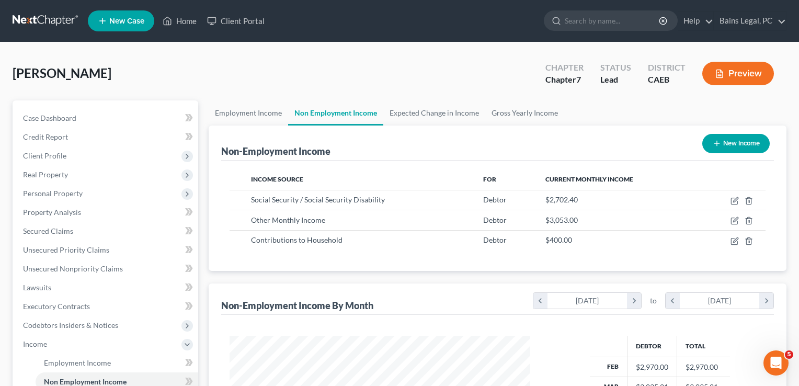
select select "0"
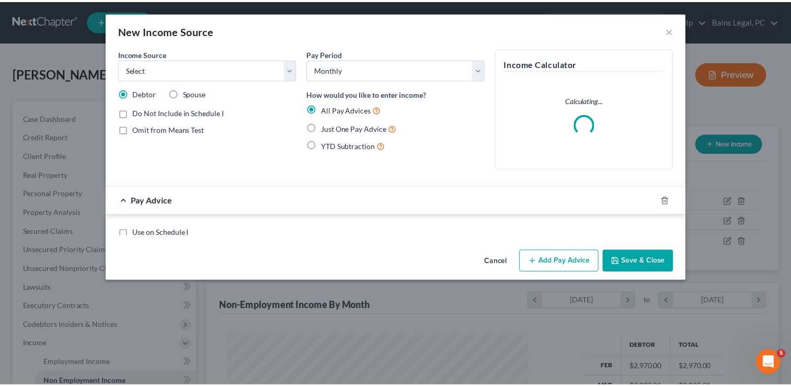
scroll to position [186, 324]
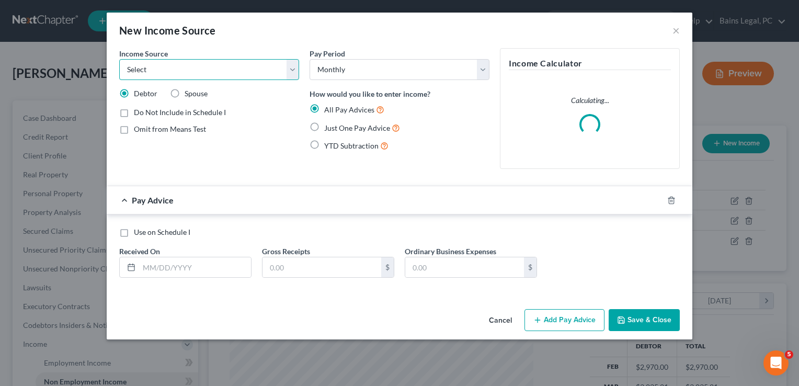
click at [189, 63] on select "Select Unemployment Disability (from employer) Pension Retirement Social Securi…" at bounding box center [209, 69] width 180 height 21
click at [201, 43] on div "New Income Source ×" at bounding box center [400, 31] width 586 height 36
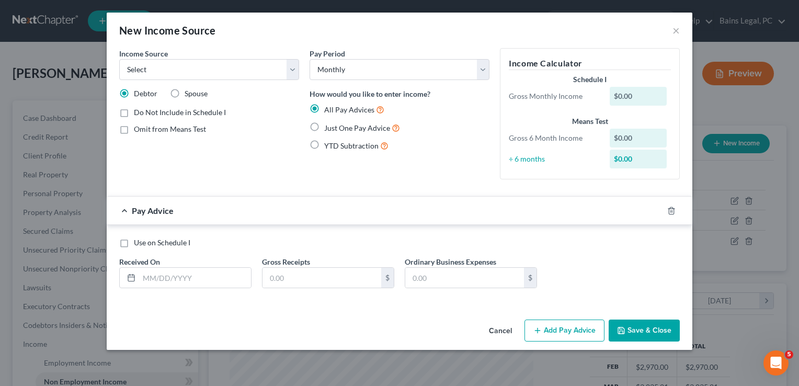
click at [185, 89] on label "Spouse" at bounding box center [196, 93] width 23 height 10
click at [189, 89] on input "Spouse" at bounding box center [192, 91] width 7 height 7
radio input "true"
click at [134, 129] on span "Omit from Means Test" at bounding box center [170, 128] width 72 height 9
click at [138, 129] on input "Omit from Means Test" at bounding box center [141, 127] width 7 height 7
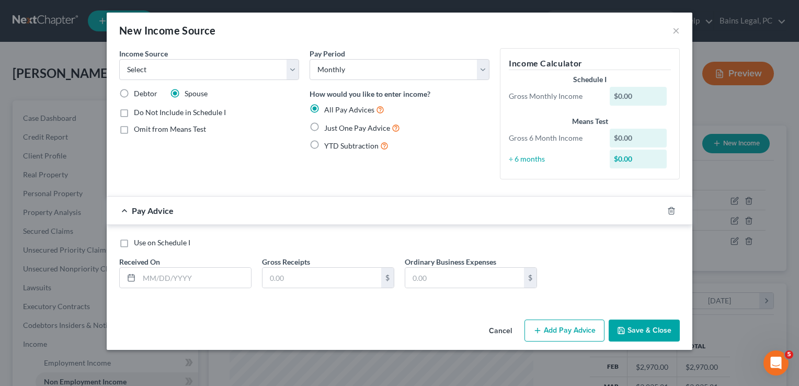
checkbox input "true"
click at [150, 242] on span "Use on Schedule I" at bounding box center [162, 242] width 56 height 9
click at [145, 242] on input "Use on Schedule I" at bounding box center [141, 240] width 7 height 7
checkbox input "true"
click at [182, 279] on input "text" at bounding box center [195, 278] width 112 height 20
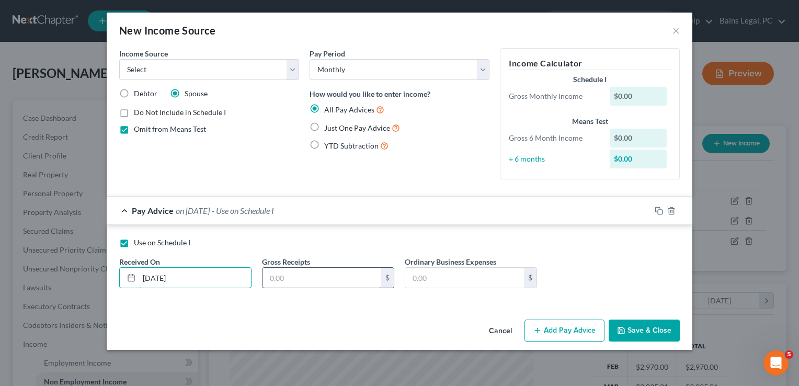
type input "[DATE]"
click at [314, 273] on input "text" at bounding box center [321, 278] width 119 height 20
type input "1,069"
click at [339, 245] on div "Use on Schedule I" at bounding box center [399, 242] width 560 height 10
click at [650, 272] on div "Use on Schedule I Received On * [DATE] Gross Receipts 1,069 $ Ordinary Business…" at bounding box center [399, 266] width 571 height 59
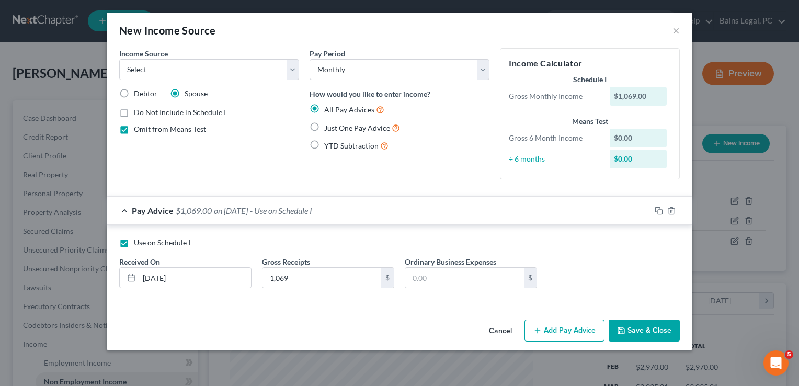
click at [651, 340] on button "Save & Close" at bounding box center [644, 330] width 71 height 22
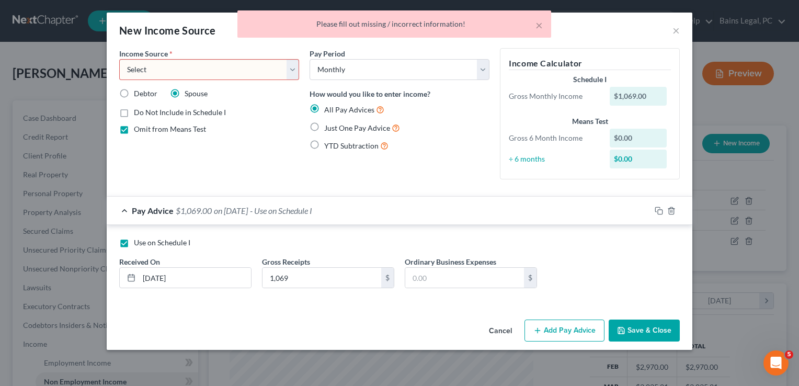
click at [189, 72] on select "Select Unemployment Disability (from employer) Pension Retirement Social Securi…" at bounding box center [209, 69] width 180 height 21
select select "4"
click at [119, 59] on select "Select Unemployment Disability (from employer) Pension Retirement Social Securi…" at bounding box center [209, 69] width 180 height 21
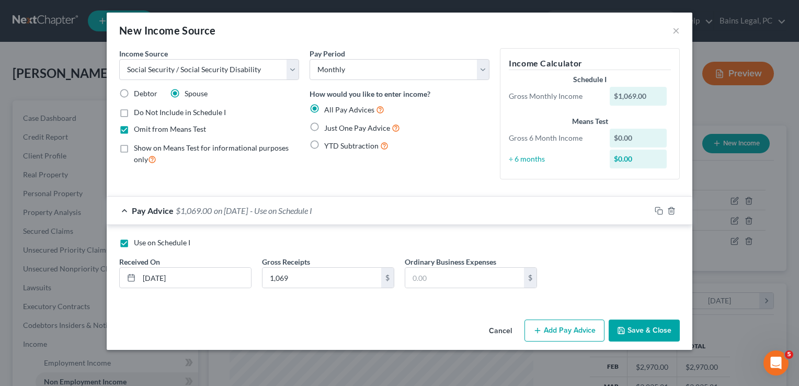
click at [639, 328] on button "Save & Close" at bounding box center [644, 330] width 71 height 22
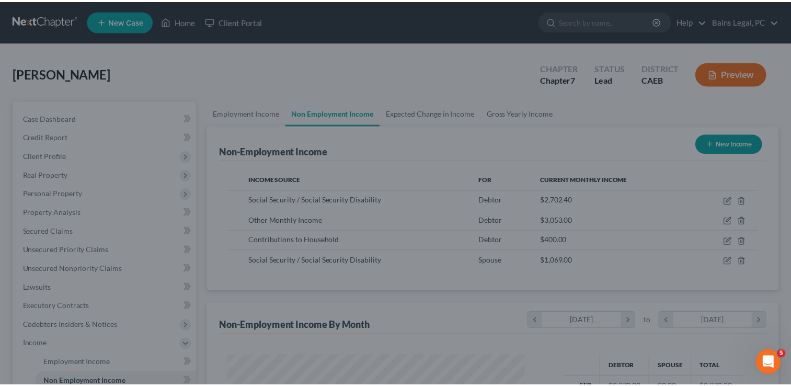
scroll to position [522630, 522495]
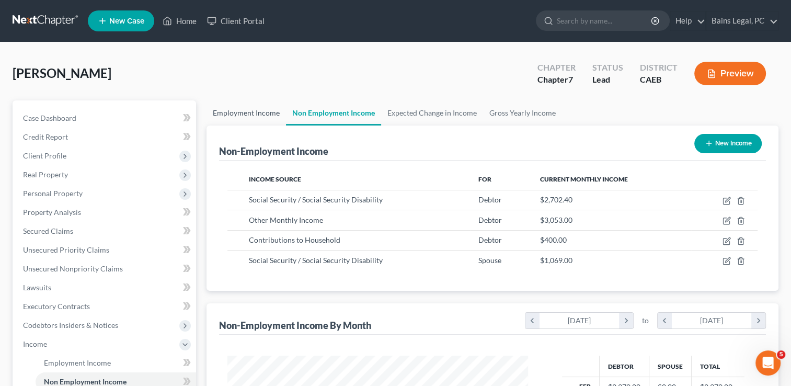
click at [261, 114] on link "Employment Income" at bounding box center [246, 112] width 79 height 25
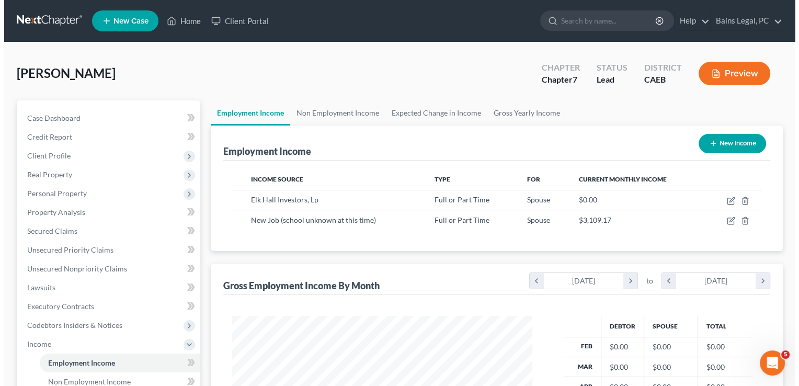
scroll to position [186, 322]
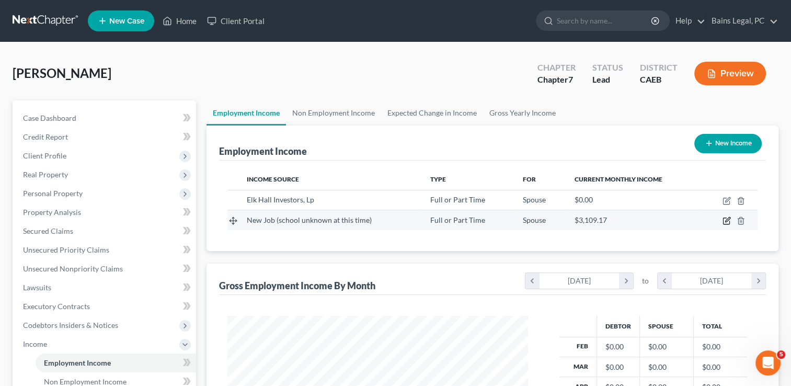
click at [723, 219] on icon "button" at bounding box center [727, 220] width 8 height 8
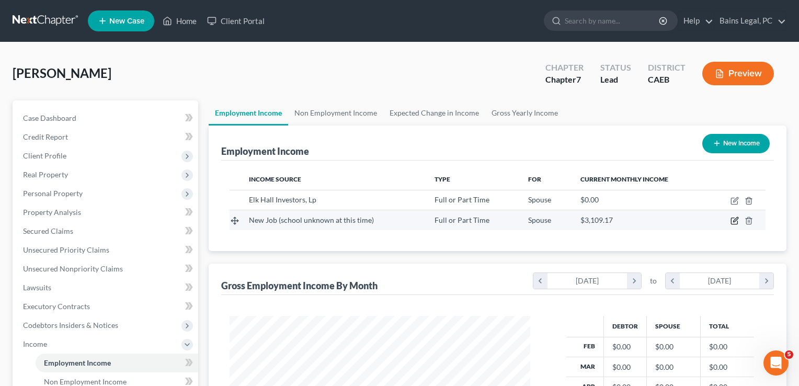
select select "0"
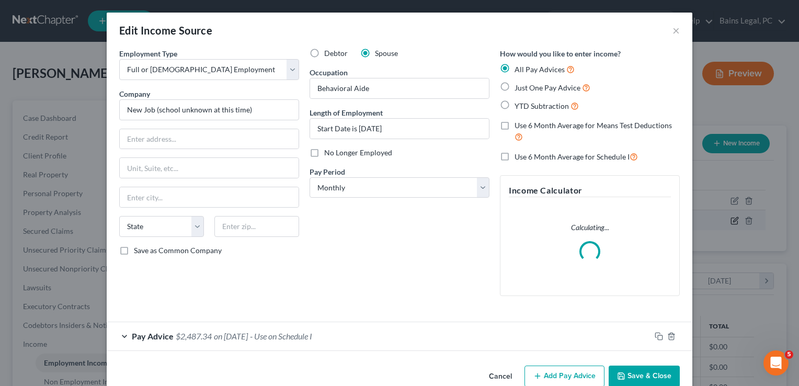
scroll to position [186, 324]
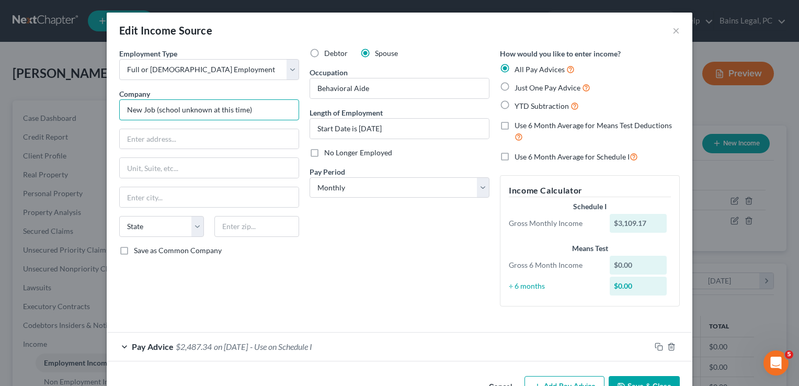
drag, startPoint x: 270, startPoint y: 110, endPoint x: 15, endPoint y: 123, distance: 256.0
click at [15, 123] on div "Edit Income Source × Employment Type * Select Full or [DEMOGRAPHIC_DATA] Employ…" at bounding box center [399, 193] width 799 height 386
click at [196, 101] on input "Point Quest" at bounding box center [209, 109] width 180 height 21
type input "Point Quest Group"
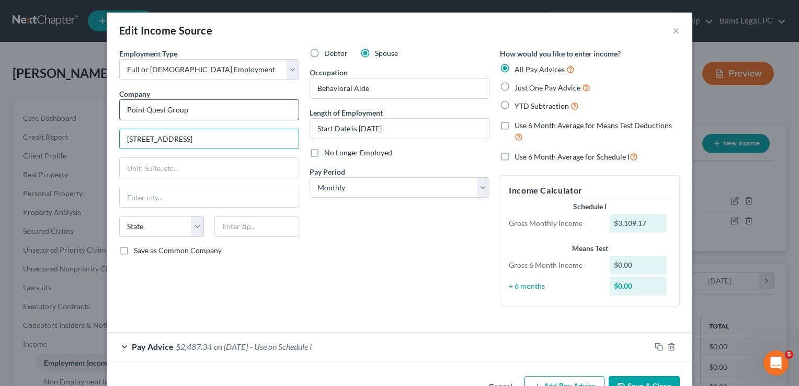
type input "[STREET_ADDRESS]"
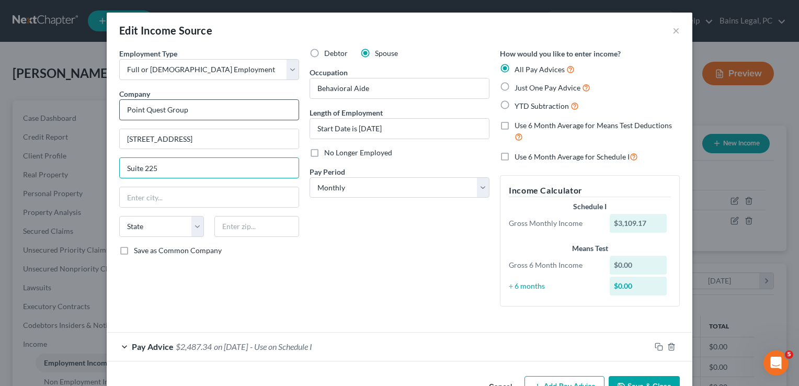
type input "Suite 225"
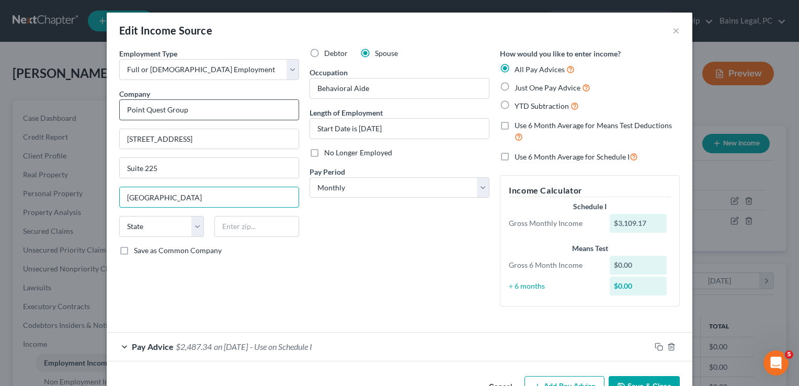
type input "[GEOGRAPHIC_DATA]"
select select "4"
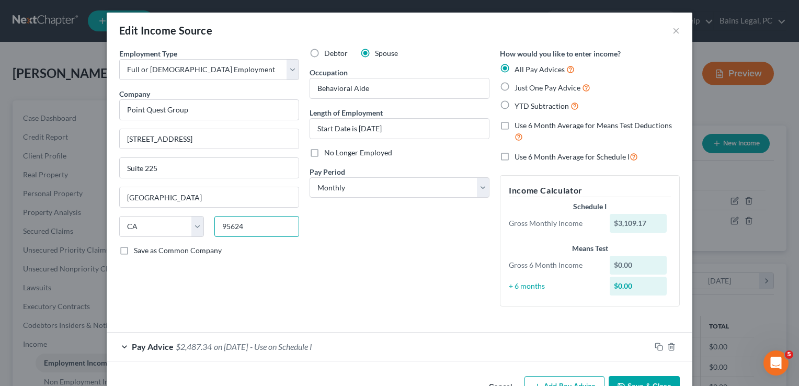
type input "95624"
click at [360, 258] on div "Debtor Spouse Occupation Behavioral Aide Length of Employment Start Date is [DA…" at bounding box center [399, 181] width 190 height 267
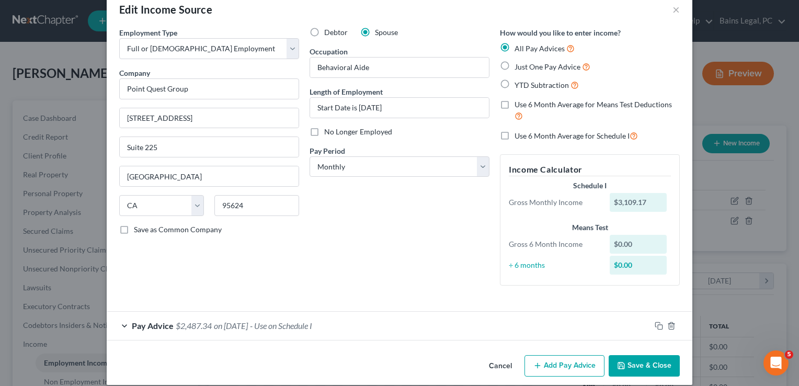
scroll to position [31, 0]
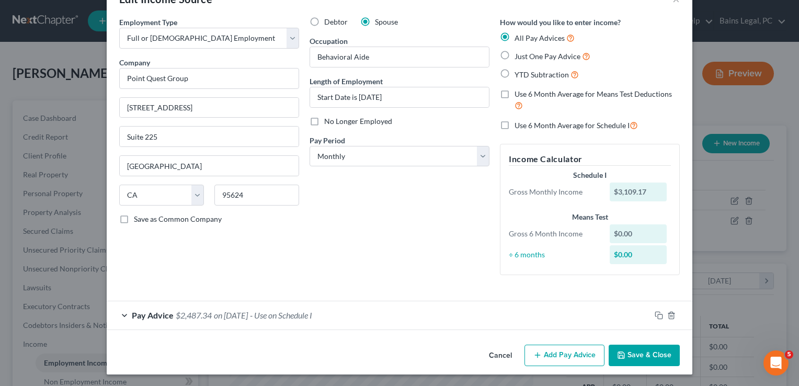
click at [360, 315] on div "Pay Advice $2,487.34 on [DATE] - Use on Schedule I" at bounding box center [379, 315] width 544 height 28
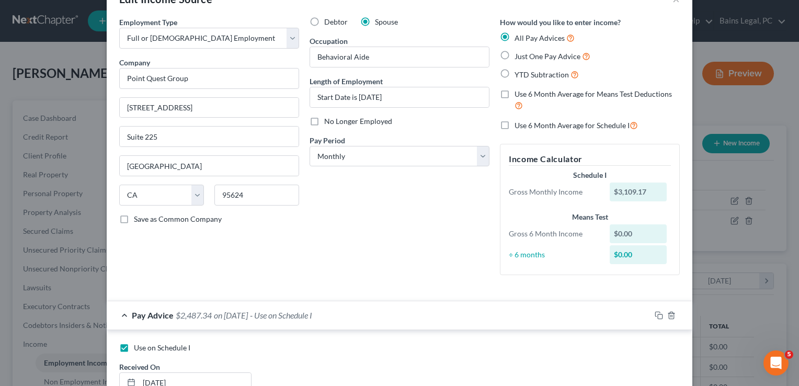
click at [381, 246] on div "Debtor Spouse Occupation Behavioral Aide Length of Employment Start Date is [DA…" at bounding box center [399, 150] width 190 height 267
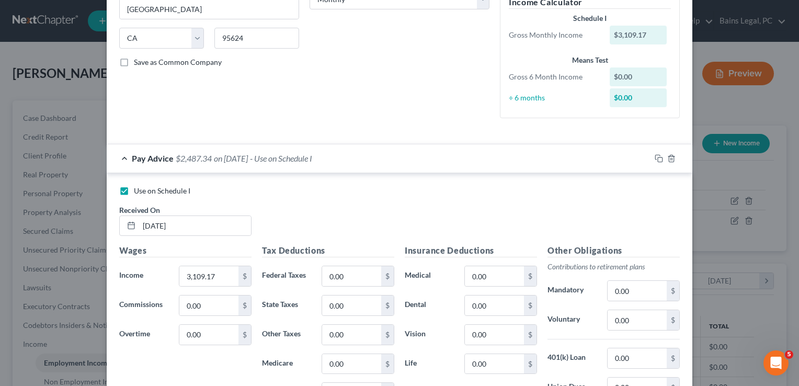
scroll to position [240, 0]
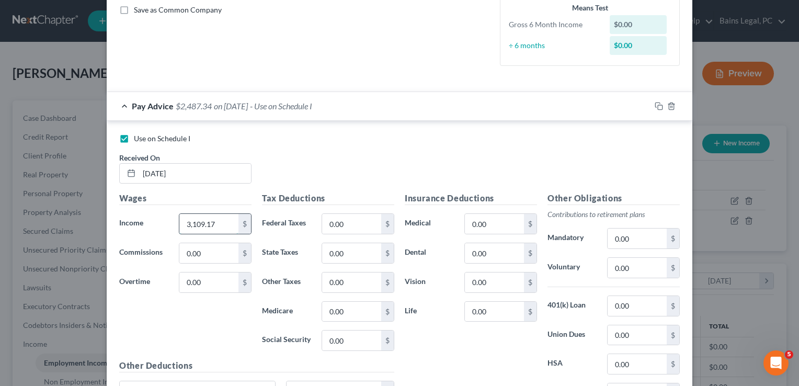
click at [225, 227] on input "3,109.17" at bounding box center [208, 224] width 59 height 20
type input "2,662.95"
click at [431, 142] on div "Use on Schedule I" at bounding box center [399, 138] width 560 height 10
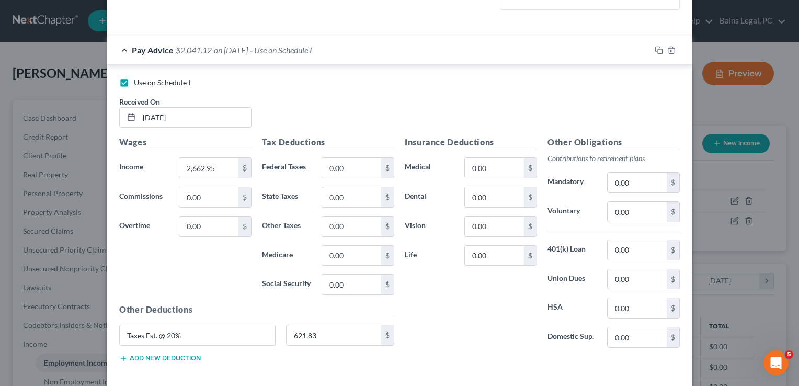
scroll to position [345, 0]
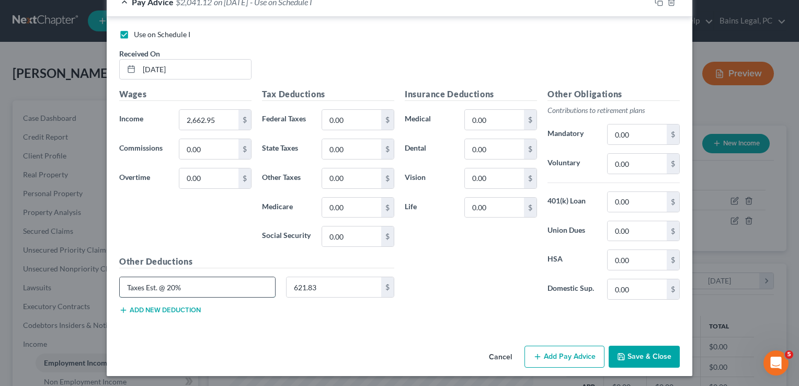
click at [255, 282] on input "Taxes Est. @ 20%" at bounding box center [197, 287] width 155 height 20
click at [351, 285] on input "621.83" at bounding box center [334, 287] width 95 height 20
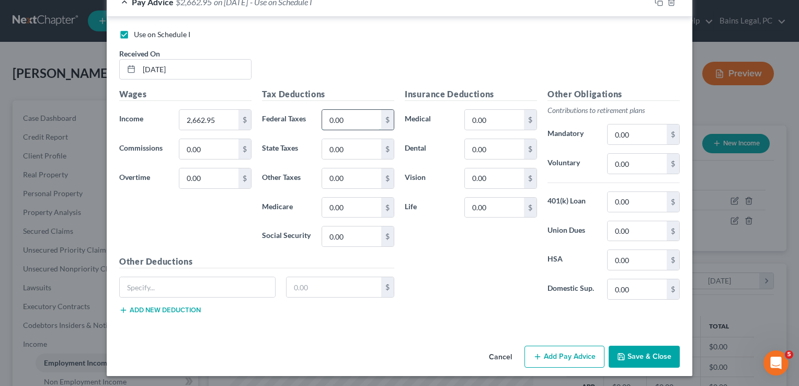
click at [364, 119] on input "0.00" at bounding box center [351, 120] width 59 height 20
type input "500"
type input "275"
type input "50"
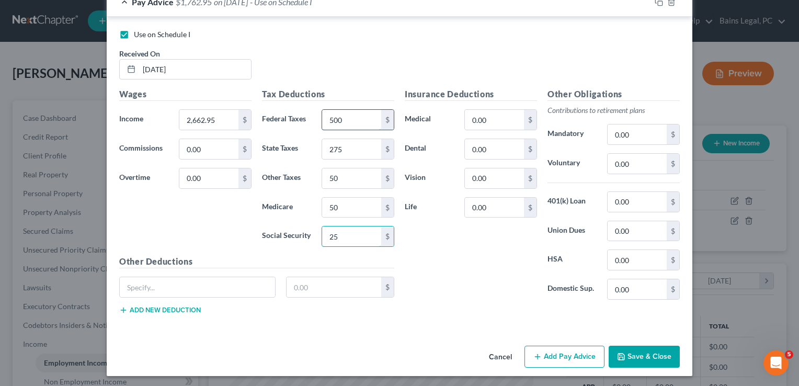
type input "25"
click at [504, 292] on div "Insurance Deductions Medical 0.00 $ Dental 0.00 $ Vision 0.00 $ Life 0.00 $" at bounding box center [470, 198] width 143 height 220
click at [618, 342] on div "Cancel Add Pay Advice Save & Close" at bounding box center [400, 358] width 586 height 35
click at [625, 350] on button "Save & Close" at bounding box center [644, 357] width 71 height 22
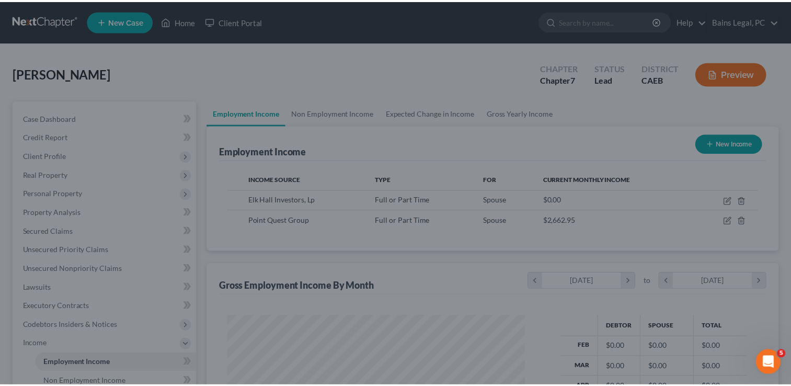
scroll to position [522630, 522495]
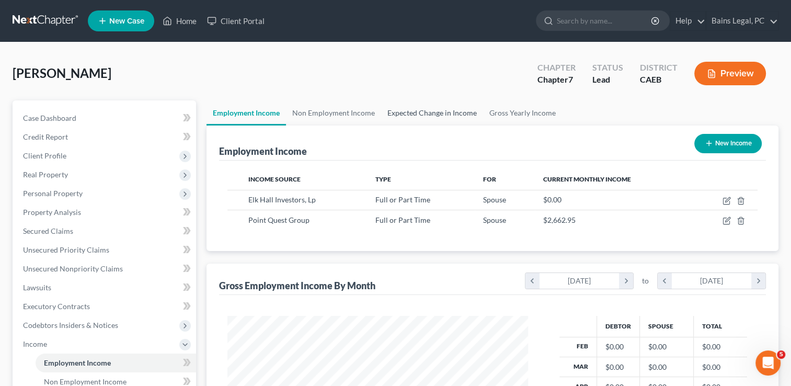
click at [459, 106] on link "Expected Change in Income" at bounding box center [432, 112] width 102 height 25
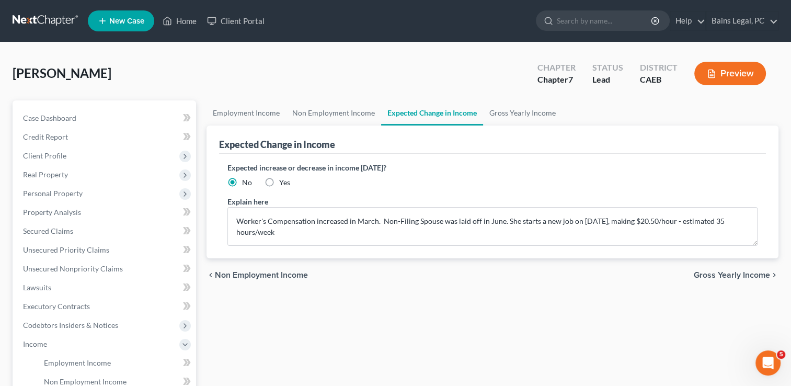
click at [456, 110] on link "Expected Change in Income" at bounding box center [432, 112] width 102 height 25
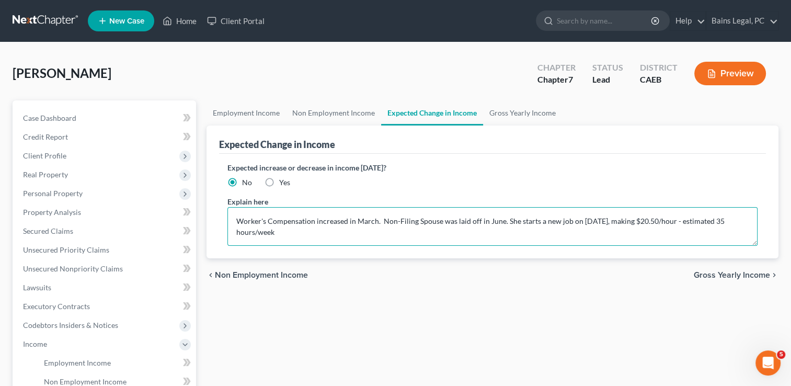
click at [326, 231] on textarea "Worker's Compensation increased in March. Non-Filing Spouse was laid off in Jun…" at bounding box center [492, 226] width 530 height 39
drag, startPoint x: 381, startPoint y: 221, endPoint x: 242, endPoint y: 208, distance: 139.1
click at [242, 208] on textarea "Worker's Compensation increased in March. Non-Filing Spouse was laid off in Jun…" at bounding box center [492, 226] width 530 height 39
click at [595, 217] on textarea "WNon-Filing Spouse was laid off in June. She starts a new job on [DATE], making…" at bounding box center [492, 226] width 530 height 39
click at [678, 223] on textarea "Non-Filing Spouse was laid off in June. She starts a new job on [DATE], making …" at bounding box center [492, 226] width 530 height 39
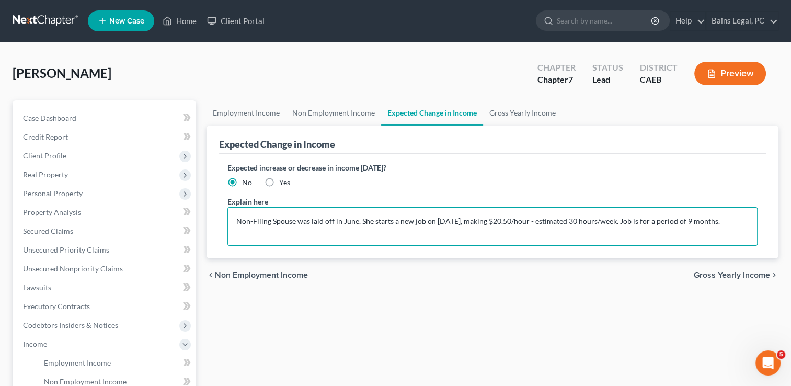
type textarea "Non-Filing Spouse was laid off in June. She starts a new job on [DATE], making …"
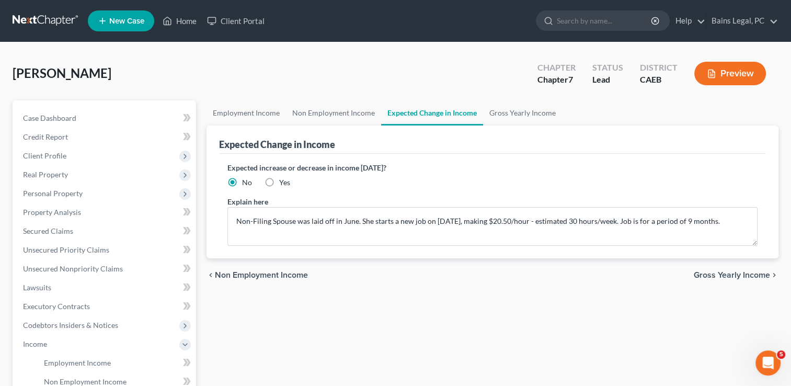
click at [285, 184] on span "Yes" at bounding box center [284, 182] width 11 height 9
click at [285, 184] on input "Yes" at bounding box center [286, 180] width 7 height 7
radio input "true"
click at [65, 158] on span "Client Profile" at bounding box center [105, 155] width 181 height 19
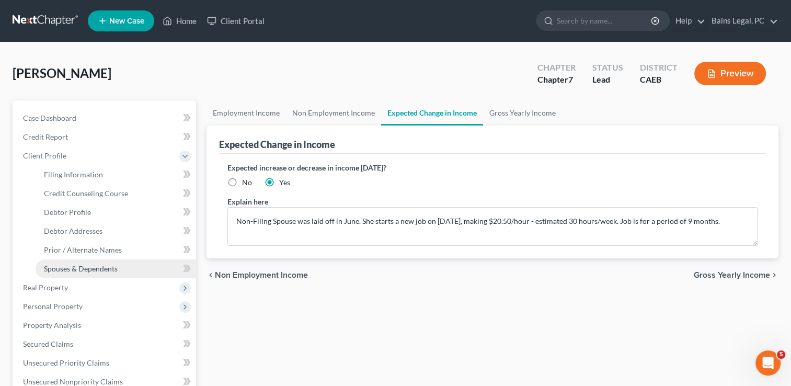
click at [78, 266] on span "Spouses & Dependents" at bounding box center [81, 268] width 74 height 9
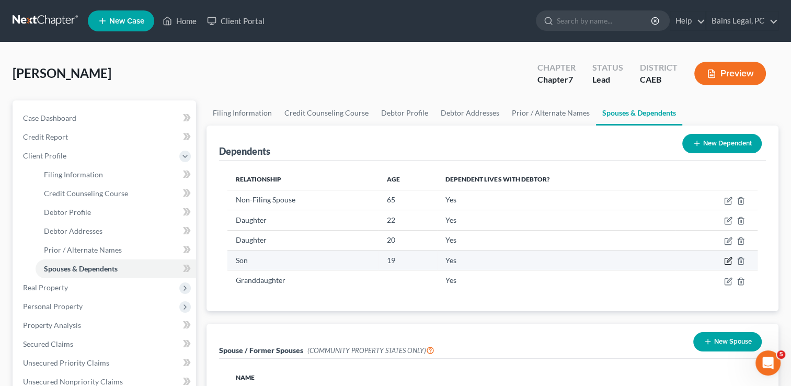
click at [729, 259] on icon "button" at bounding box center [728, 261] width 8 height 8
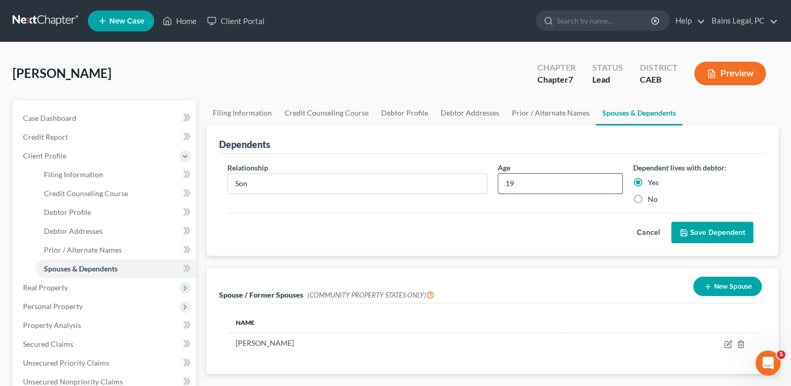
click at [533, 182] on input "19" at bounding box center [559, 184] width 123 height 20
type input "1"
type input "20"
click at [719, 236] on button "Save Dependent" at bounding box center [712, 233] width 82 height 22
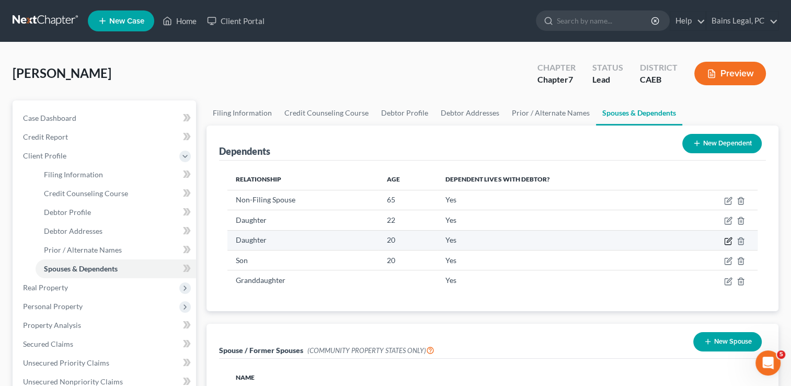
click at [727, 238] on icon "button" at bounding box center [728, 241] width 8 height 8
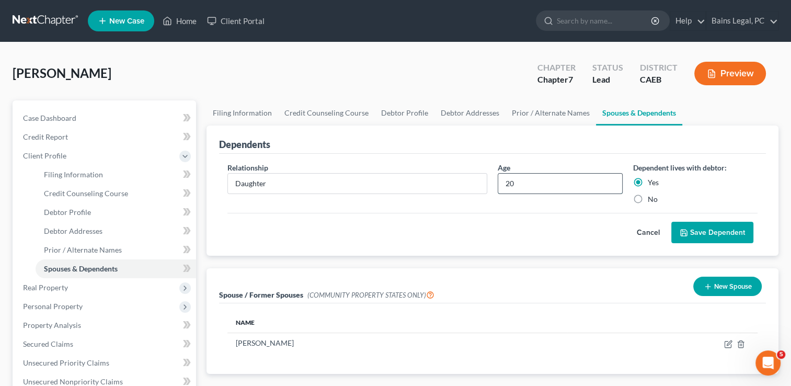
click at [526, 181] on input "20" at bounding box center [559, 184] width 123 height 20
type input "21"
click at [716, 222] on button "Save Dependent" at bounding box center [712, 233] width 82 height 22
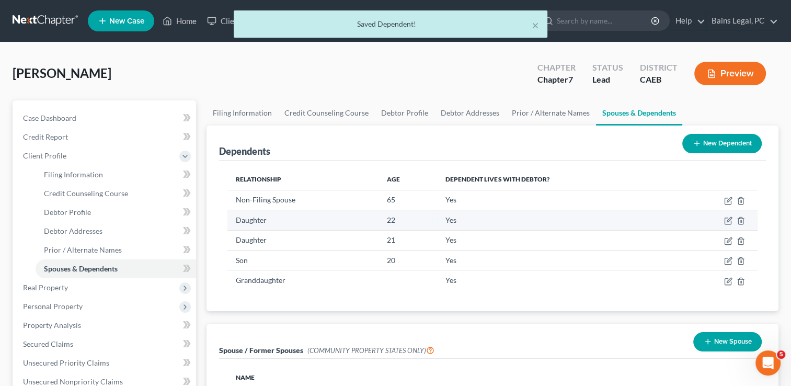
click at [728, 214] on td at bounding box center [716, 220] width 83 height 20
click at [728, 219] on icon "button" at bounding box center [728, 220] width 8 height 8
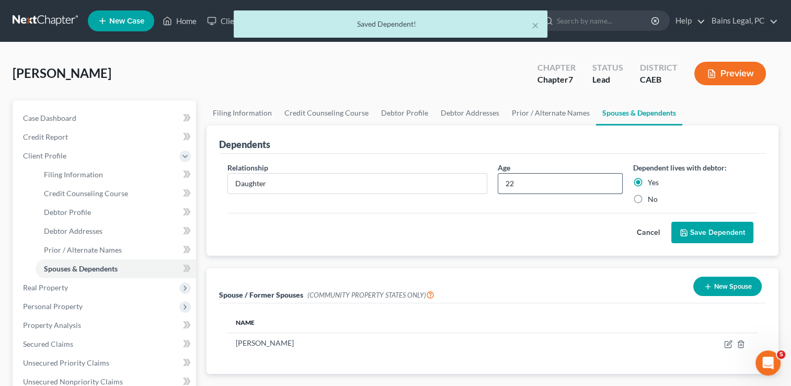
click at [546, 180] on input "22" at bounding box center [559, 184] width 123 height 20
type input "23"
click at [691, 226] on button "Save Dependent" at bounding box center [712, 233] width 82 height 22
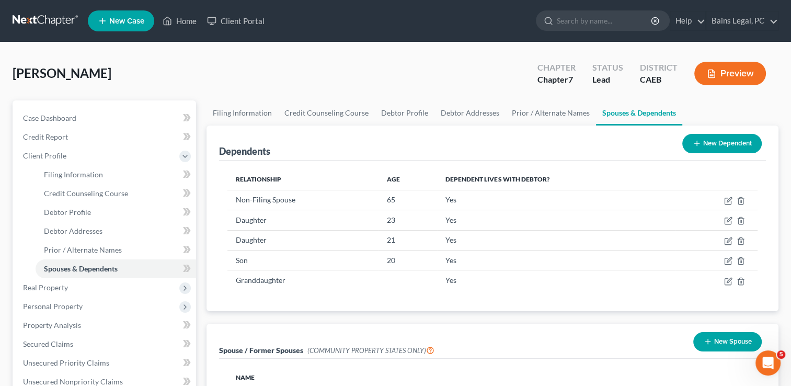
click at [707, 141] on button "New Dependent" at bounding box center [721, 143] width 79 height 19
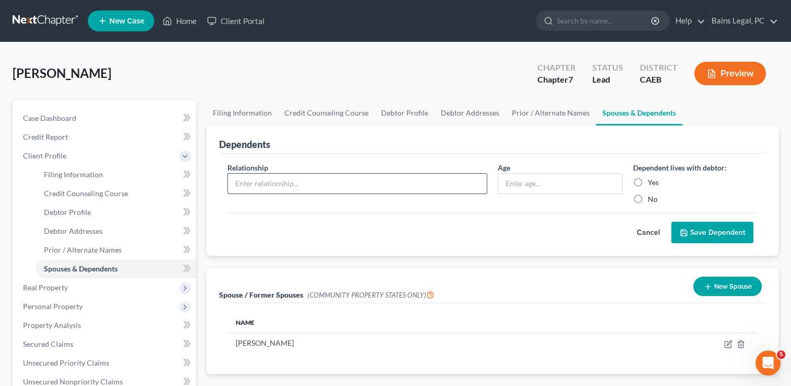
click at [306, 183] on input "text" at bounding box center [357, 184] width 259 height 20
type input "Daughter"
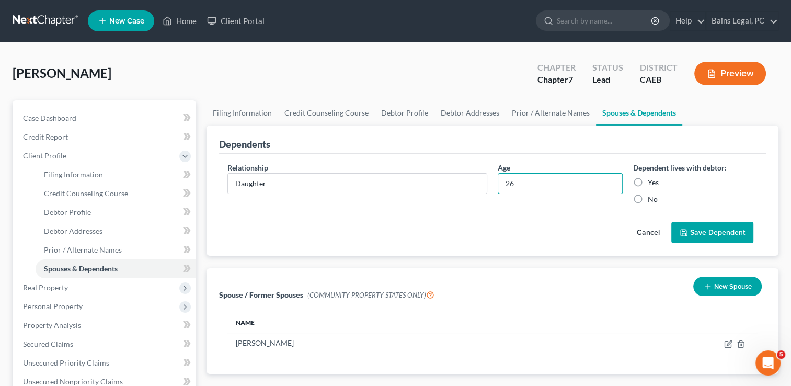
type input "26"
click at [648, 182] on label "Yes" at bounding box center [653, 182] width 11 height 10
click at [652, 182] on input "Yes" at bounding box center [655, 180] width 7 height 7
radio input "true"
click at [692, 224] on button "Save Dependent" at bounding box center [712, 233] width 82 height 22
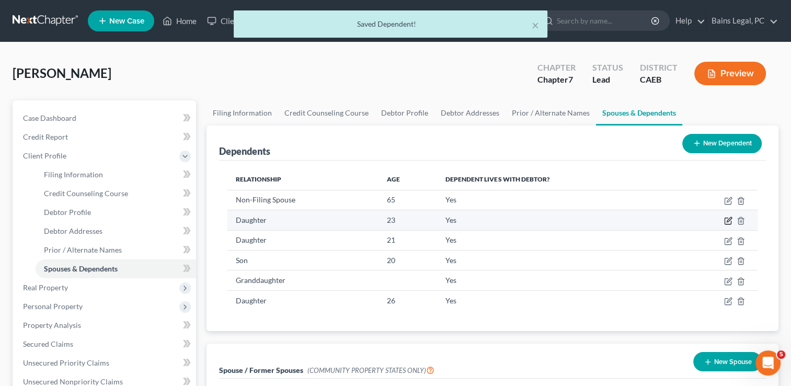
click at [727, 220] on icon "button" at bounding box center [729, 219] width 5 height 5
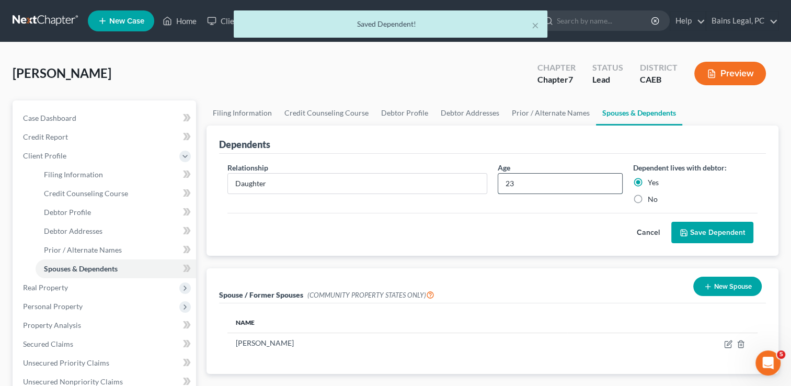
click at [559, 174] on input "23" at bounding box center [559, 184] width 123 height 20
type input "22"
click at [702, 228] on button "Save Dependent" at bounding box center [712, 233] width 82 height 22
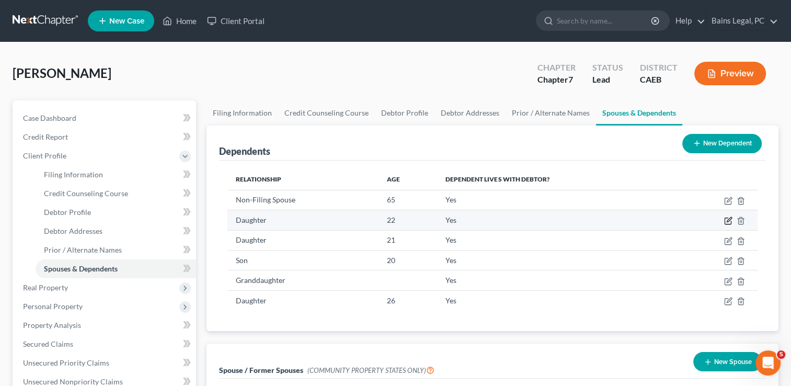
click at [728, 218] on icon "button" at bounding box center [728, 220] width 8 height 8
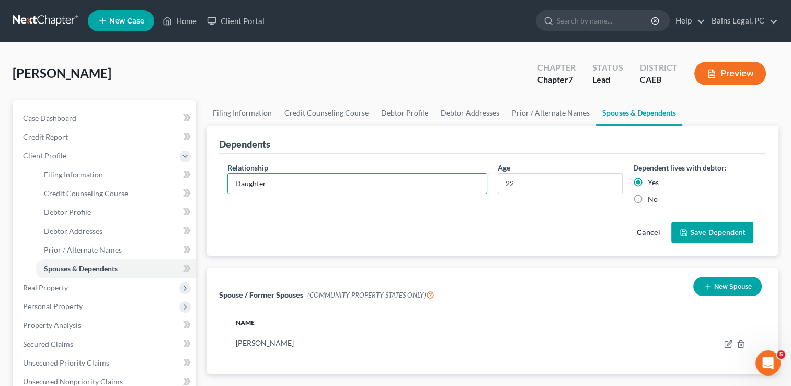
drag, startPoint x: 345, startPoint y: 179, endPoint x: 202, endPoint y: 189, distance: 143.1
click at [202, 189] on div "Dependents Relationship * Daughter Age [DEMOGRAPHIC_DATA] Dependent lives with …" at bounding box center [492, 190] width 582 height 131
type input "Grandchild"
click at [708, 220] on div "Cancel Save Dependent" at bounding box center [492, 228] width 530 height 31
click at [713, 233] on button "Save Dependent" at bounding box center [712, 233] width 82 height 22
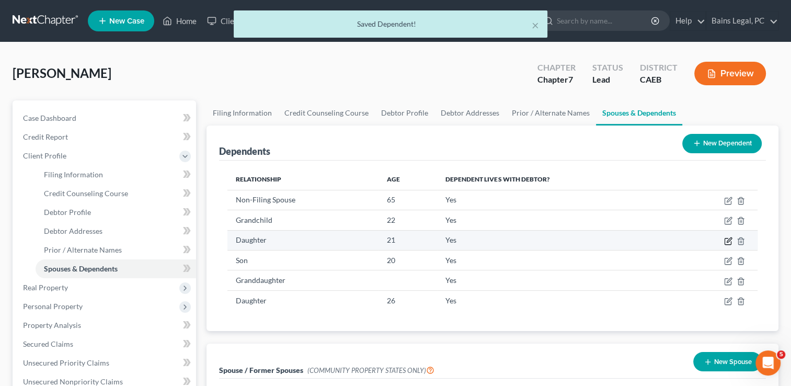
click at [727, 240] on icon "button" at bounding box center [729, 239] width 5 height 5
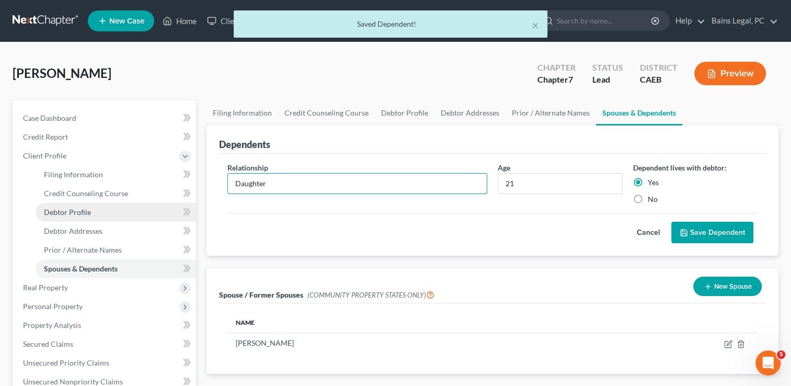
drag, startPoint x: 426, startPoint y: 188, endPoint x: 166, endPoint y: 209, distance: 260.2
click at [166, 209] on div "Petition Navigation Case Dashboard Payments Invoices Payments Payments Credit R…" at bounding box center [395, 364] width 776 height 529
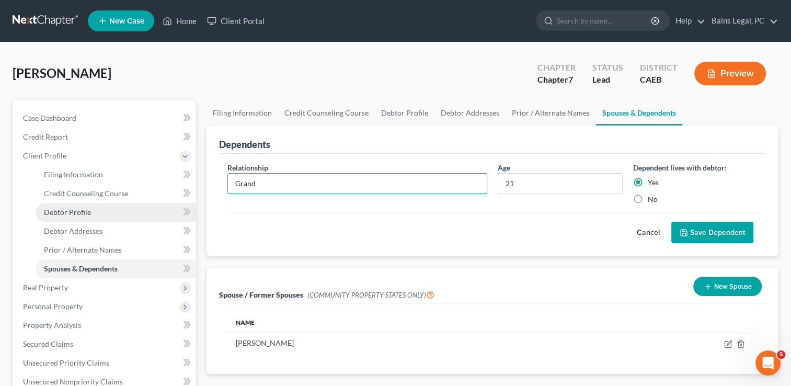
type input "Grandchild"
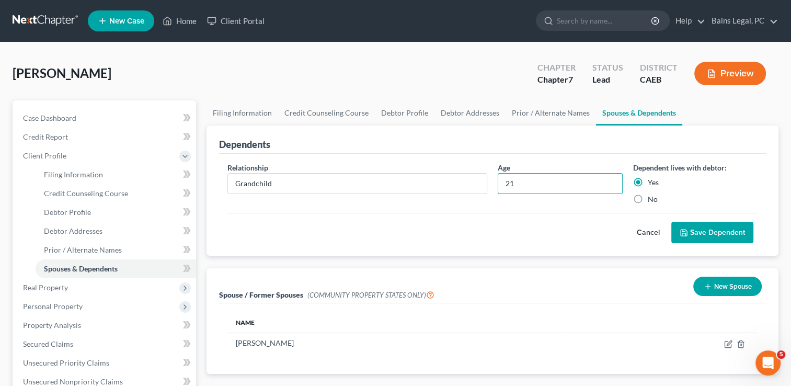
click at [714, 227] on button "Save Dependent" at bounding box center [712, 233] width 82 height 22
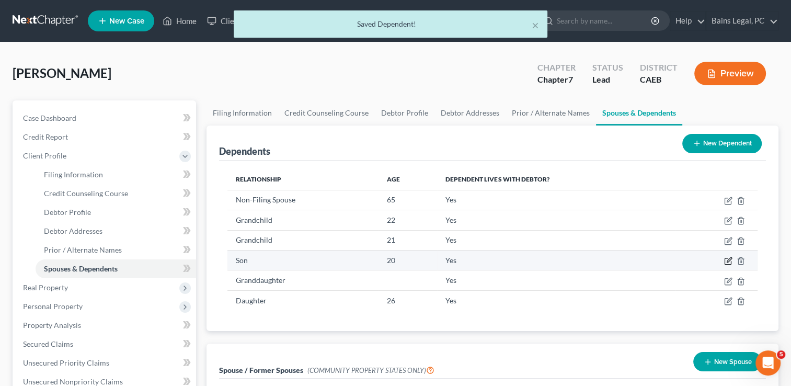
click at [725, 261] on icon "button" at bounding box center [728, 261] width 6 height 6
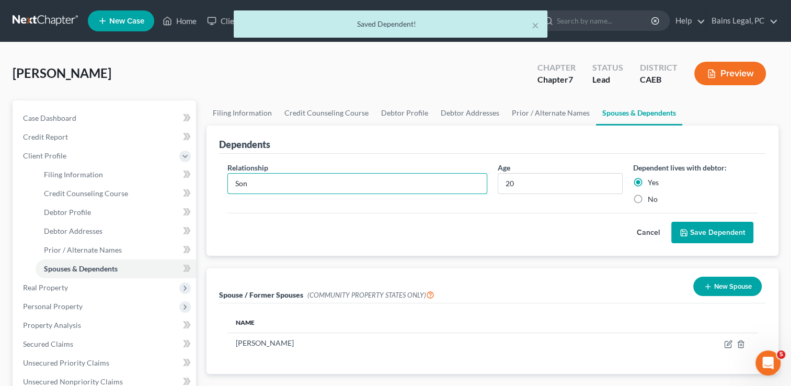
drag, startPoint x: 356, startPoint y: 183, endPoint x: 189, endPoint y: 189, distance: 167.4
click at [189, 189] on div "Petition Navigation Case Dashboard Payments Invoices Payments Payments Credit R…" at bounding box center [395, 364] width 776 height 529
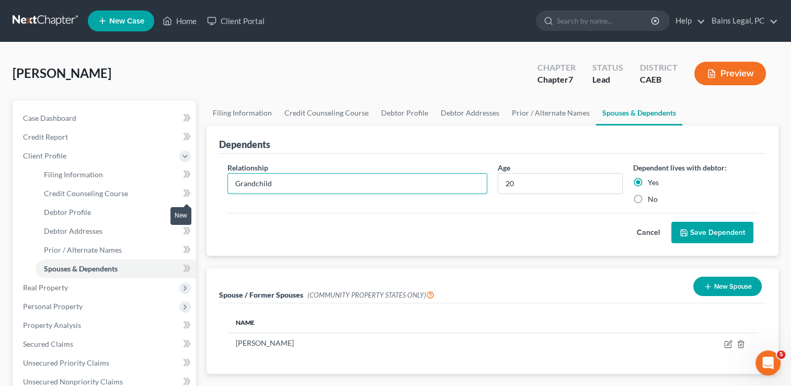
type input "Grandchild"
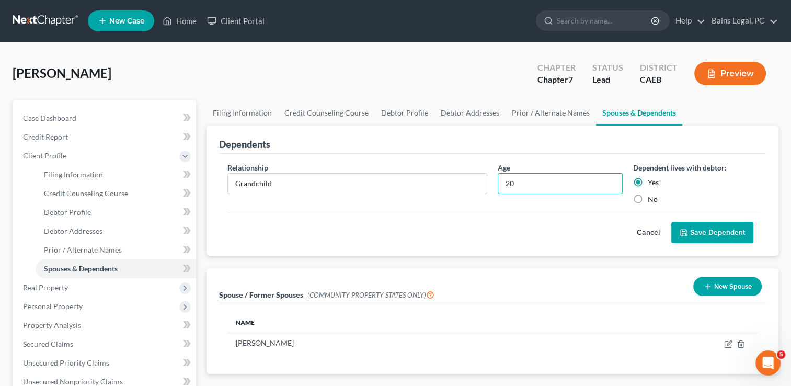
click at [705, 233] on button "Save Dependent" at bounding box center [712, 233] width 82 height 22
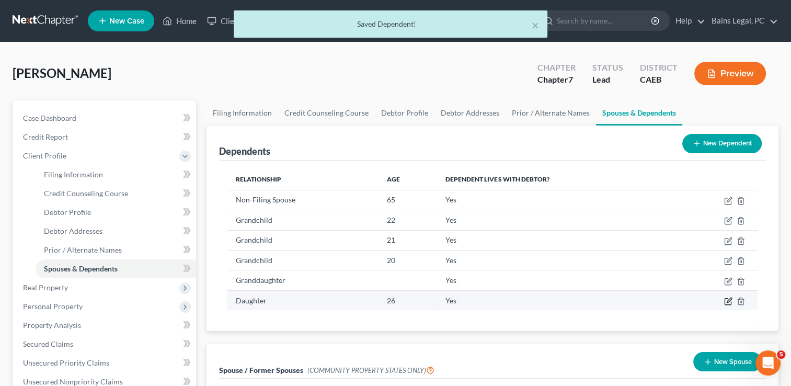
click at [728, 301] on icon "button" at bounding box center [729, 299] width 5 height 5
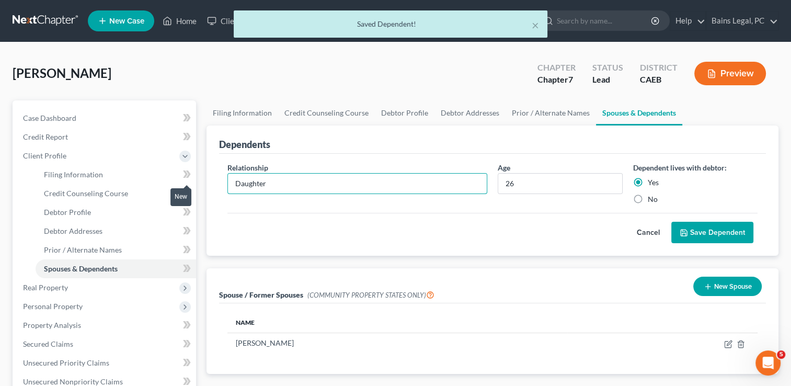
drag, startPoint x: 453, startPoint y: 182, endPoint x: 182, endPoint y: 181, distance: 270.8
click at [182, 181] on div "Petition Navigation Case Dashboard Payments Invoices Payments Payments Credit R…" at bounding box center [395, 364] width 776 height 529
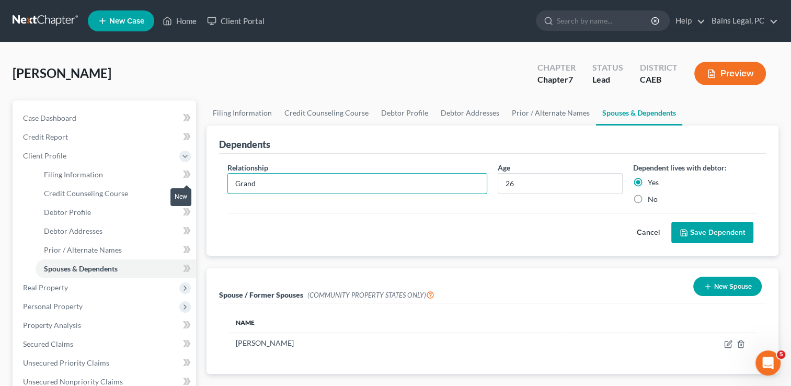
type input "Grandchild"
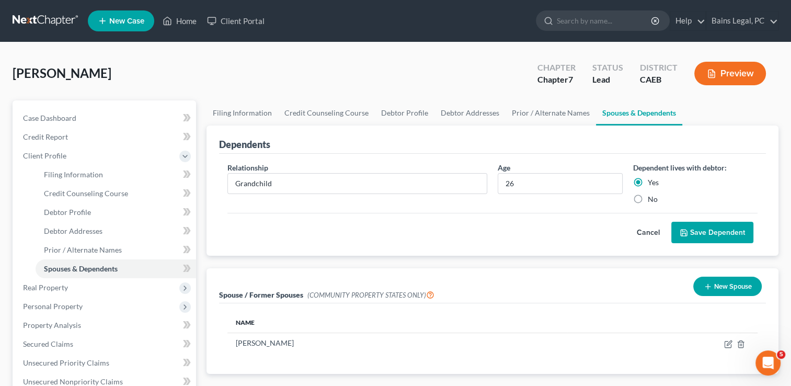
click at [717, 228] on button "Save Dependent" at bounding box center [712, 233] width 82 height 22
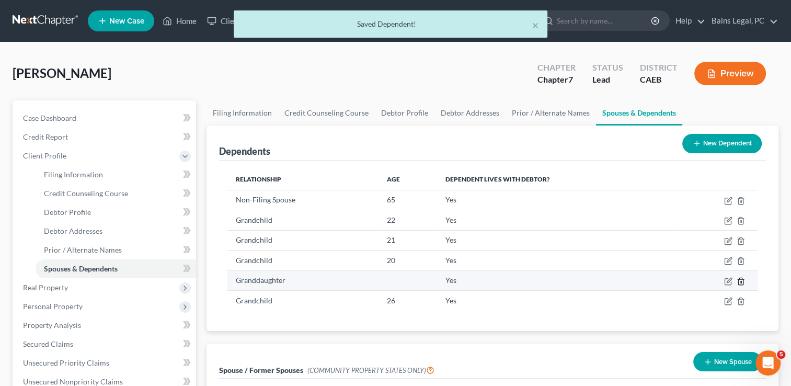
click at [741, 281] on line "button" at bounding box center [741, 282] width 0 height 2
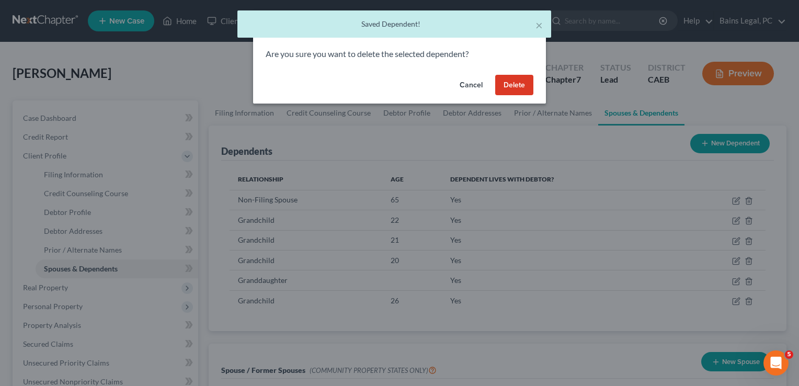
click at [513, 85] on button "Delete" at bounding box center [514, 85] width 38 height 21
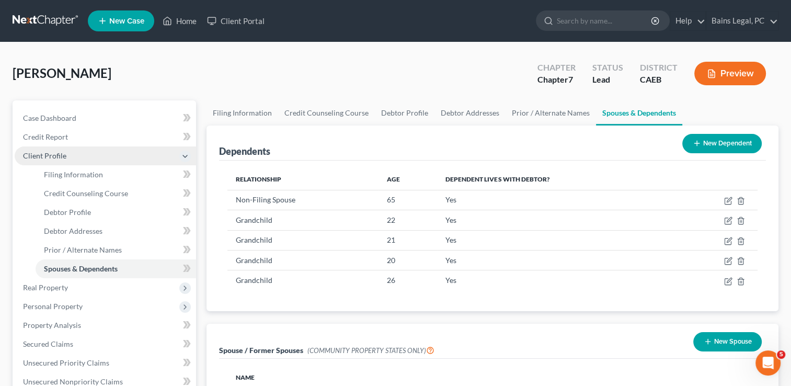
click at [92, 158] on span "Client Profile" at bounding box center [105, 155] width 181 height 19
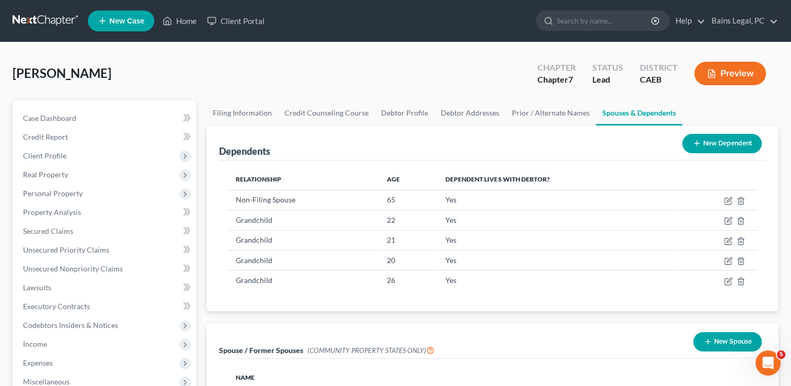
click at [201, 69] on div "[PERSON_NAME] Upgraded Chapter Chapter 7 Status Lead District CAEB Preview" at bounding box center [396, 77] width 766 height 45
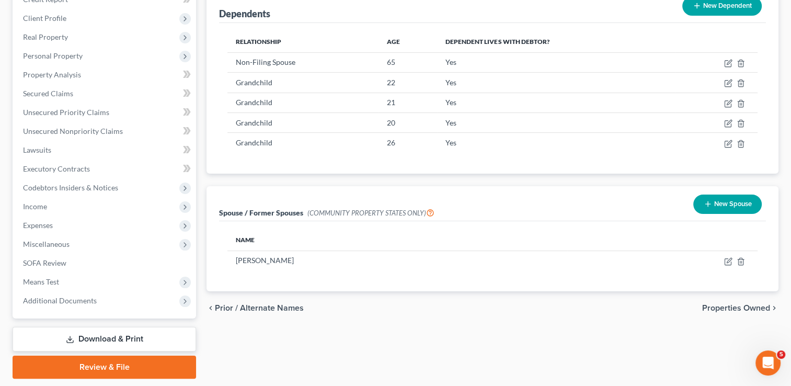
scroll to position [169, 0]
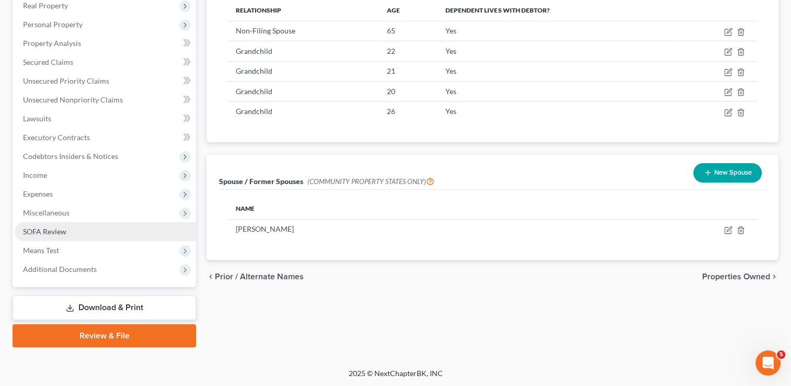
click at [77, 231] on link "SOFA Review" at bounding box center [105, 231] width 181 height 19
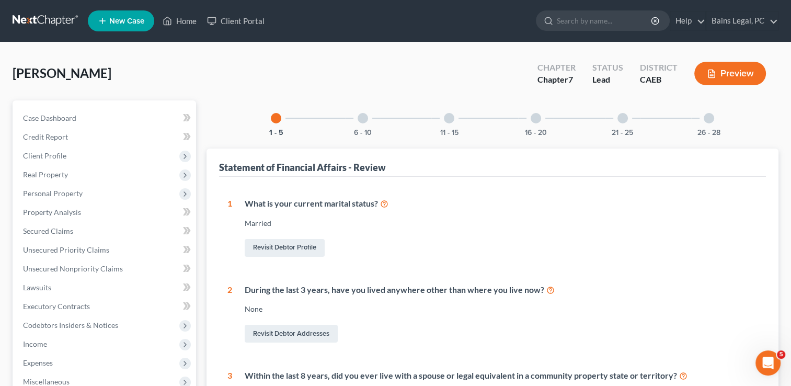
click at [367, 124] on div "6 - 10" at bounding box center [363, 118] width 36 height 36
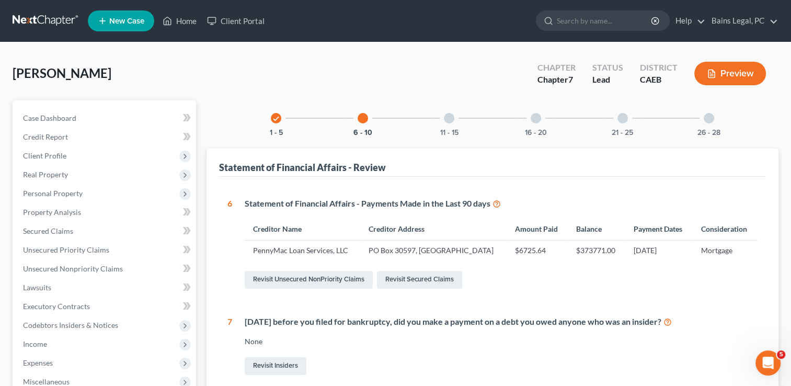
click at [451, 117] on div at bounding box center [449, 118] width 10 height 10
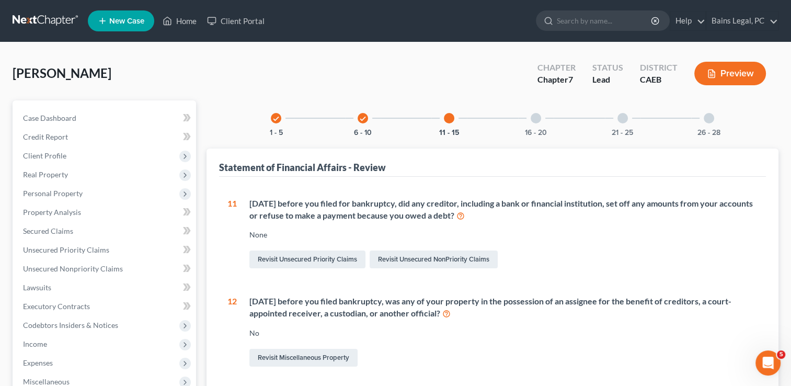
click at [535, 125] on div "16 - 20" at bounding box center [536, 118] width 36 height 36
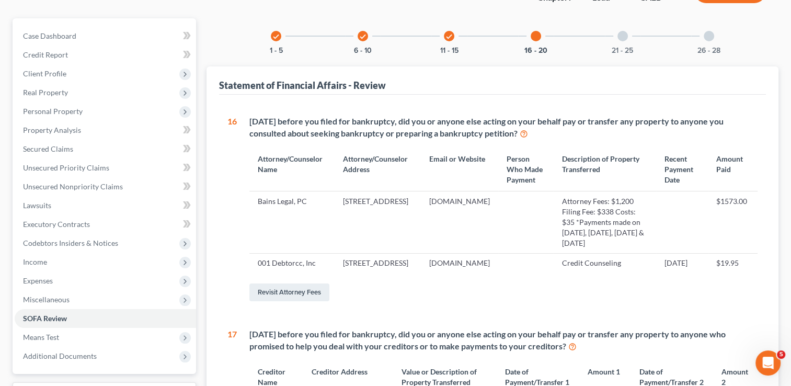
scroll to position [74, 0]
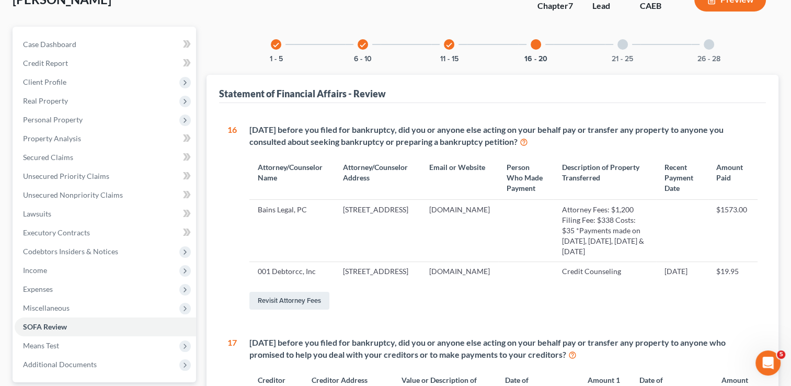
click at [623, 51] on div "21 - 25" at bounding box center [623, 45] width 36 height 36
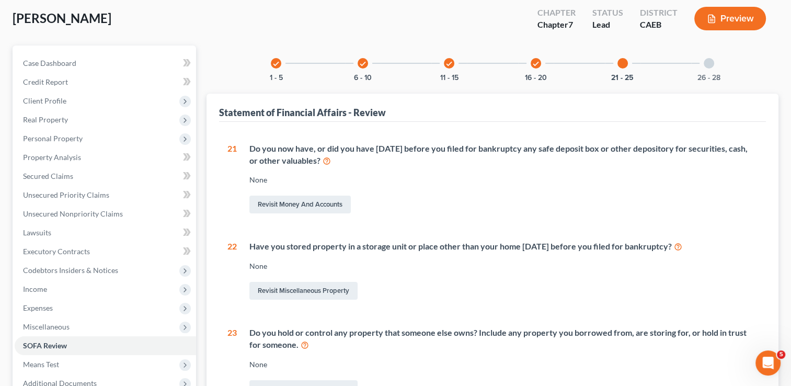
scroll to position [0, 0]
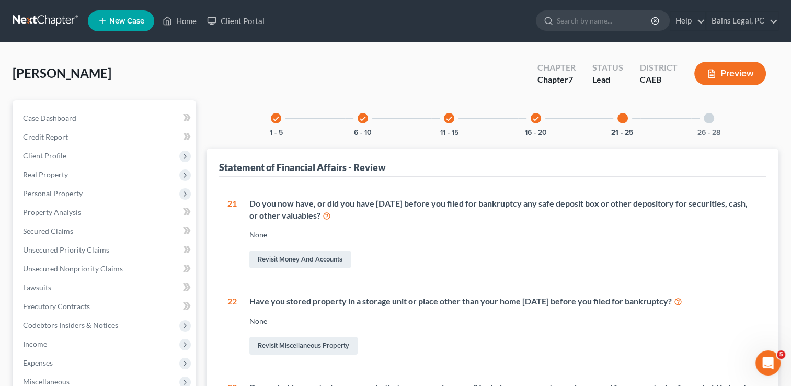
click at [708, 117] on div at bounding box center [709, 118] width 10 height 10
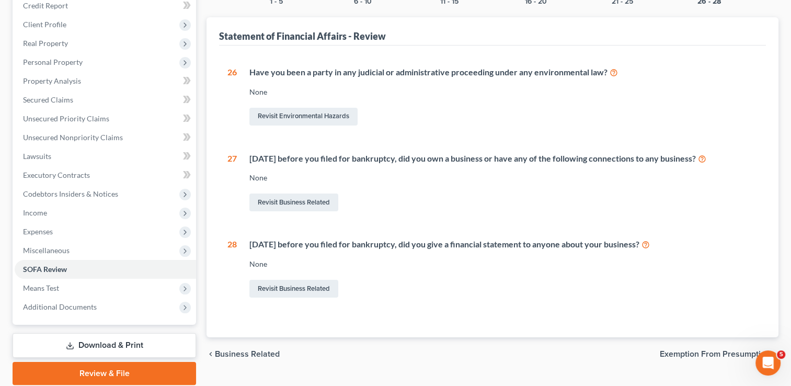
scroll to position [169, 0]
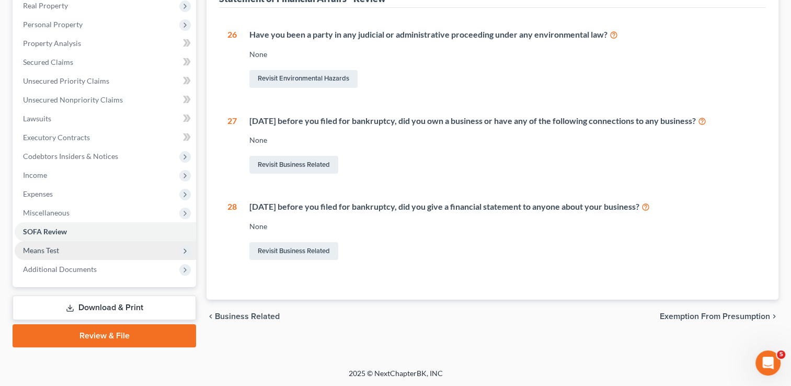
click at [50, 253] on span "Means Test" at bounding box center [41, 250] width 36 height 9
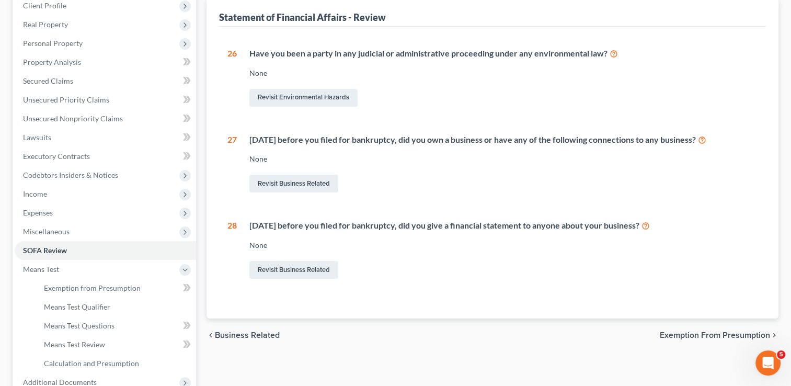
scroll to position [148, 0]
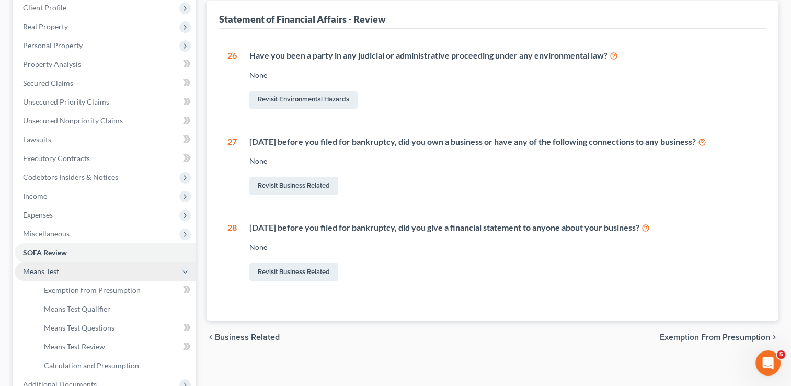
click at [65, 270] on span "Means Test" at bounding box center [105, 271] width 181 height 19
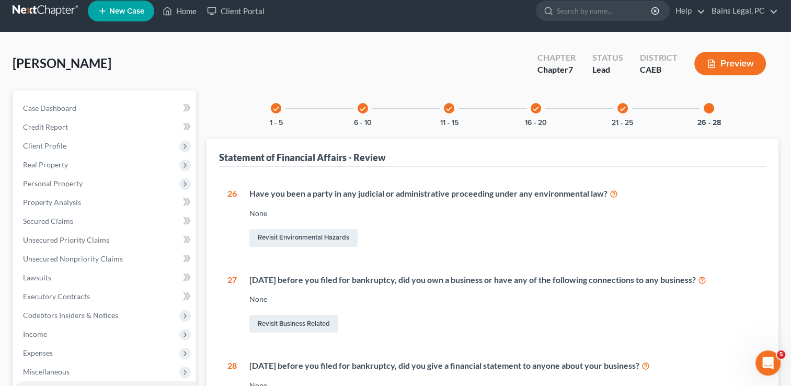
scroll to position [0, 0]
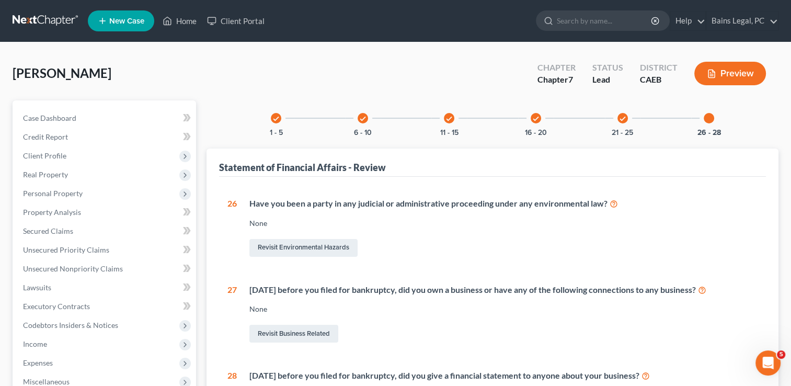
click at [255, 108] on div "check 1 - 5 check 6 - 10 check 11 - 15 check 16 - 20 check 21 - 25 26 - 28 Stat…" at bounding box center [493, 284] width 572 height 369
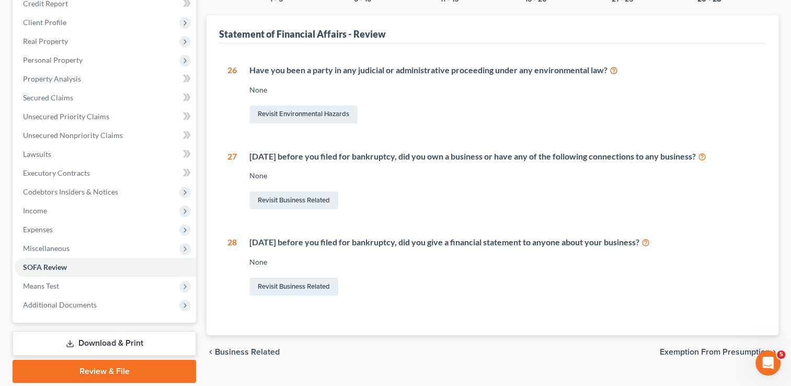
scroll to position [169, 0]
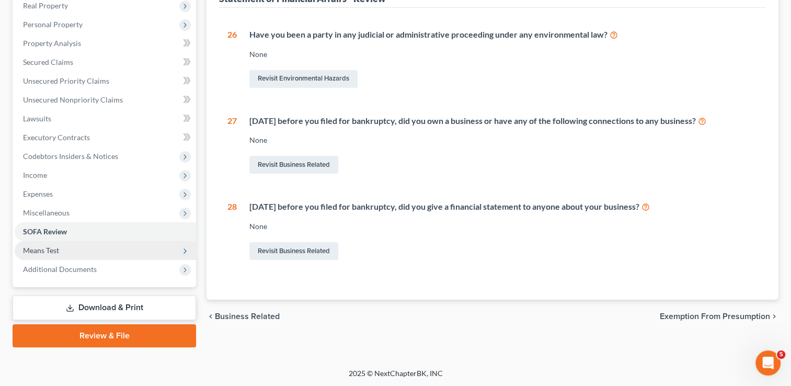
click at [42, 247] on span "Means Test" at bounding box center [41, 250] width 36 height 9
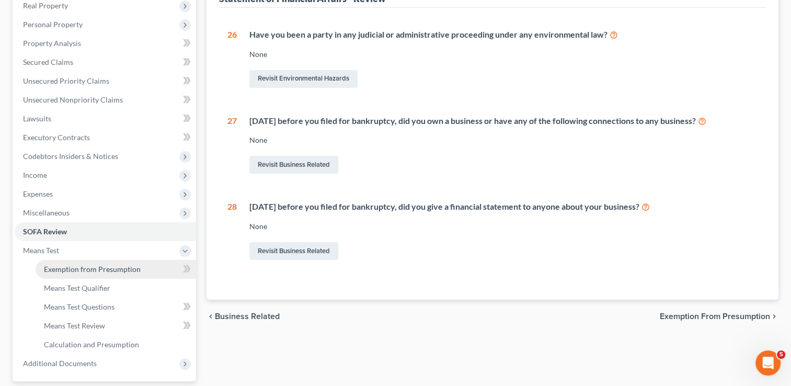
click at [62, 271] on span "Exemption from Presumption" at bounding box center [92, 269] width 97 height 9
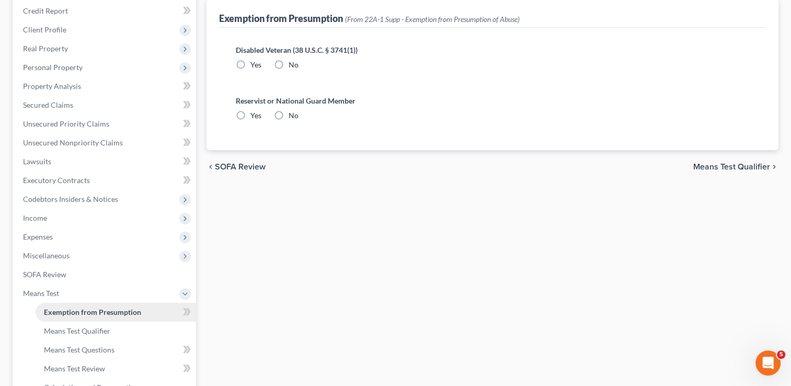
scroll to position [32, 0]
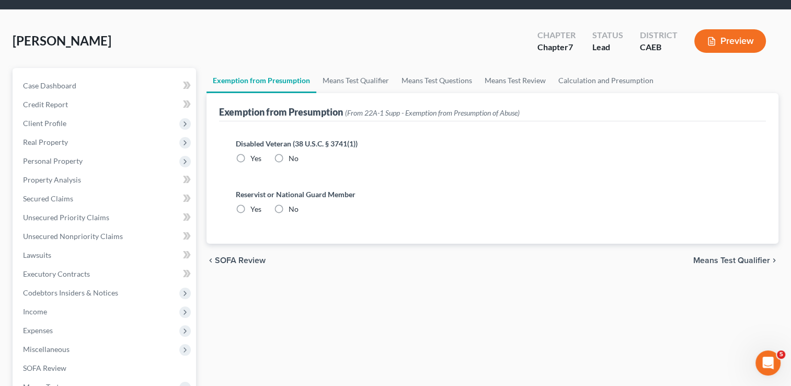
radio input "true"
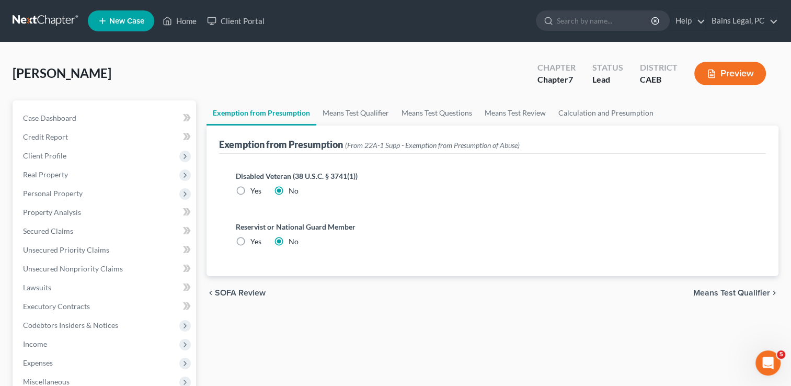
click at [368, 87] on div "[PERSON_NAME] Upgraded Chapter Chapter 7 Status Lead District CAEB Preview" at bounding box center [396, 77] width 766 height 45
click at [387, 323] on div "Exemption from Presumption Means Test Qualifier Means Test Questions Means Test…" at bounding box center [492, 355] width 582 height 510
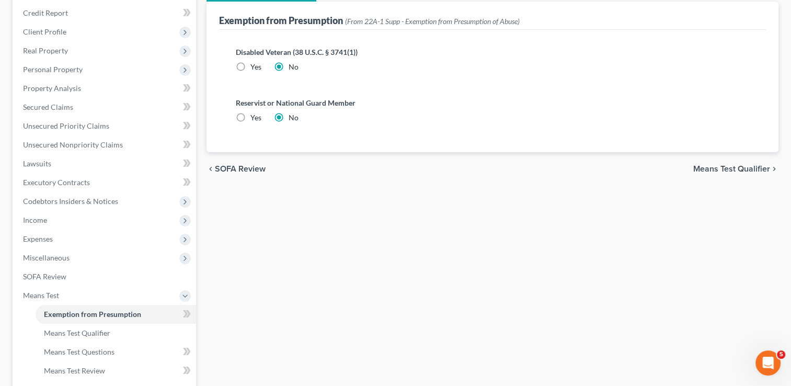
scroll to position [125, 0]
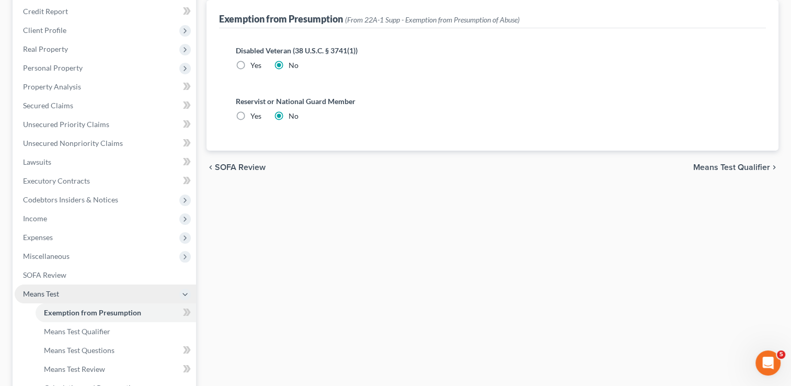
click at [52, 296] on span "Means Test" at bounding box center [41, 293] width 36 height 9
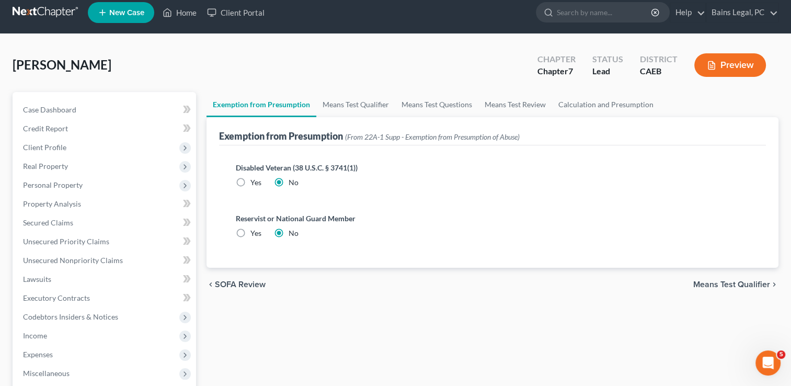
scroll to position [0, 0]
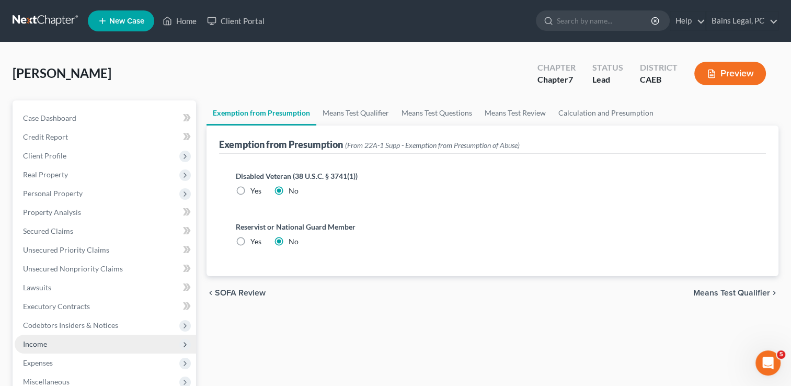
click at [51, 350] on span "Income" at bounding box center [105, 344] width 181 height 19
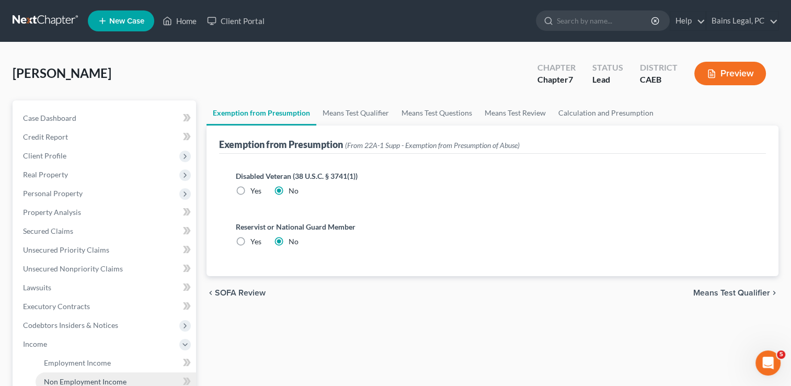
click at [73, 381] on span "Non Employment Income" at bounding box center [85, 381] width 83 height 9
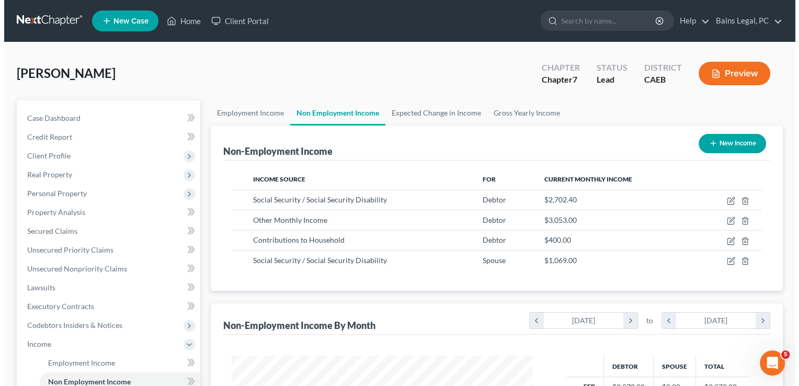
scroll to position [186, 322]
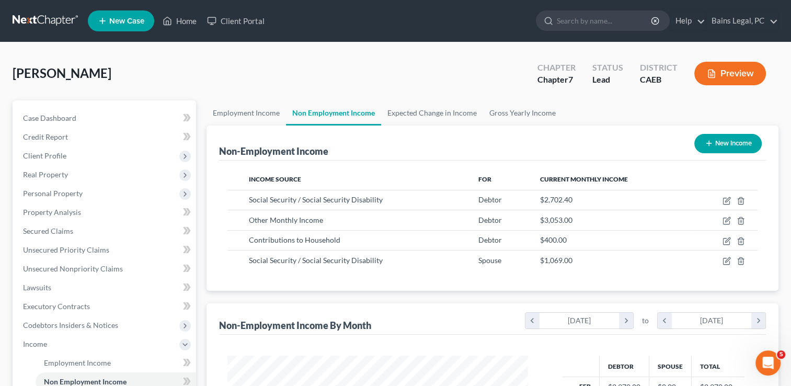
click at [712, 135] on button "New Income" at bounding box center [727, 143] width 67 height 19
select select "0"
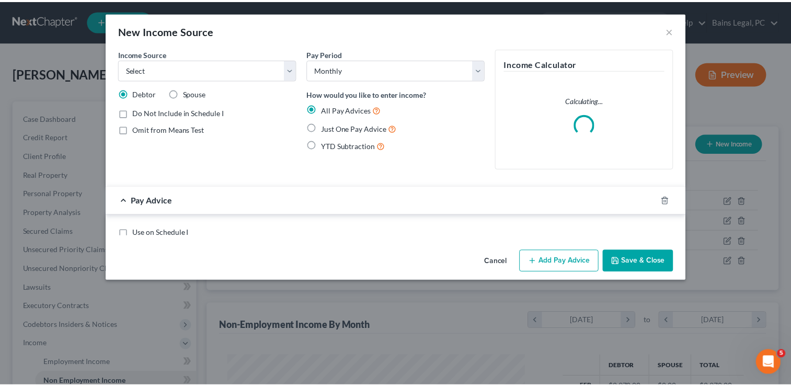
scroll to position [186, 324]
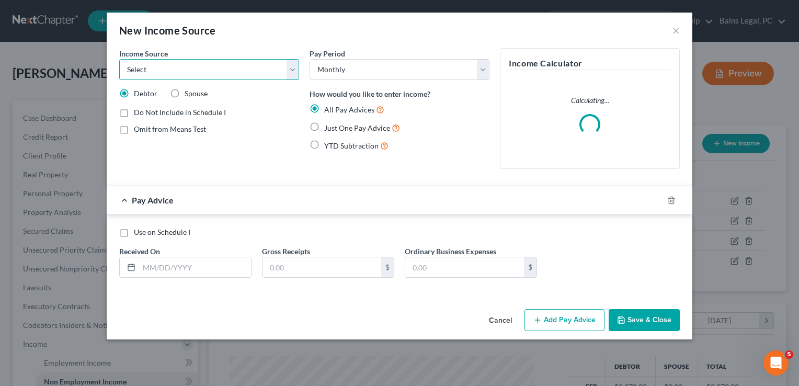
click at [246, 63] on select "Select Unemployment Disability (from employer) Pension Retirement Social Securi…" at bounding box center [209, 69] width 180 height 21
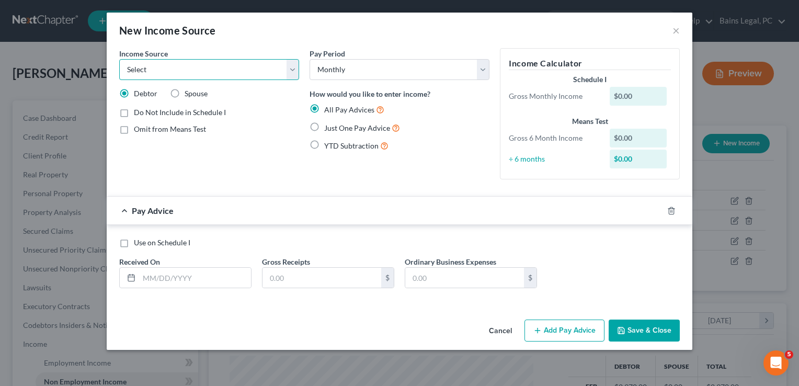
select select "13"
click at [119, 59] on select "Select Unemployment Disability (from employer) Pension Retirement Social Securi…" at bounding box center [209, 69] width 180 height 21
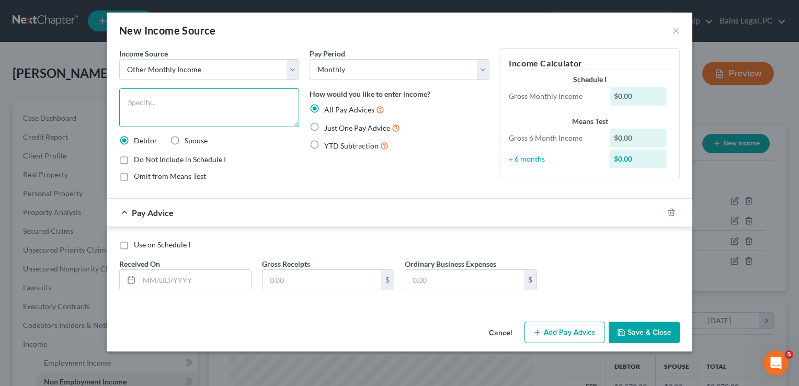
click at [178, 112] on textarea at bounding box center [209, 107] width 180 height 39
type textarea "Multilevel Marketing"
click at [185, 139] on label "Spouse" at bounding box center [196, 140] width 23 height 10
click at [189, 139] on input "Spouse" at bounding box center [192, 138] width 7 height 7
radio input "true"
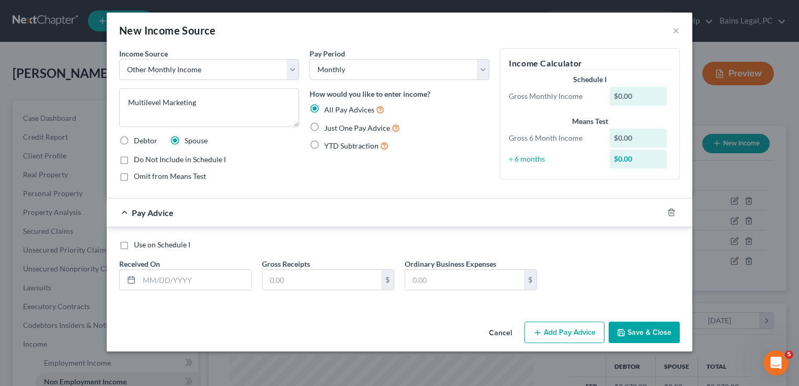
click at [134, 247] on label "Use on Schedule I" at bounding box center [162, 244] width 56 height 10
click at [138, 246] on input "Use on Schedule I" at bounding box center [141, 242] width 7 height 7
checkbox input "true"
click at [178, 280] on input "text" at bounding box center [195, 280] width 112 height 20
type input "0"
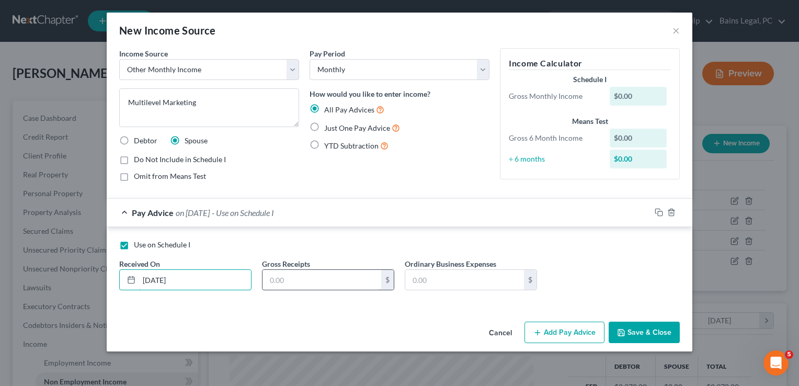
type input "[DATE]"
click at [297, 276] on input "text" at bounding box center [321, 280] width 119 height 20
type input "100"
click at [617, 252] on div "Use on Schedule I Received On * [DATE] Gross Receipts 100 $ Ordinary Business E…" at bounding box center [399, 268] width 571 height 59
click at [565, 251] on div "Use on Schedule I Received On * [DATE] Gross Receipts 100 $ Ordinary Business E…" at bounding box center [399, 268] width 571 height 59
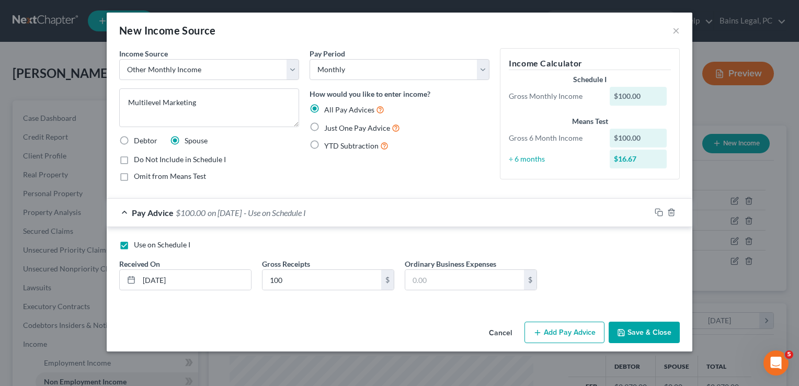
click at [598, 260] on div "Use on Schedule I Received On * [DATE] Gross Receipts 100 $ Ordinary Business E…" at bounding box center [399, 268] width 571 height 59
click at [627, 326] on button "Save & Close" at bounding box center [644, 333] width 71 height 22
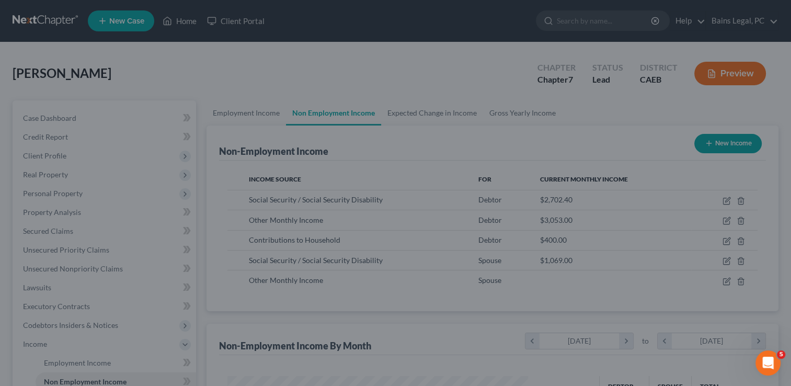
scroll to position [522630, 522495]
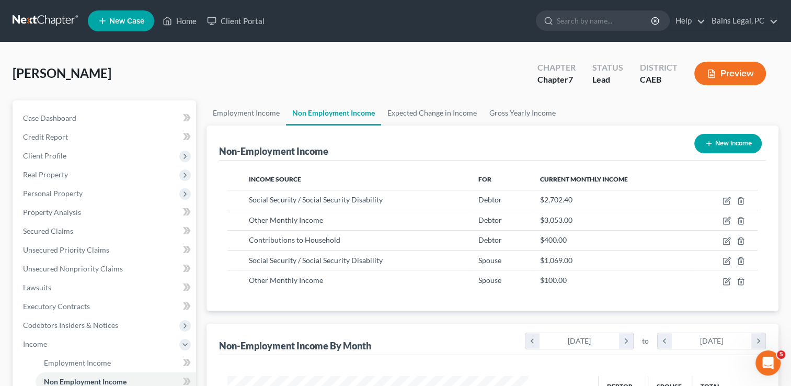
click at [215, 68] on div "[PERSON_NAME] Upgraded Chapter Chapter 7 Status Lead District CAEB Preview" at bounding box center [396, 77] width 766 height 45
click at [125, 180] on span "Real Property" at bounding box center [105, 174] width 181 height 19
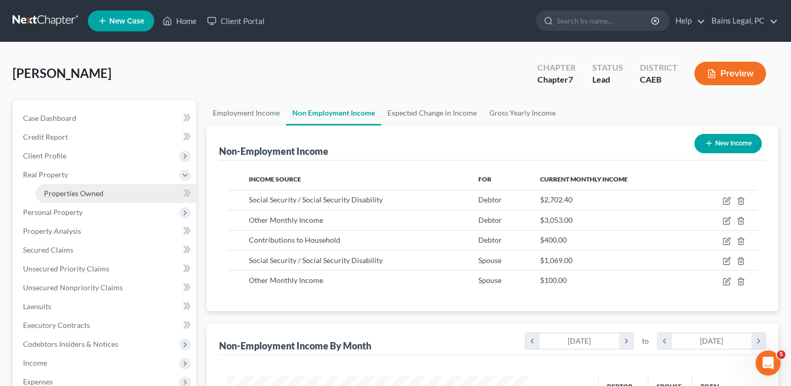
click at [113, 194] on link "Properties Owned" at bounding box center [116, 193] width 161 height 19
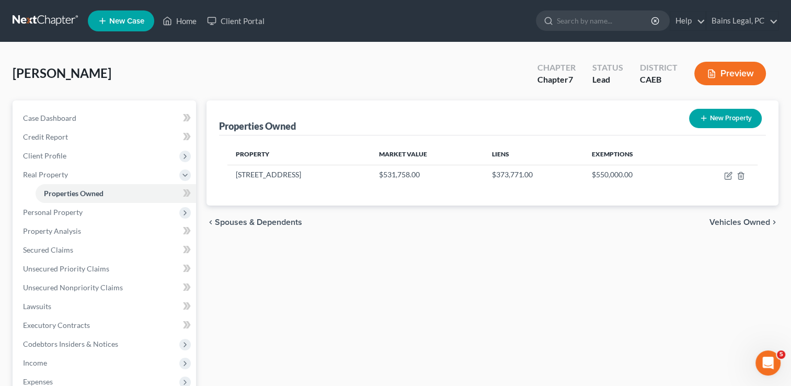
click at [346, 71] on div "[PERSON_NAME] Upgraded Chapter Chapter 7 Status Lead District CAEB Preview" at bounding box center [396, 77] width 766 height 45
click at [354, 264] on div "Properties Owned New Property Property Market Value Liens Exemptions [STREET_AD…" at bounding box center [492, 317] width 582 height 434
click at [55, 173] on span "Real Property" at bounding box center [45, 174] width 45 height 9
click at [61, 201] on span "Personal Property" at bounding box center [105, 193] width 181 height 19
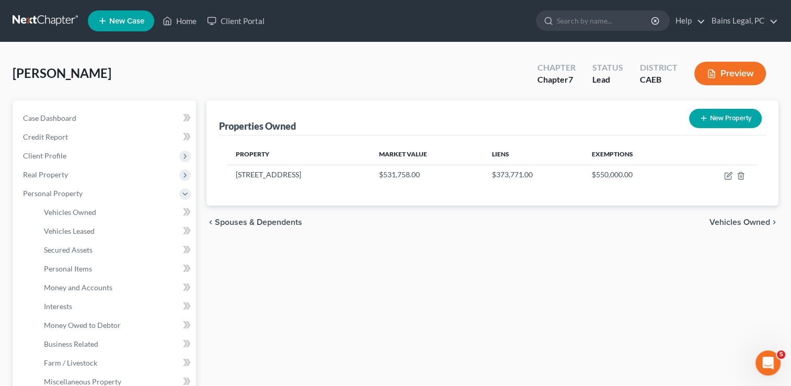
click at [276, 69] on div "[PERSON_NAME] Upgraded Chapter Chapter 7 Status Lead District CAEB Preview" at bounding box center [396, 77] width 766 height 45
click at [125, 157] on span "Client Profile" at bounding box center [105, 155] width 181 height 19
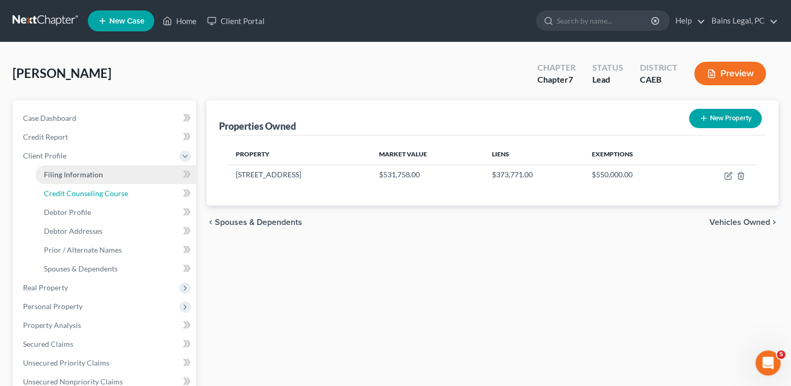
click at [113, 184] on link "Credit Counseling Course" at bounding box center [116, 193] width 161 height 19
